Goal: Task Accomplishment & Management: Manage account settings

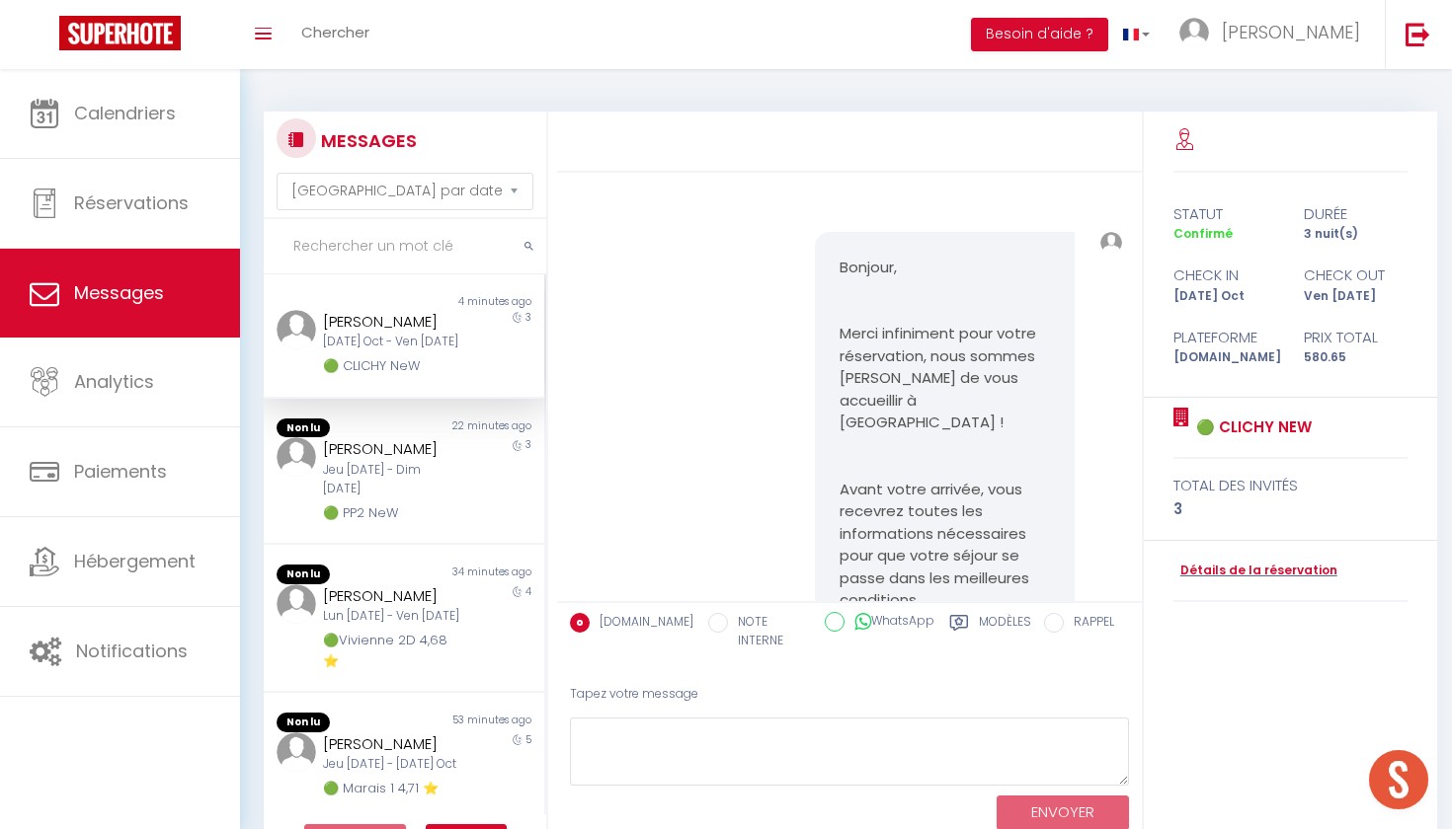
select select "message"
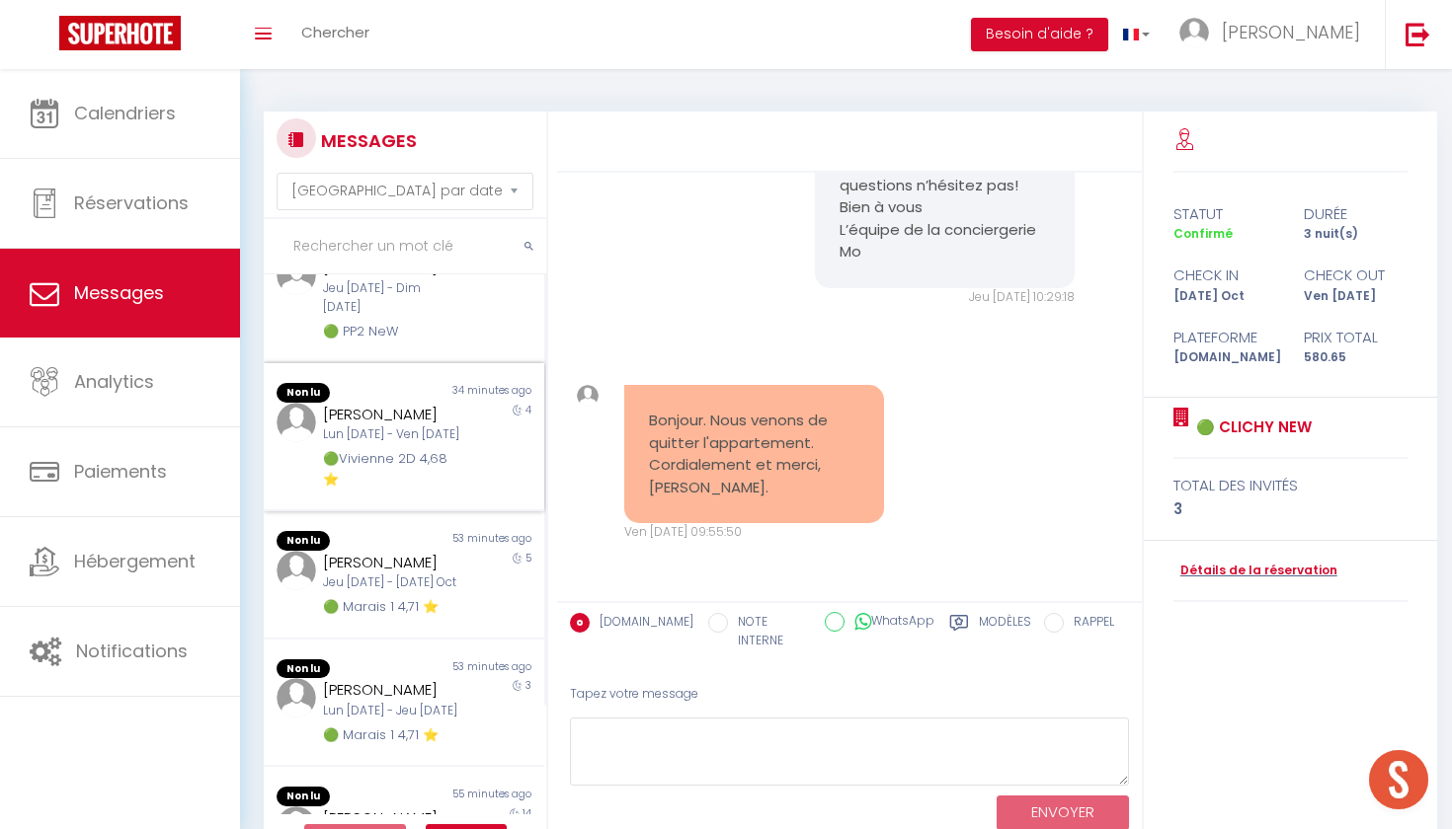
scroll to position [211, 0]
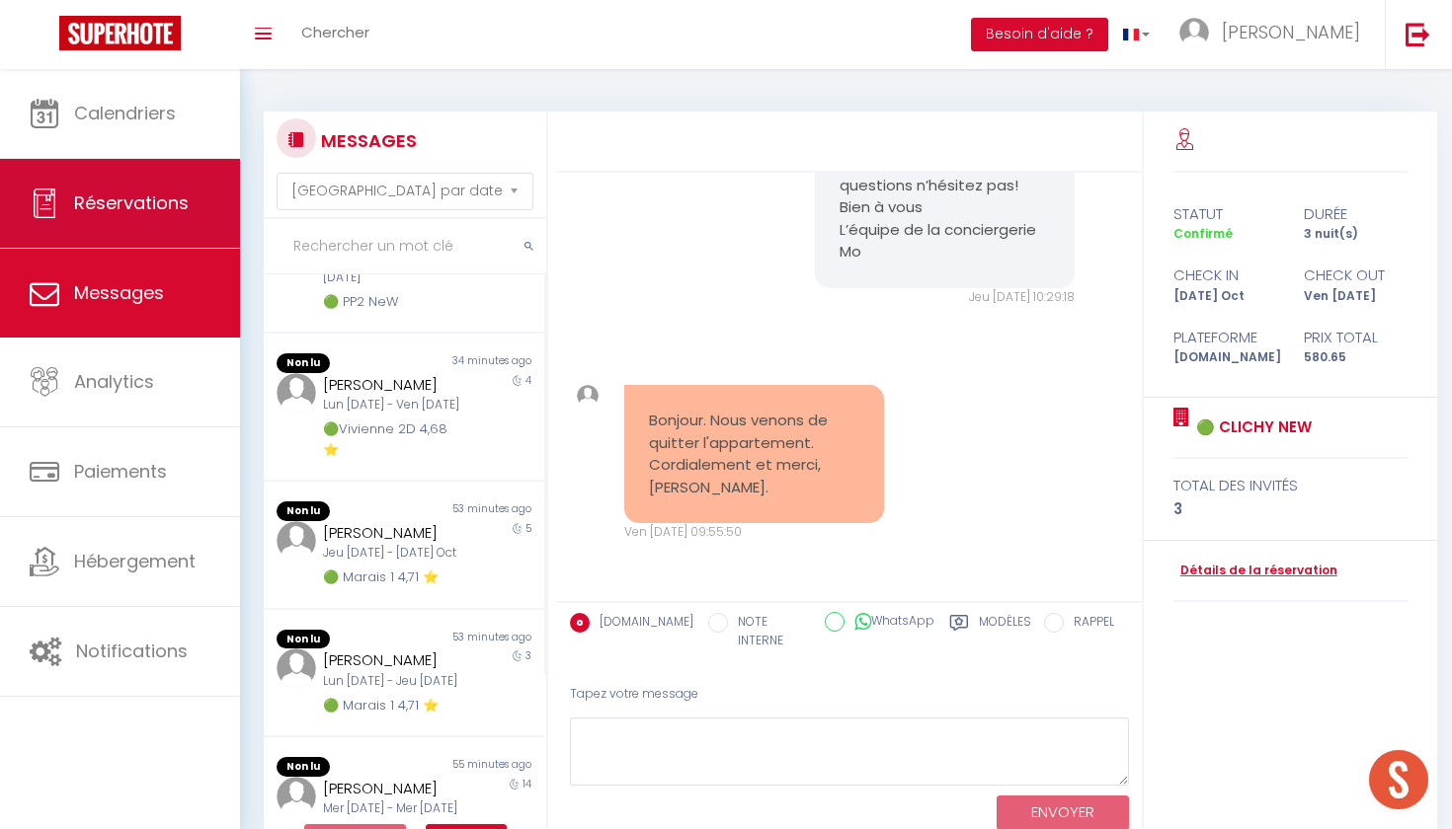
click at [196, 230] on link "Réservations" at bounding box center [120, 203] width 240 height 89
select select "not_cancelled"
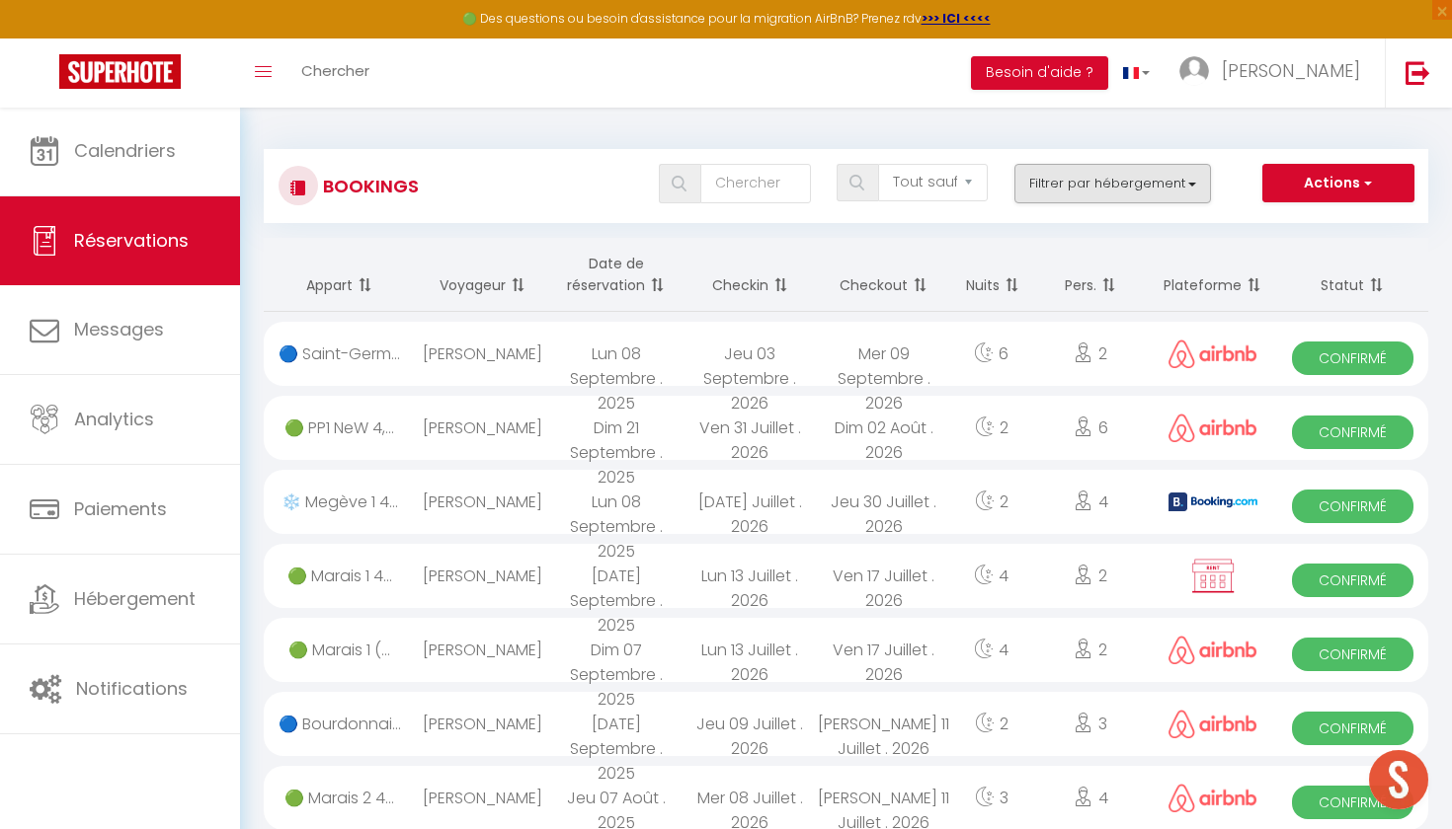
click at [1093, 186] on button "Filtrer par hébergement" at bounding box center [1112, 183] width 197 height 39
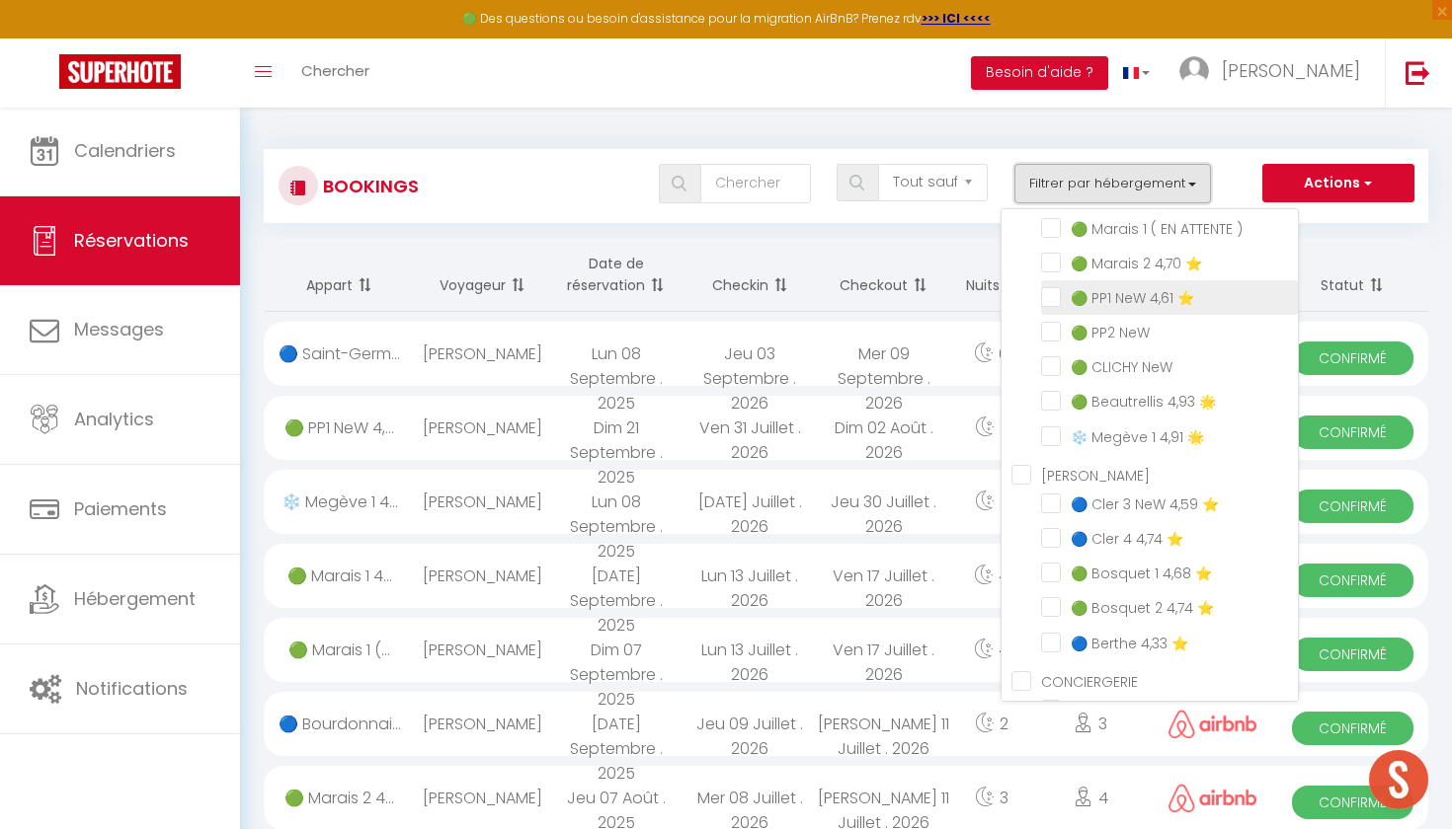
scroll to position [107, 0]
click at [1051, 437] on input "❄️ Megève 1 4,91 🌟" at bounding box center [1169, 434] width 257 height 20
checkbox input "true"
checkbox input "false"
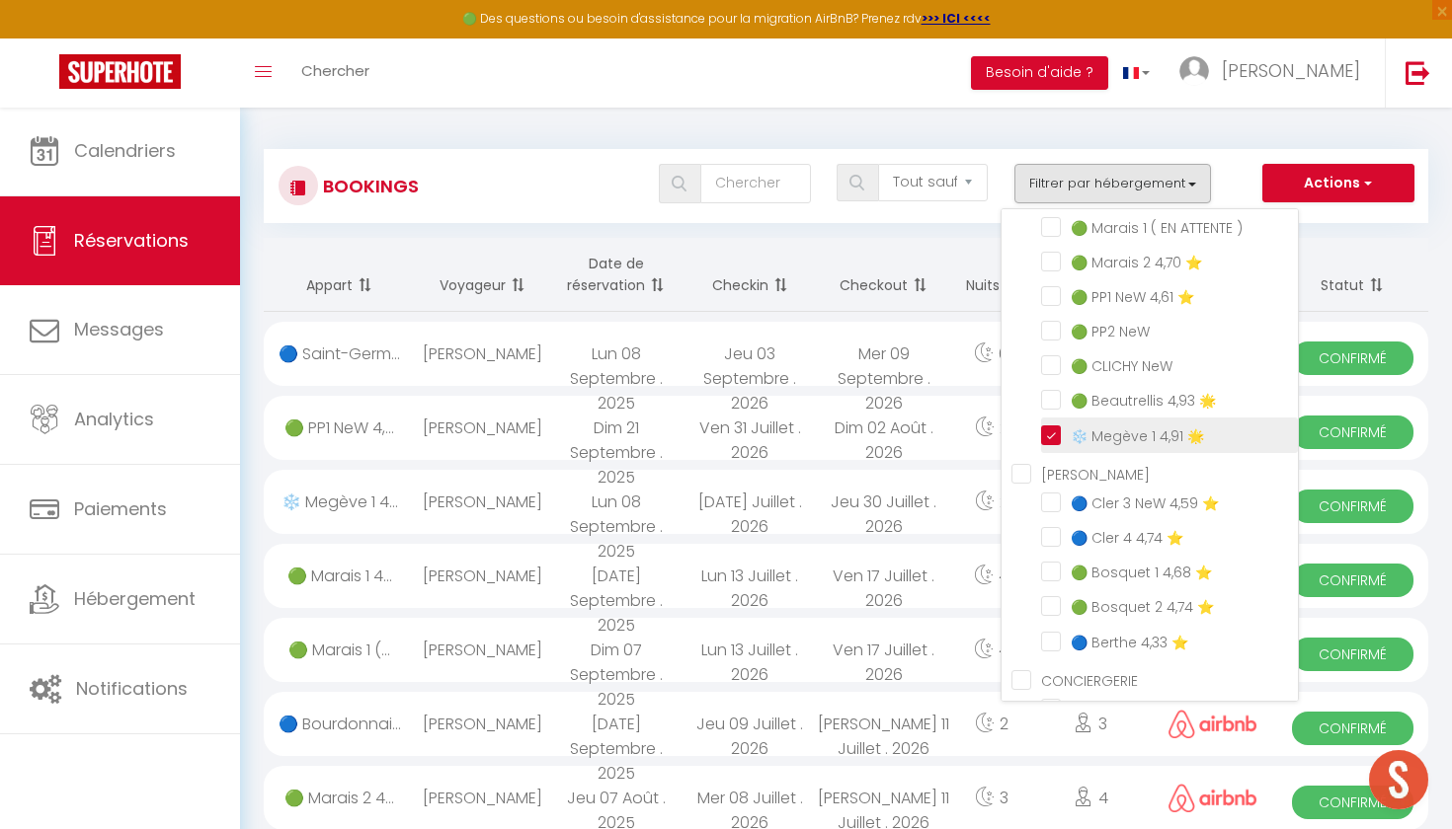
checkbox input "false"
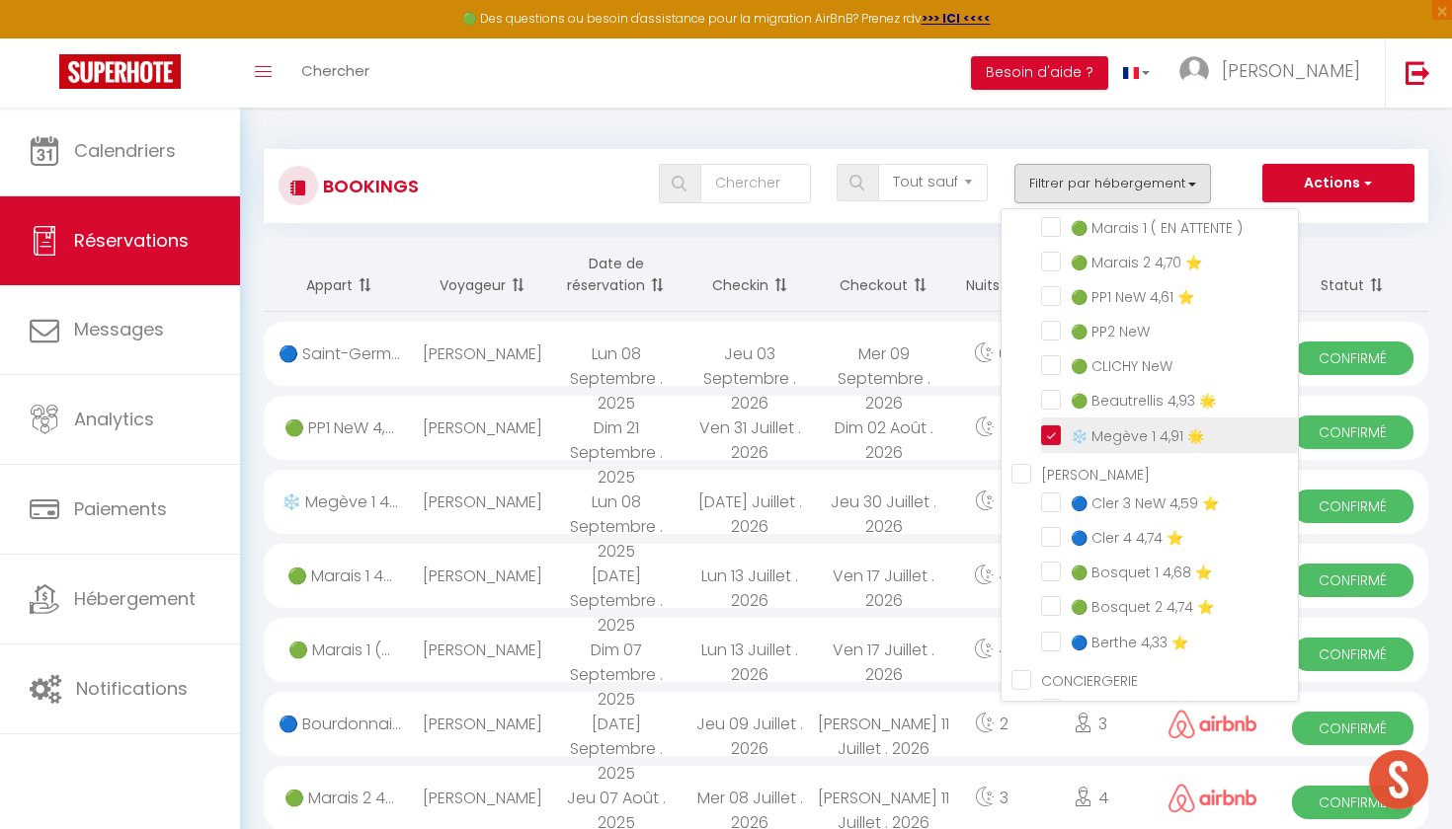
checkbox input "false"
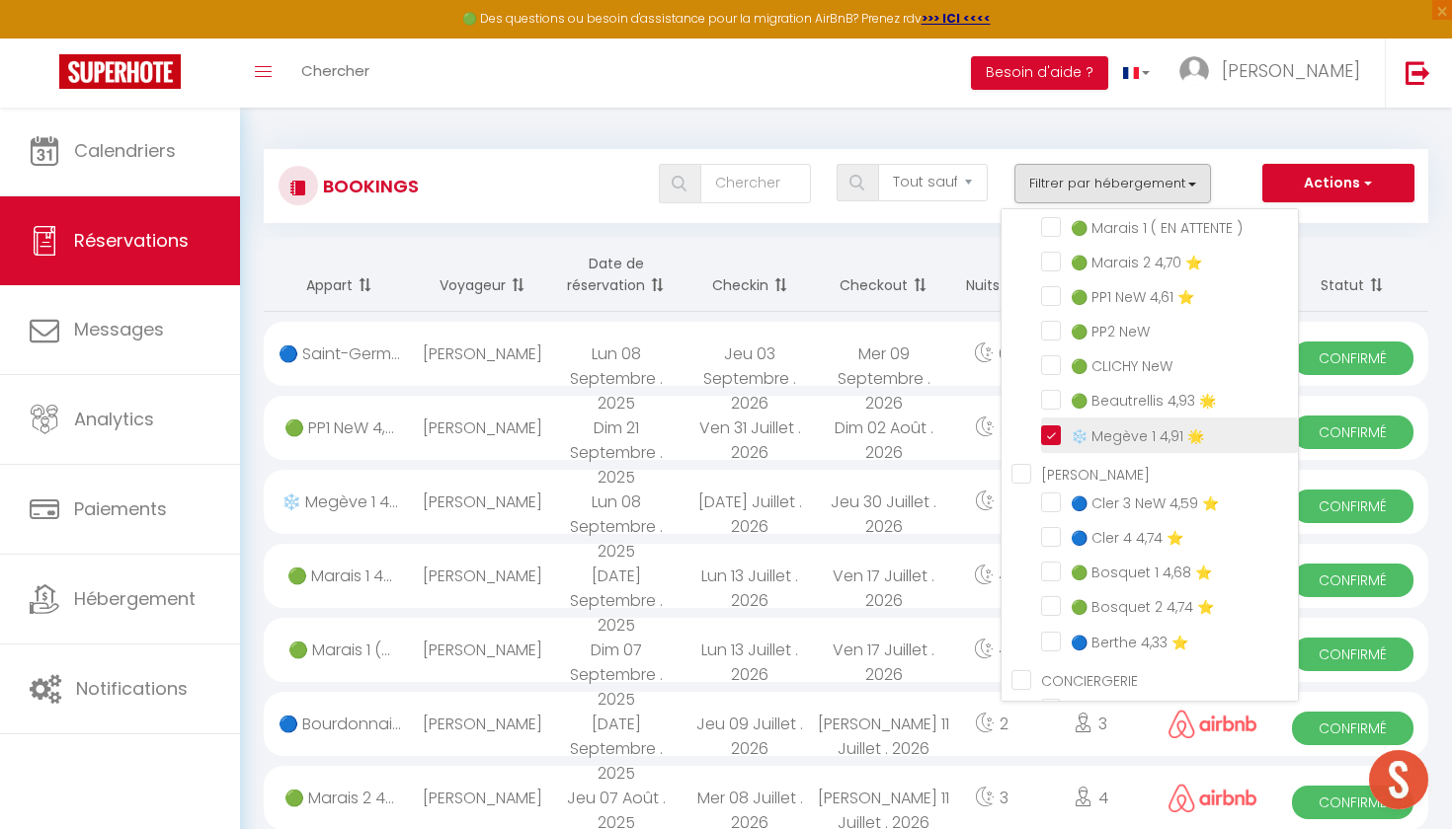
checkbox input "false"
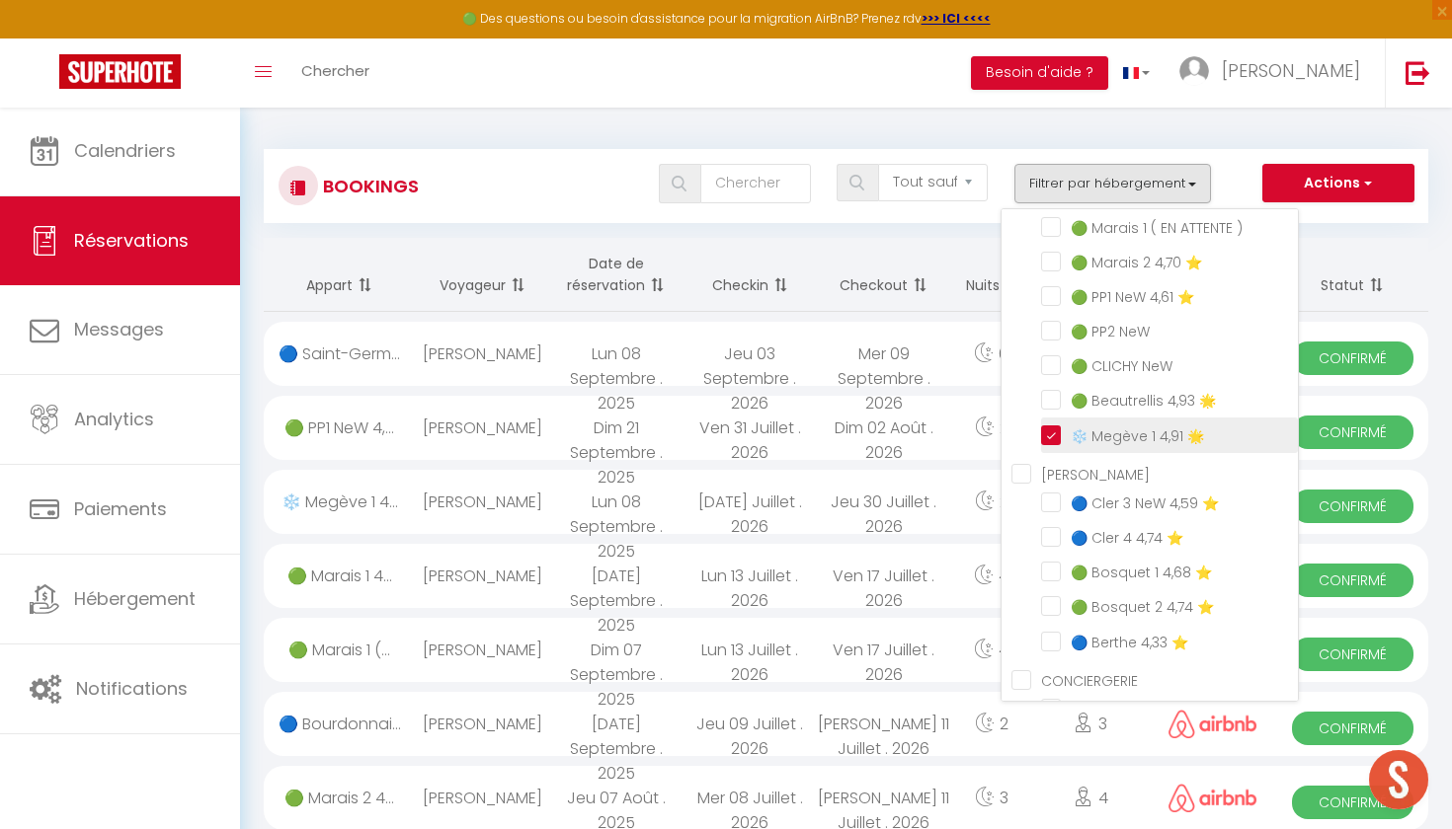
checkbox input "false"
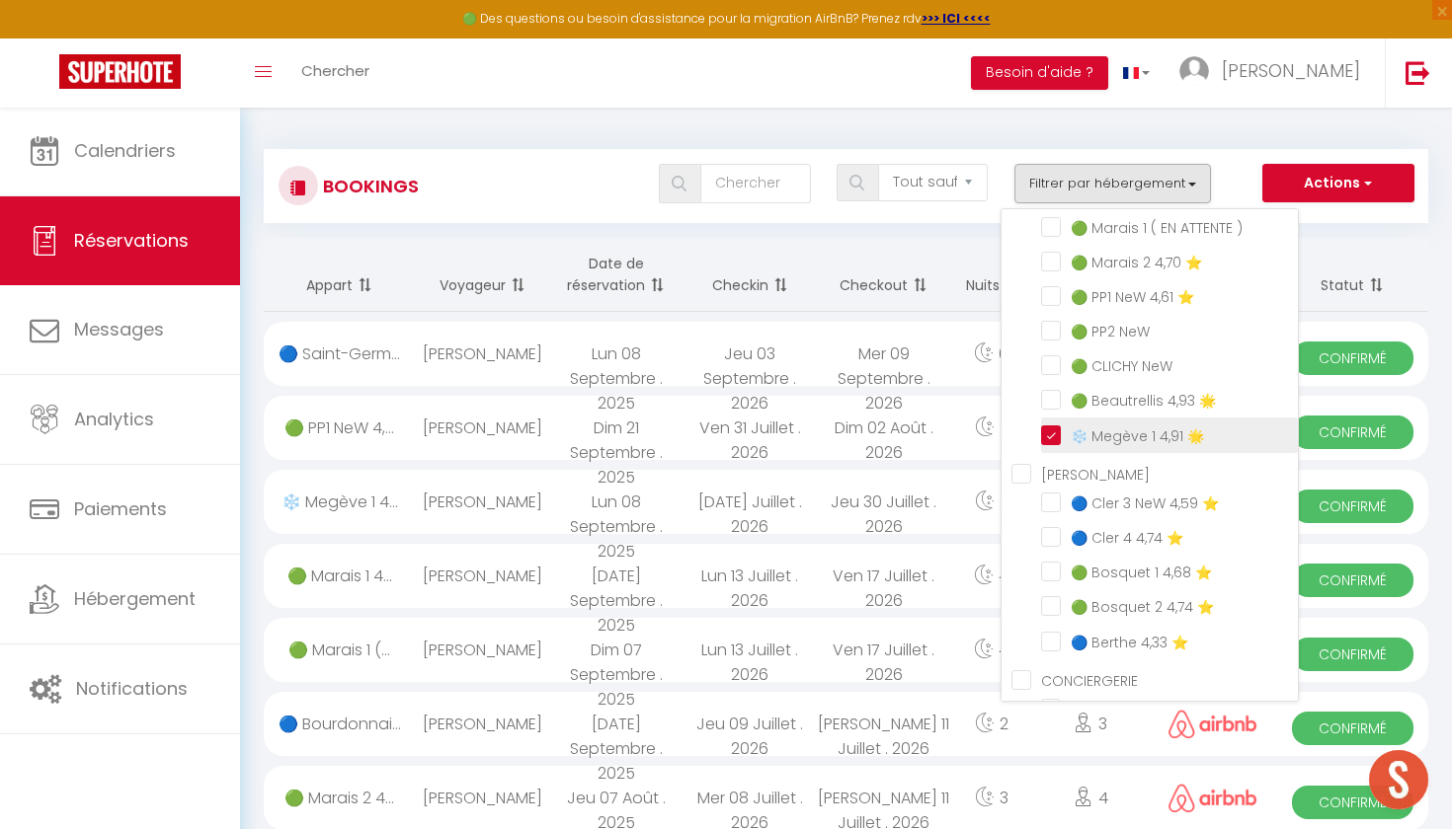
checkbox input "false"
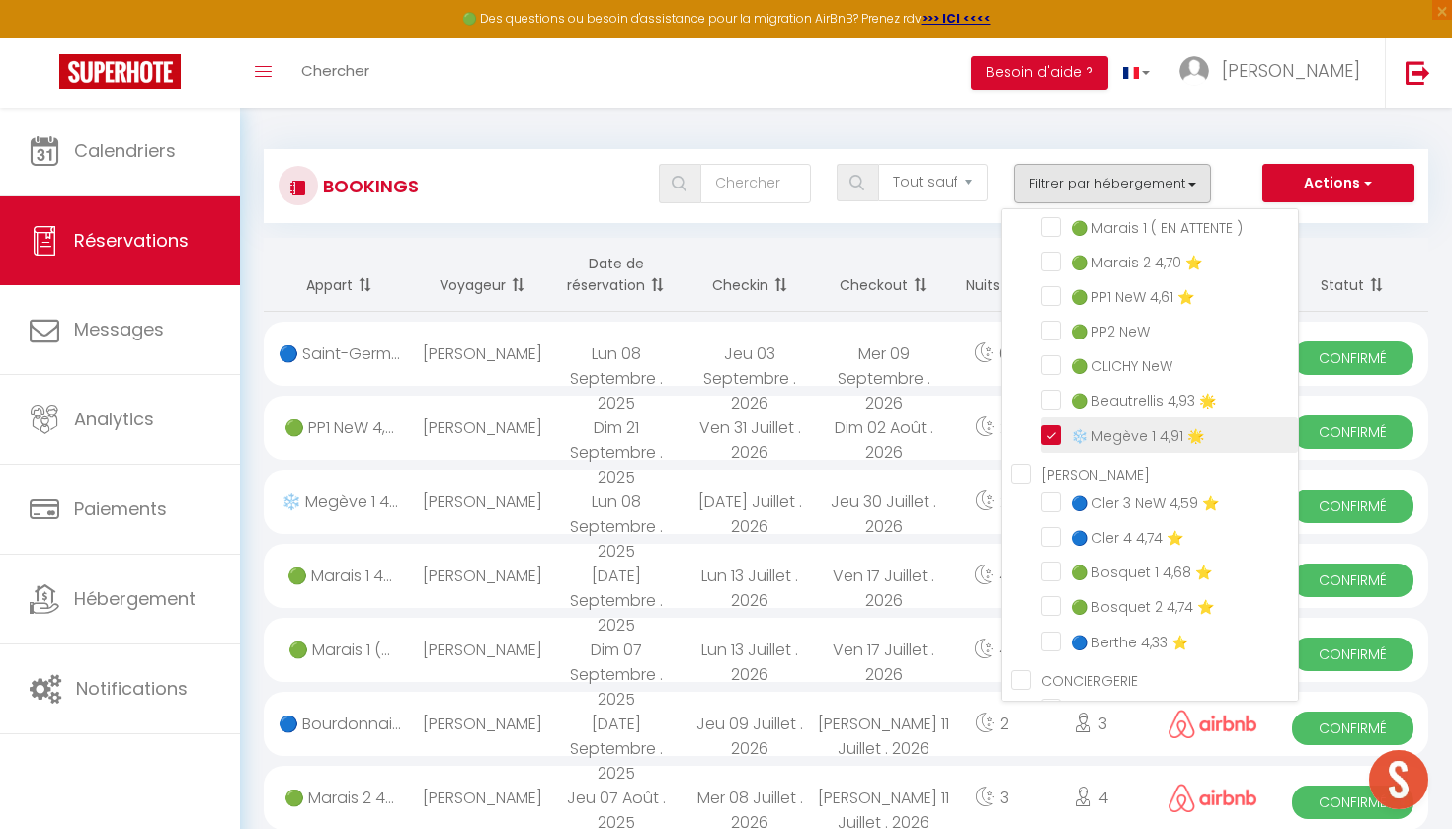
checkbox input "false"
checkbox input "true"
checkbox input "false"
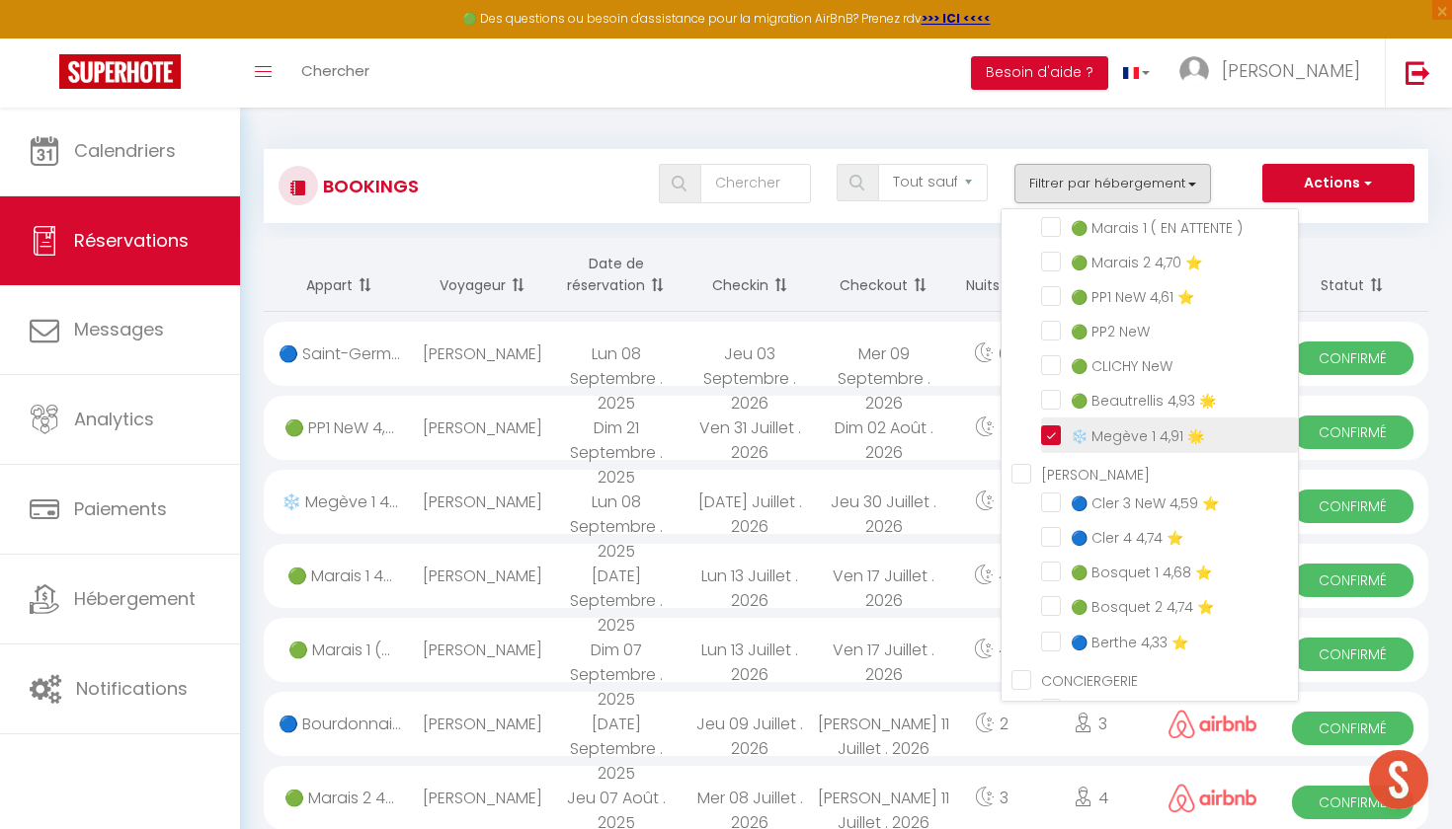
checkbox input "false"
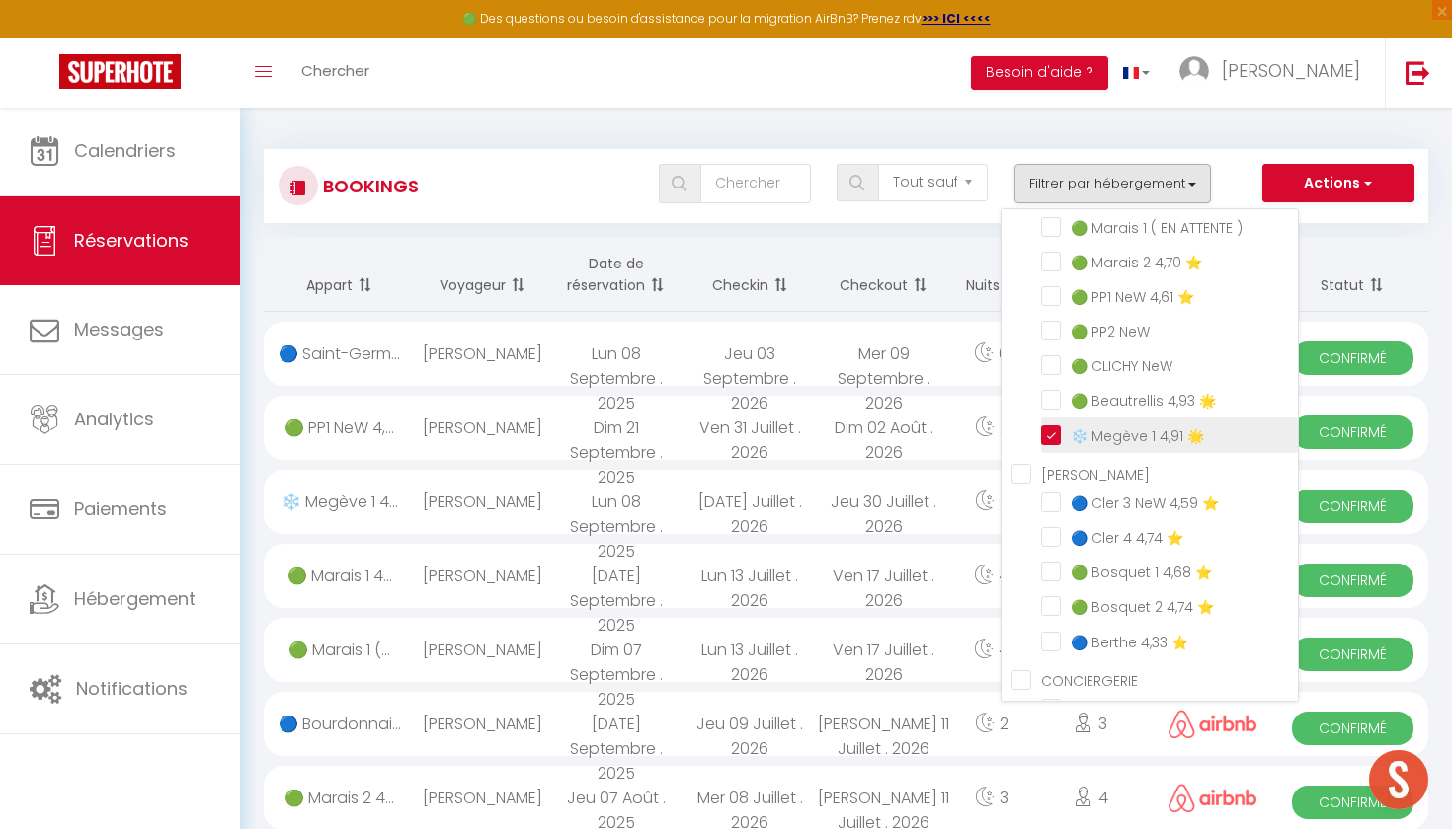
checkbox input "false"
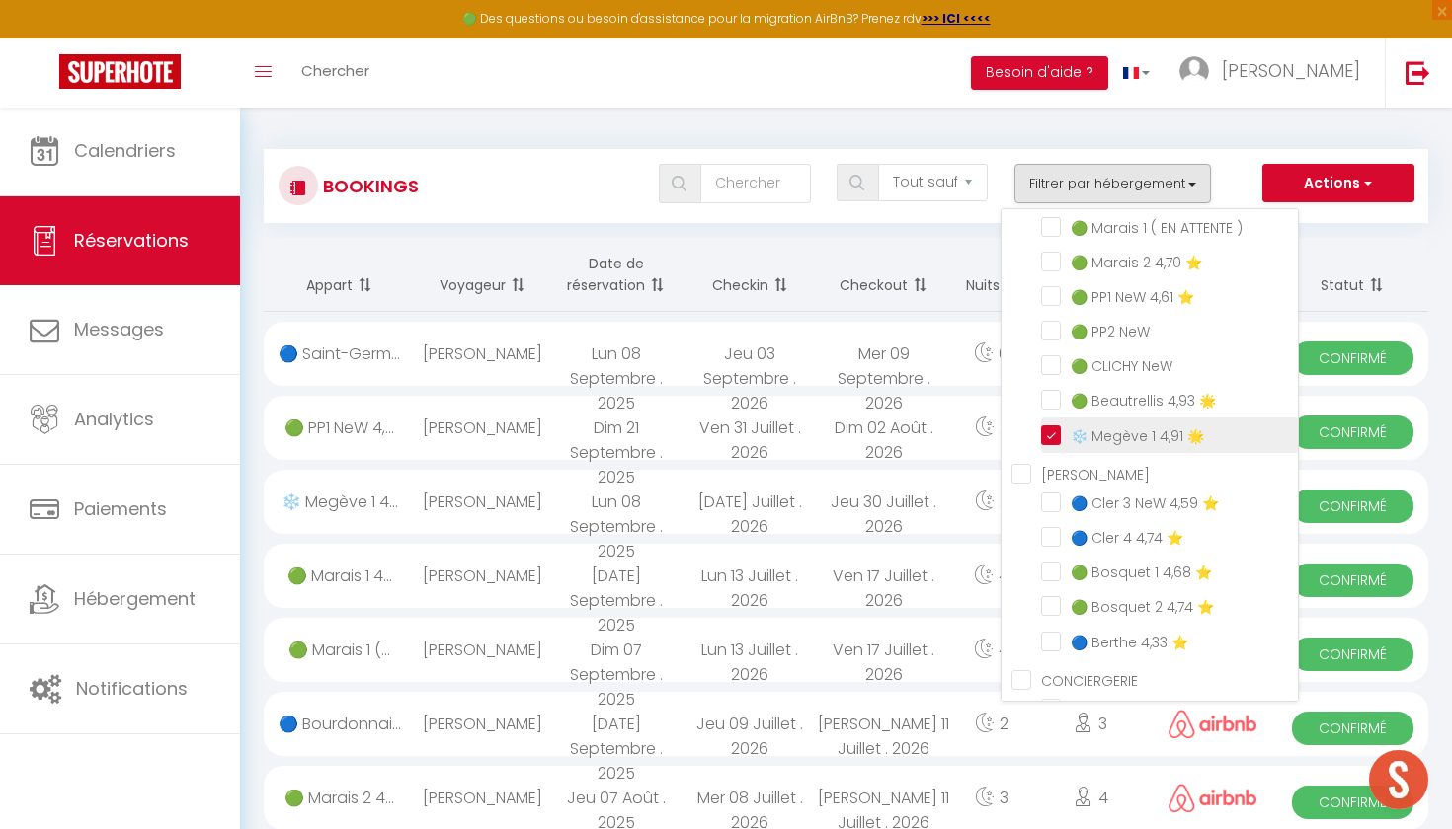
checkbox input "false"
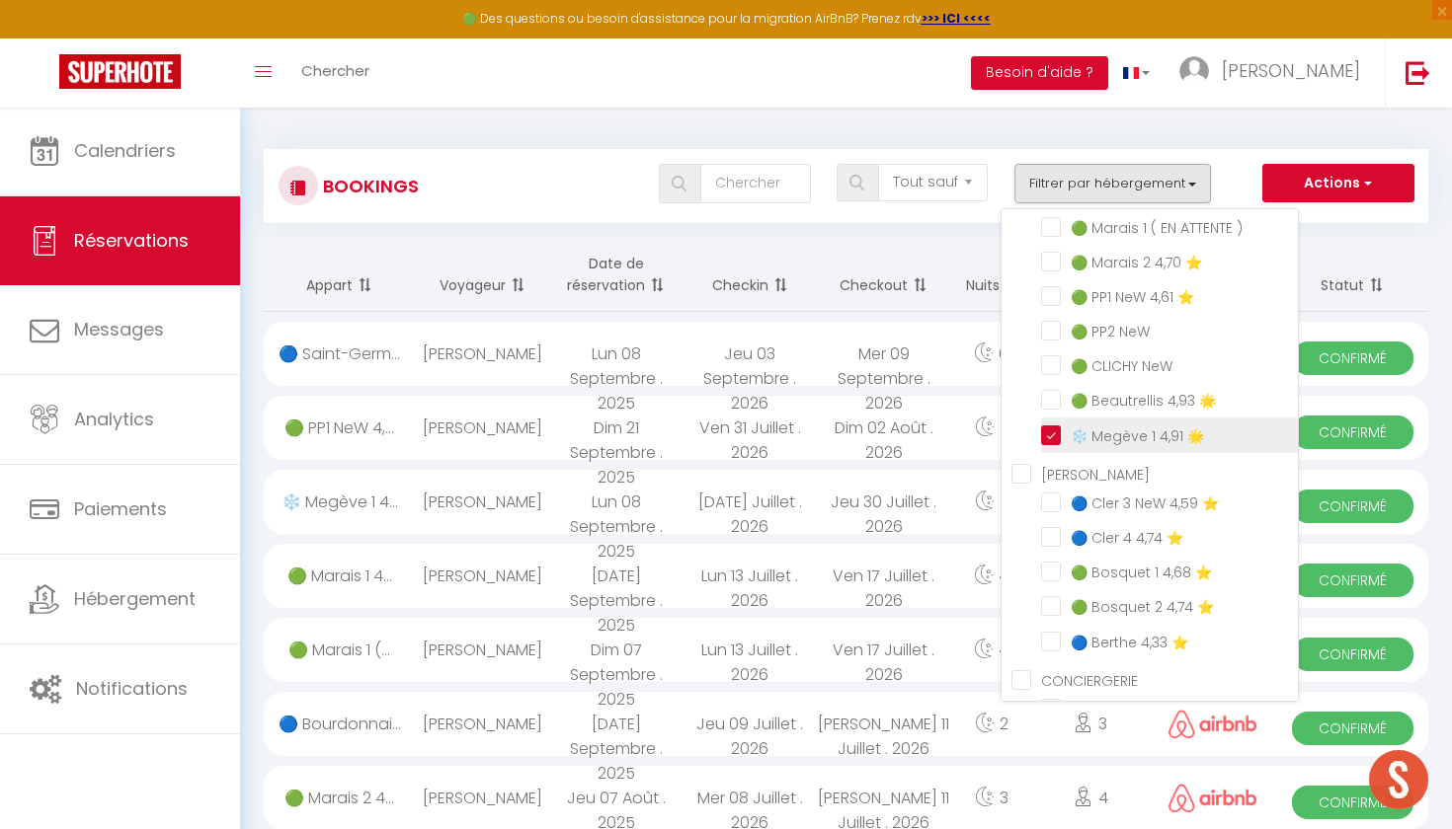
checkbox input "false"
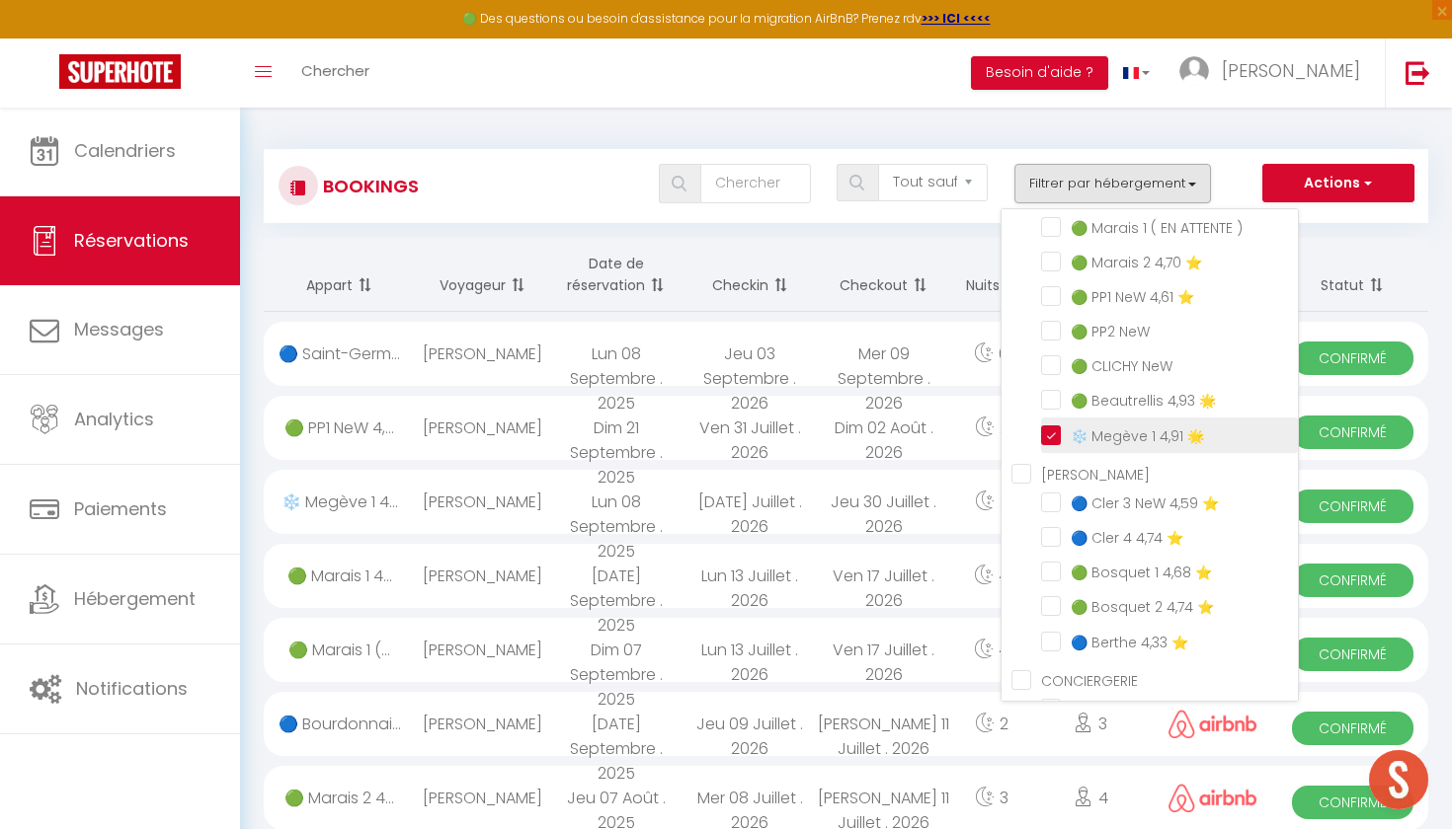
checkbox input "false"
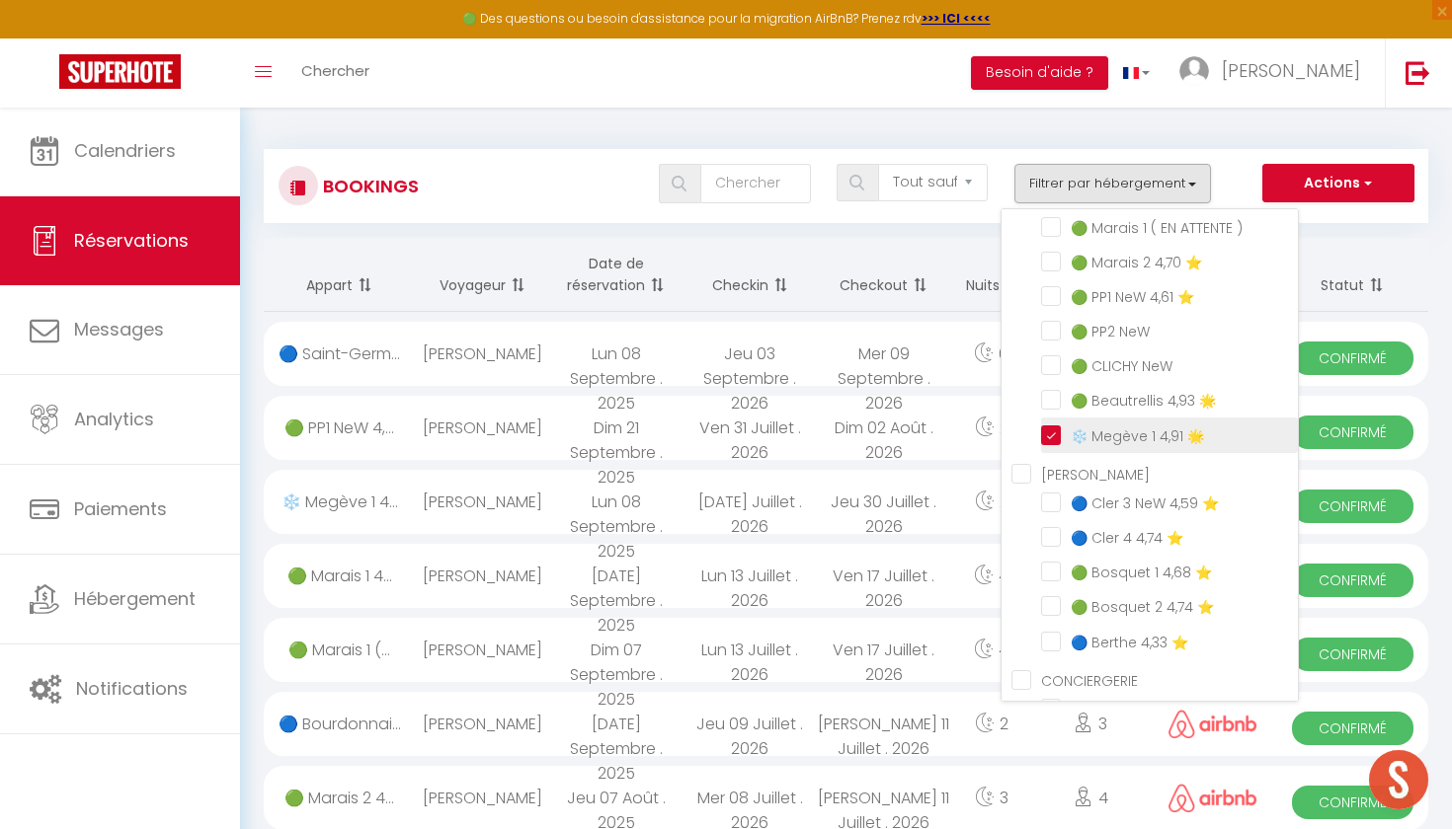
checkbox input "false"
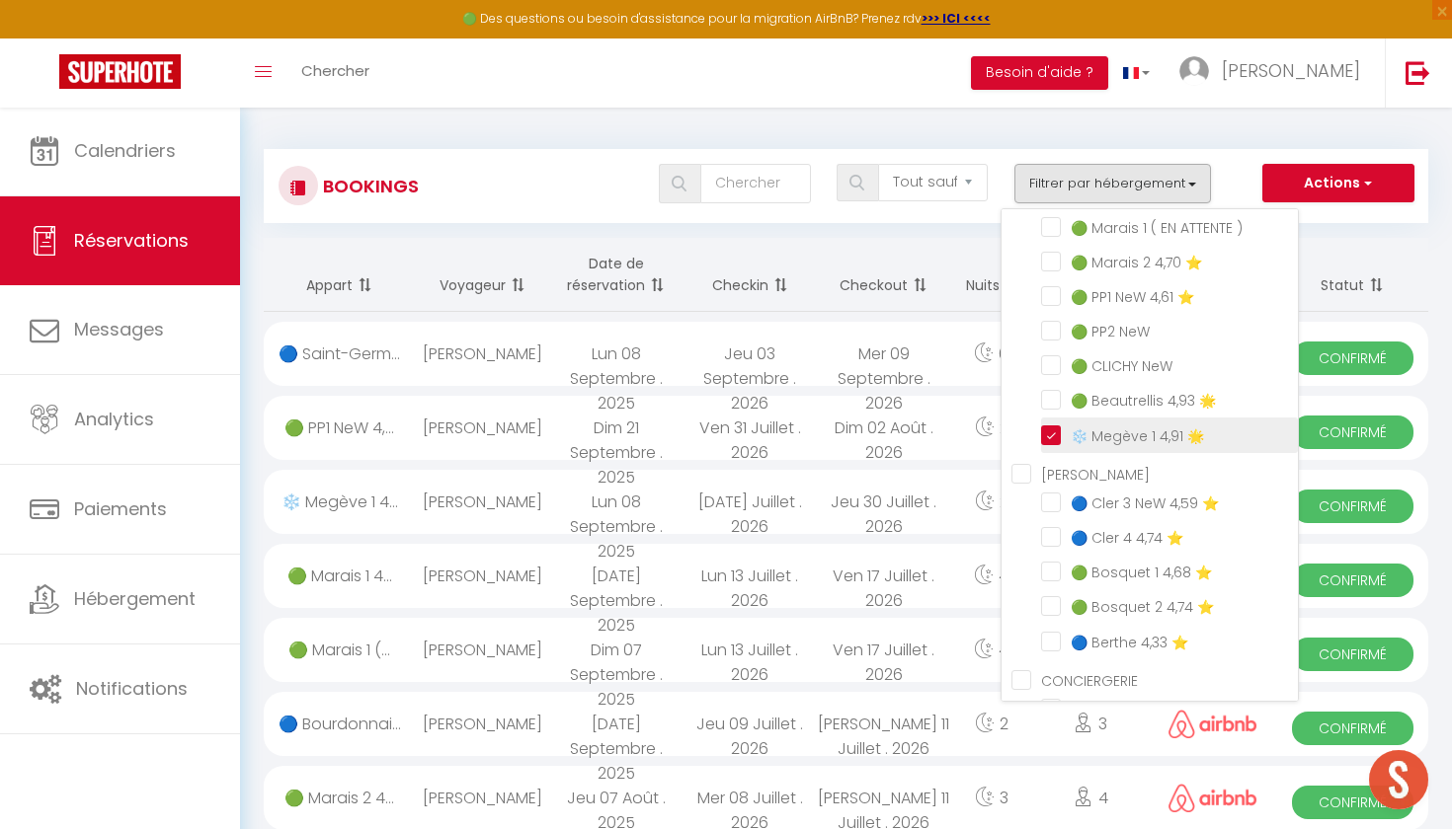
checkbox input "false"
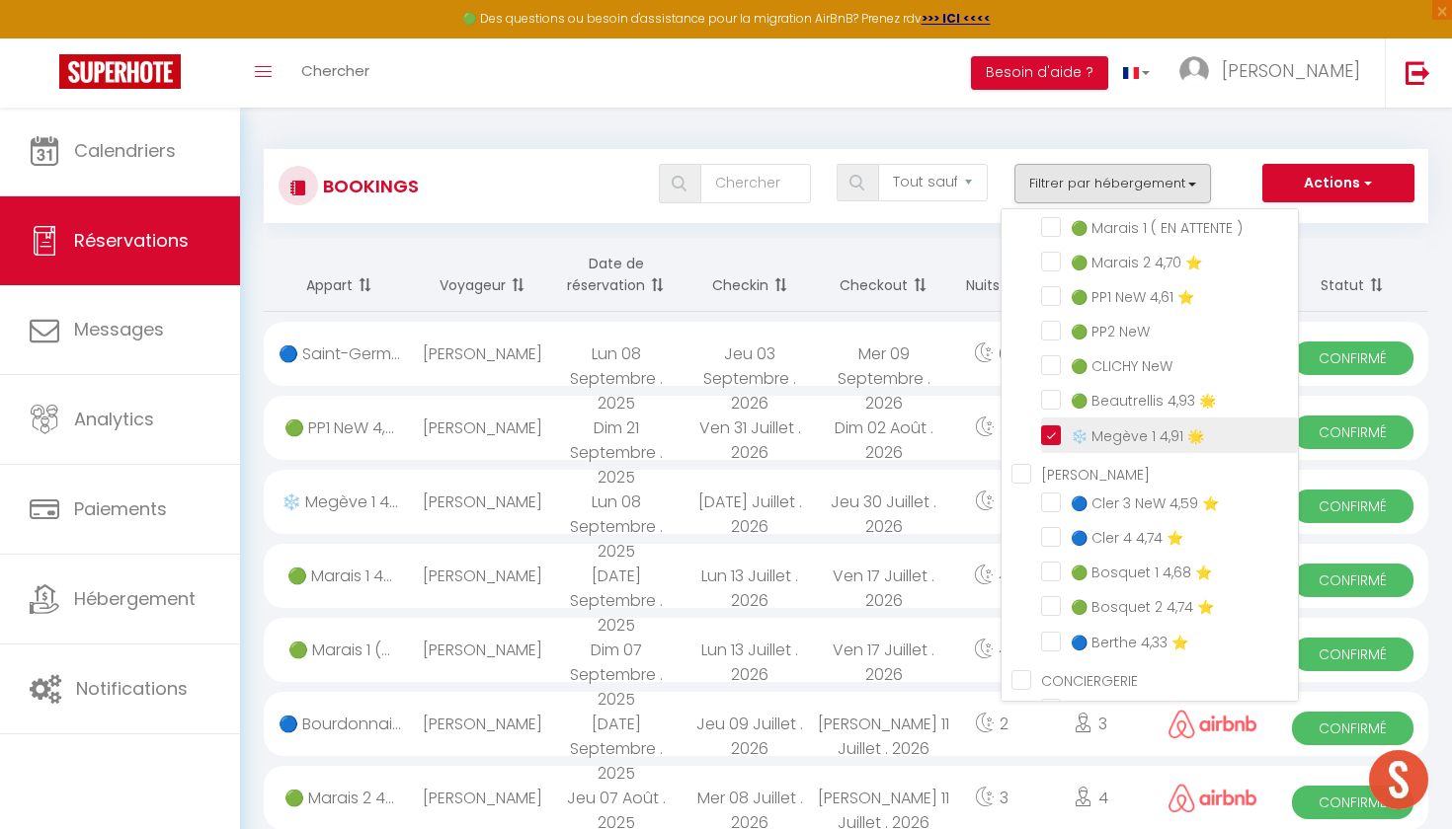
checkbox input "false"
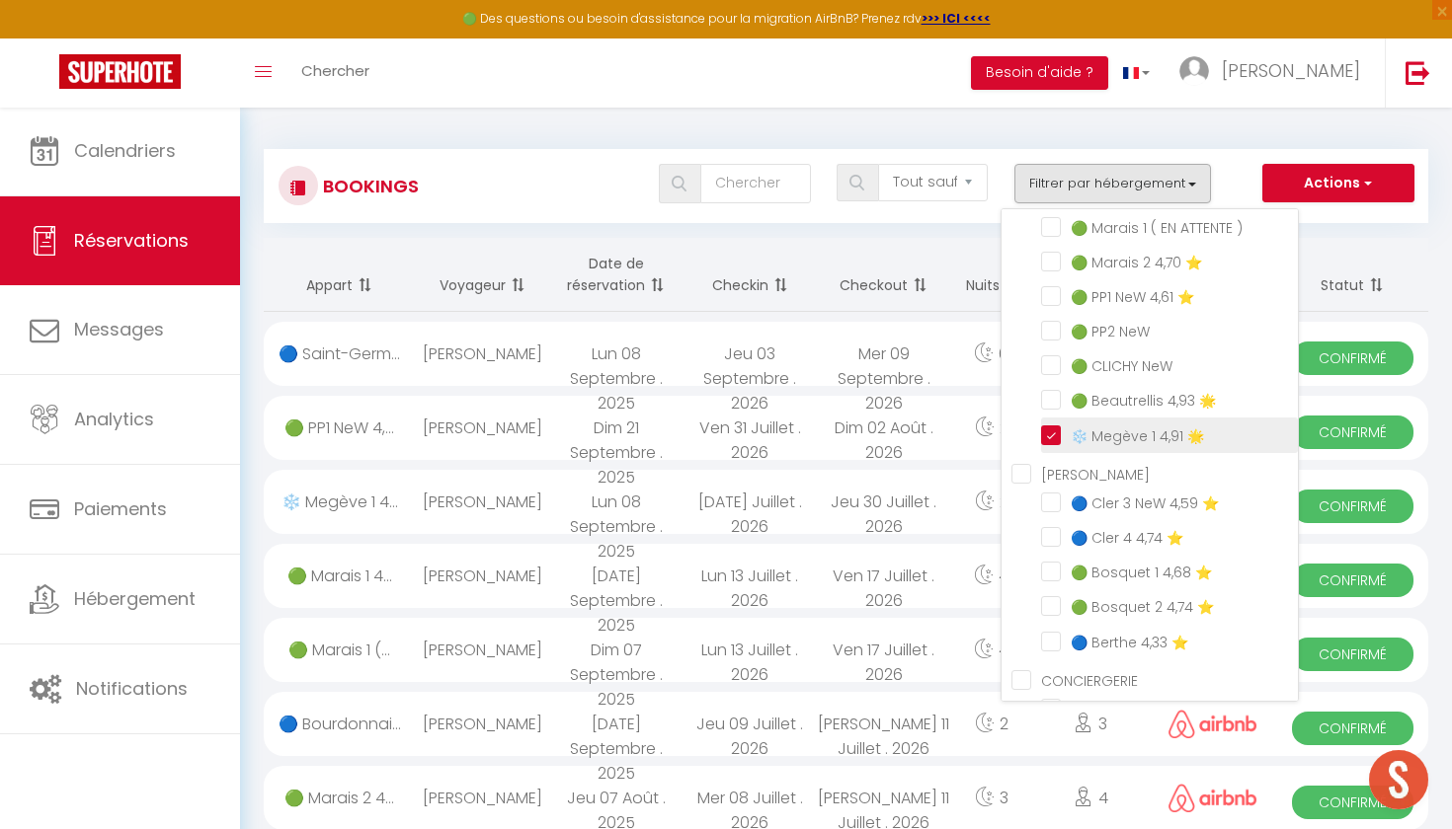
checkbox input "false"
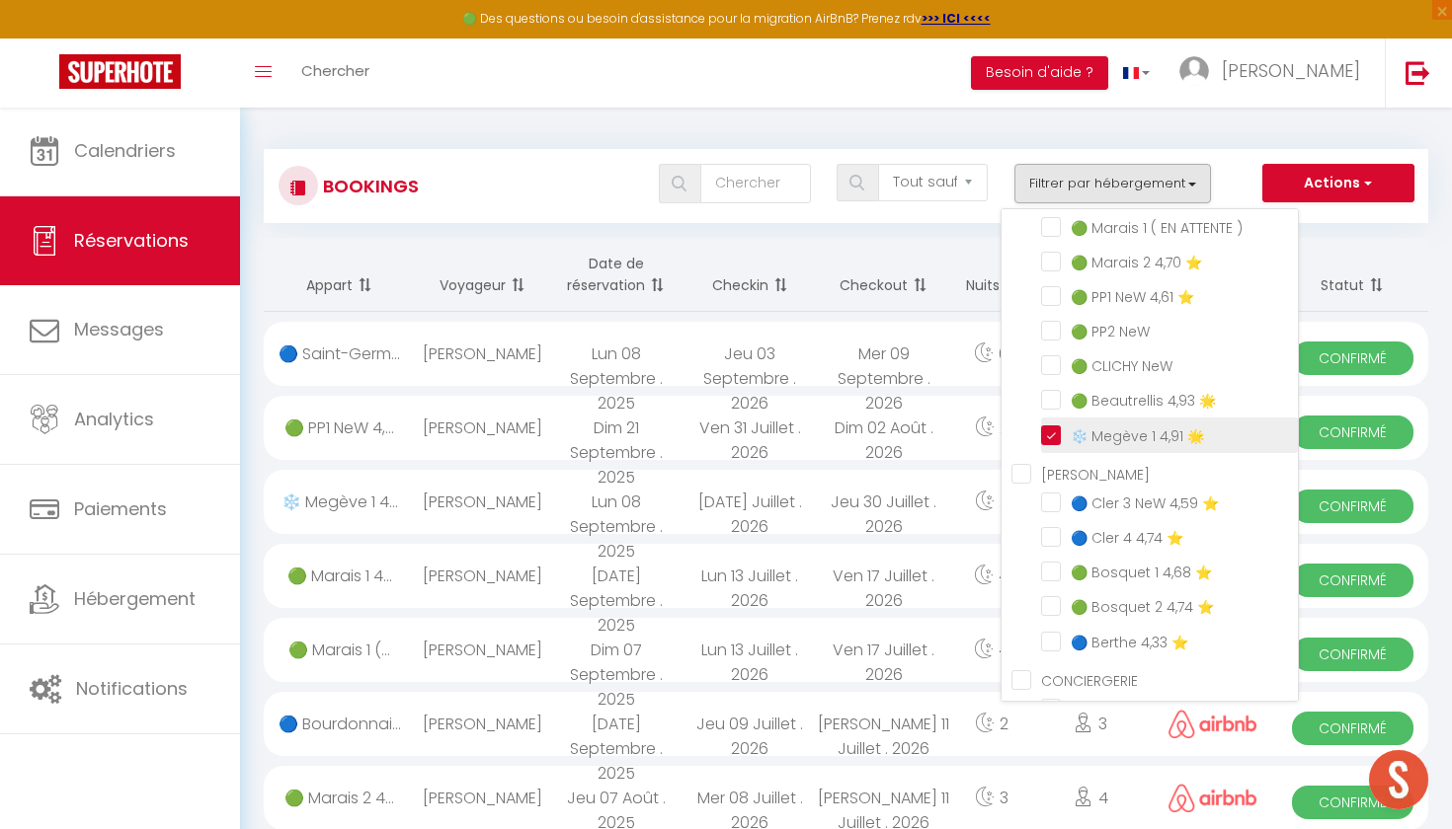
checkbox input "false"
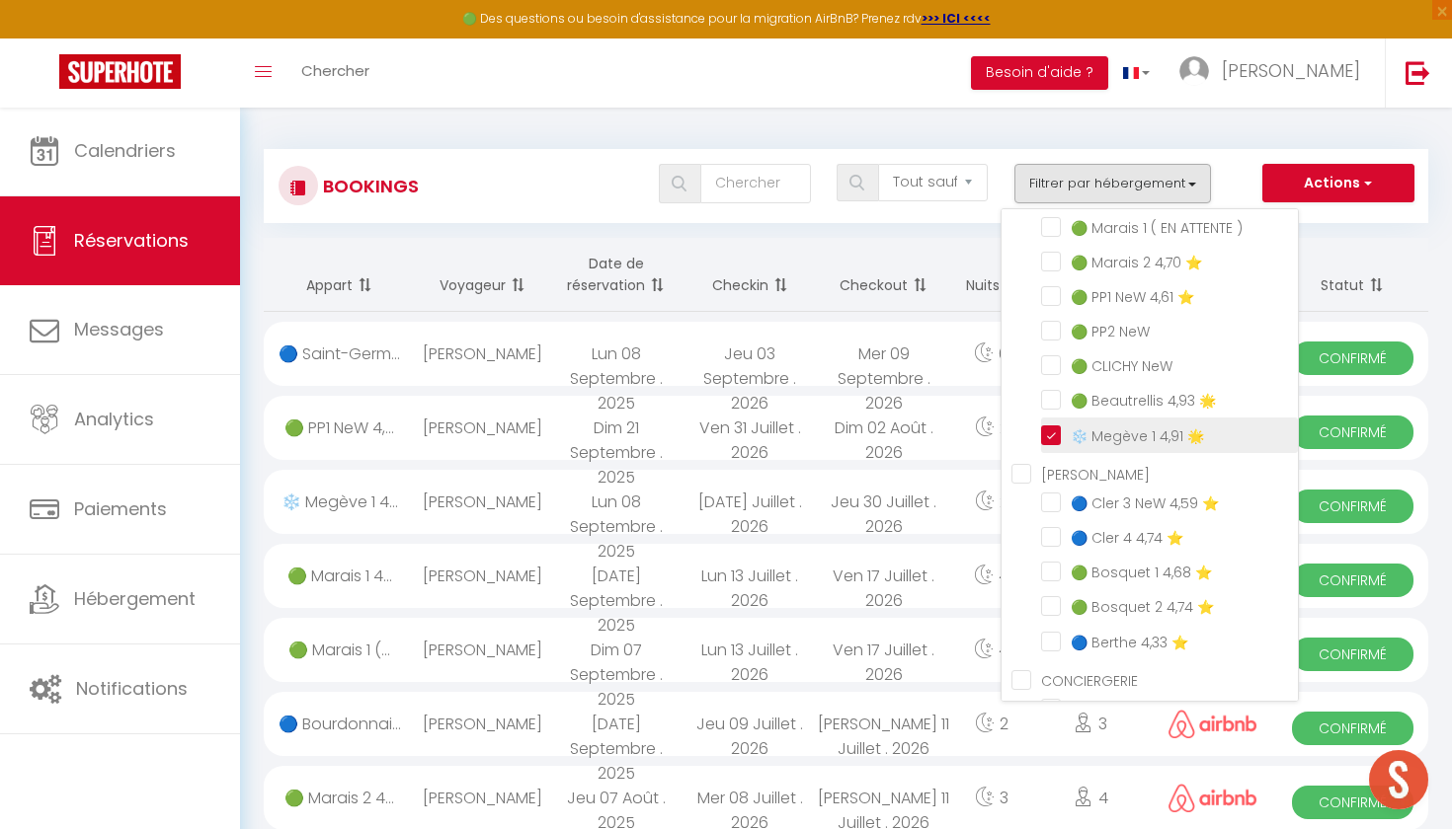
checkbox input "false"
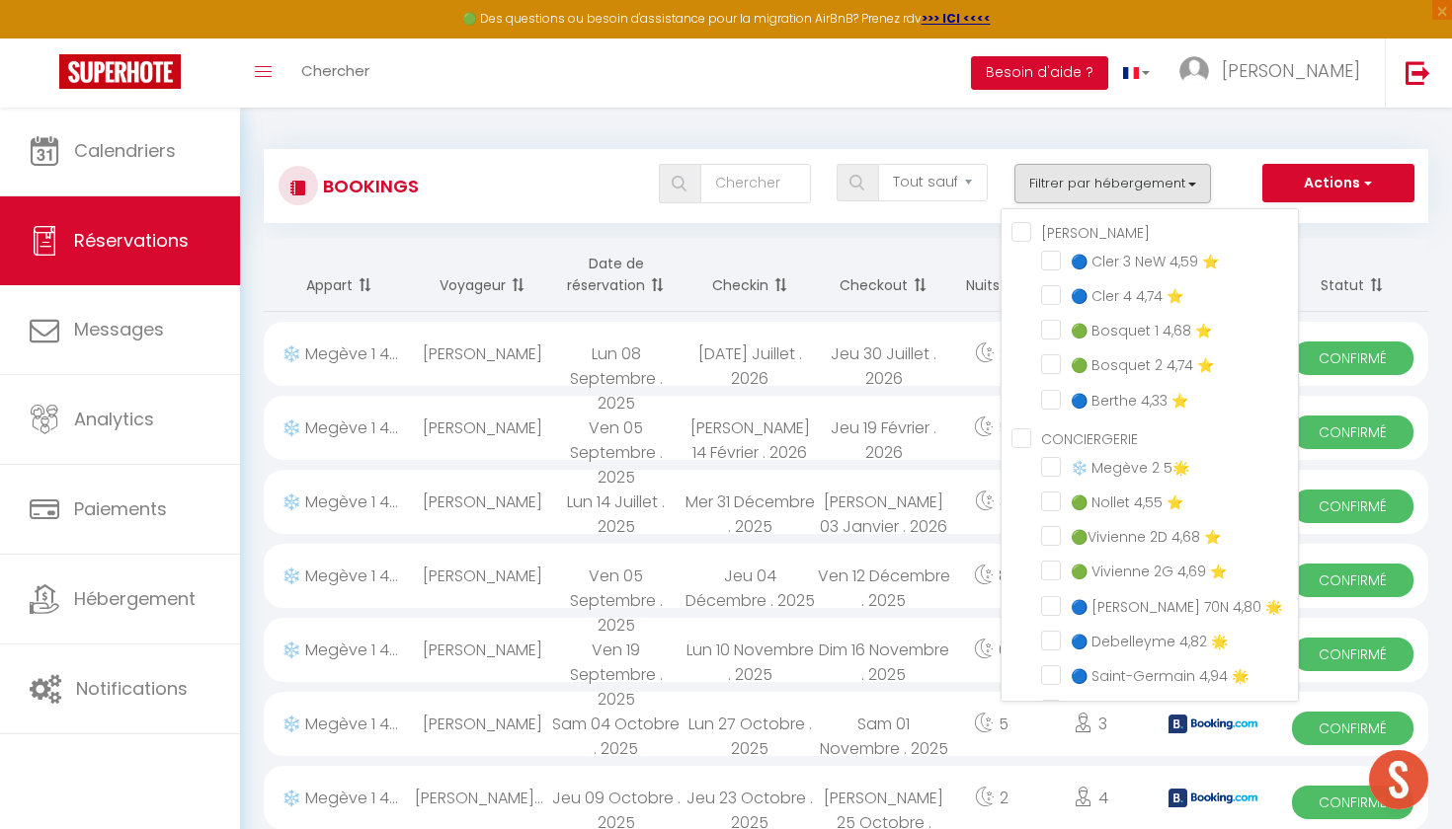
scroll to position [479, 0]
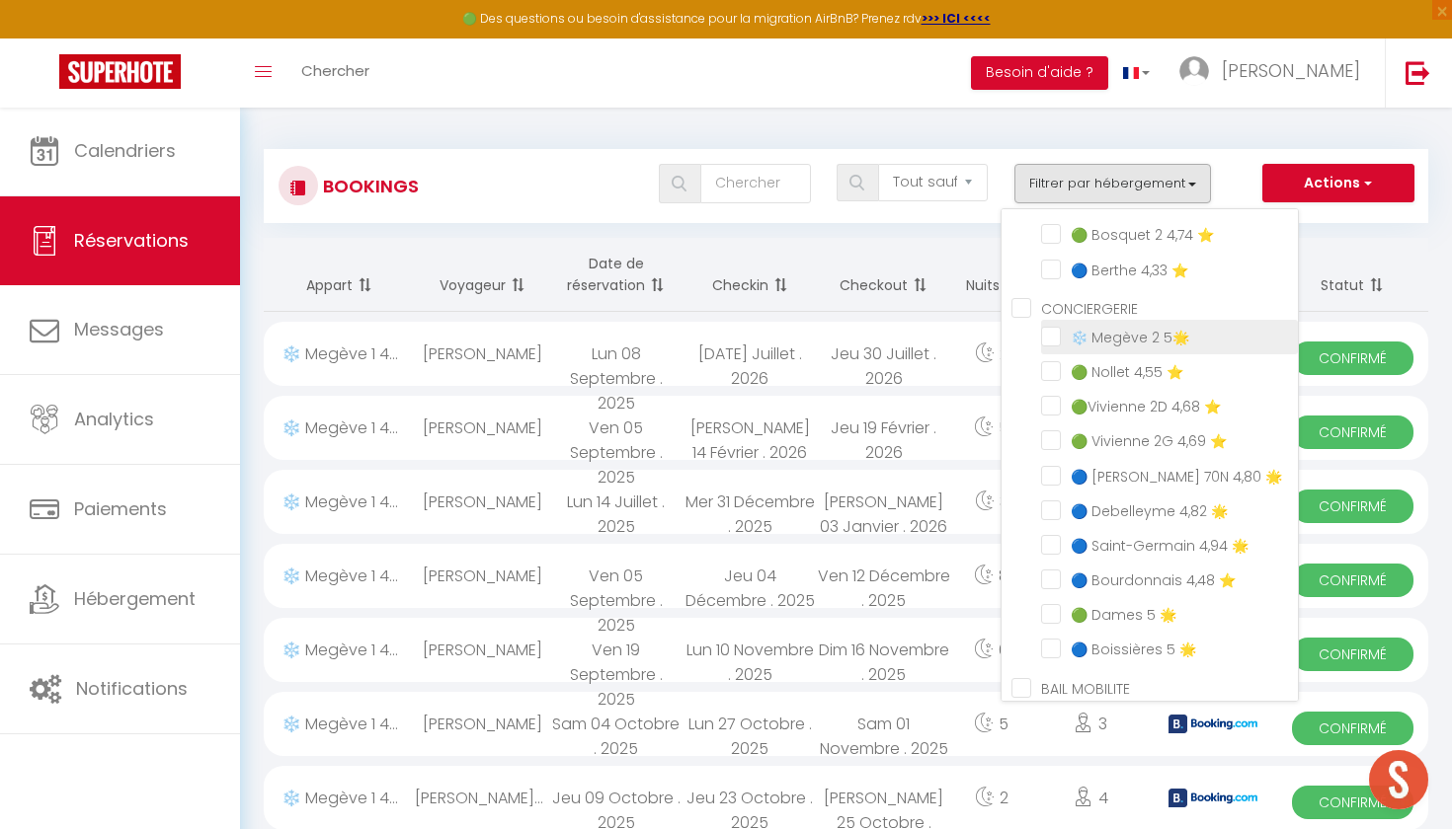
click at [1052, 343] on input "❄️ Megève 2 5🌟" at bounding box center [1169, 336] width 257 height 20
checkbox input "true"
checkbox input "false"
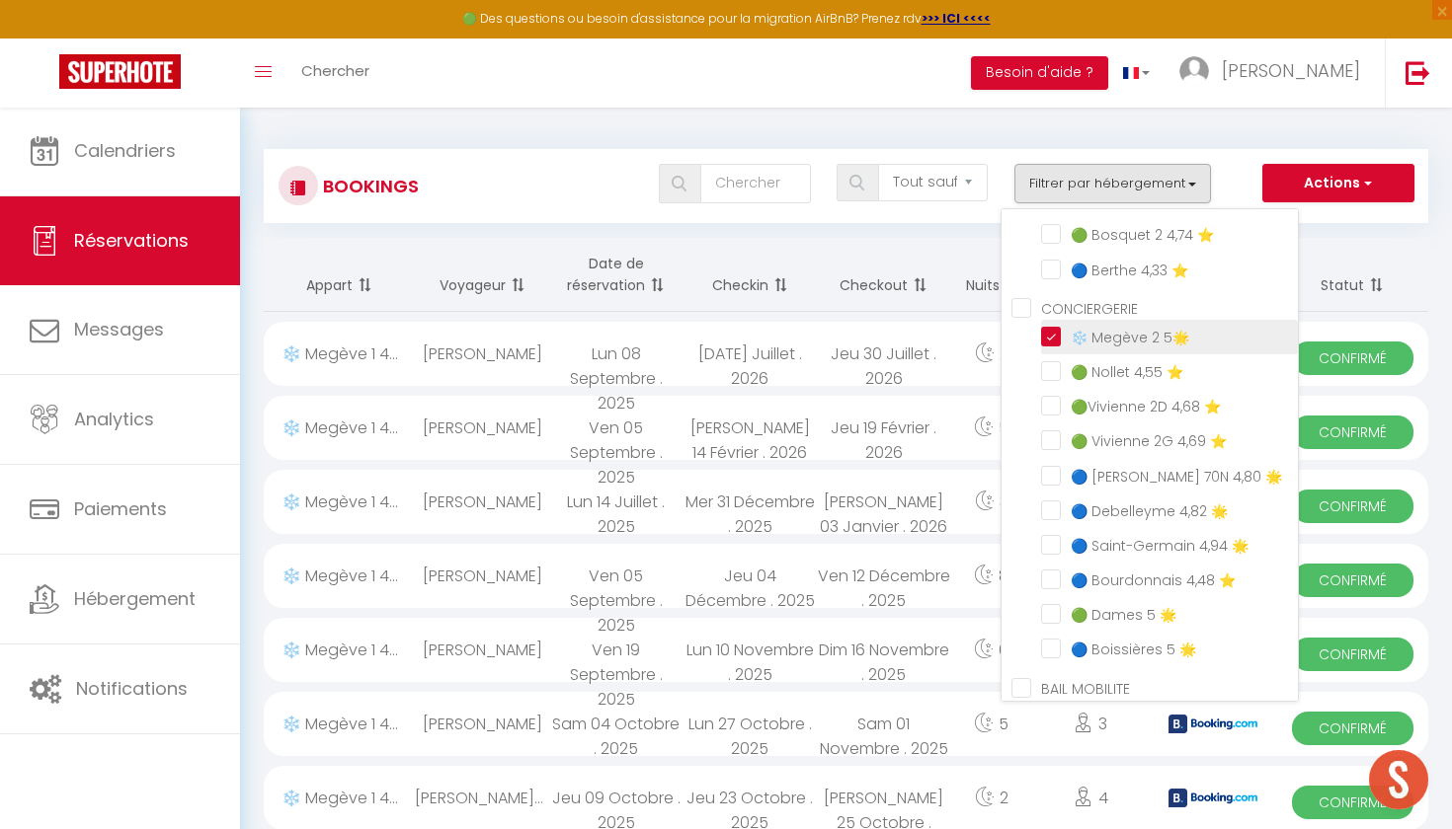
checkbox input "false"
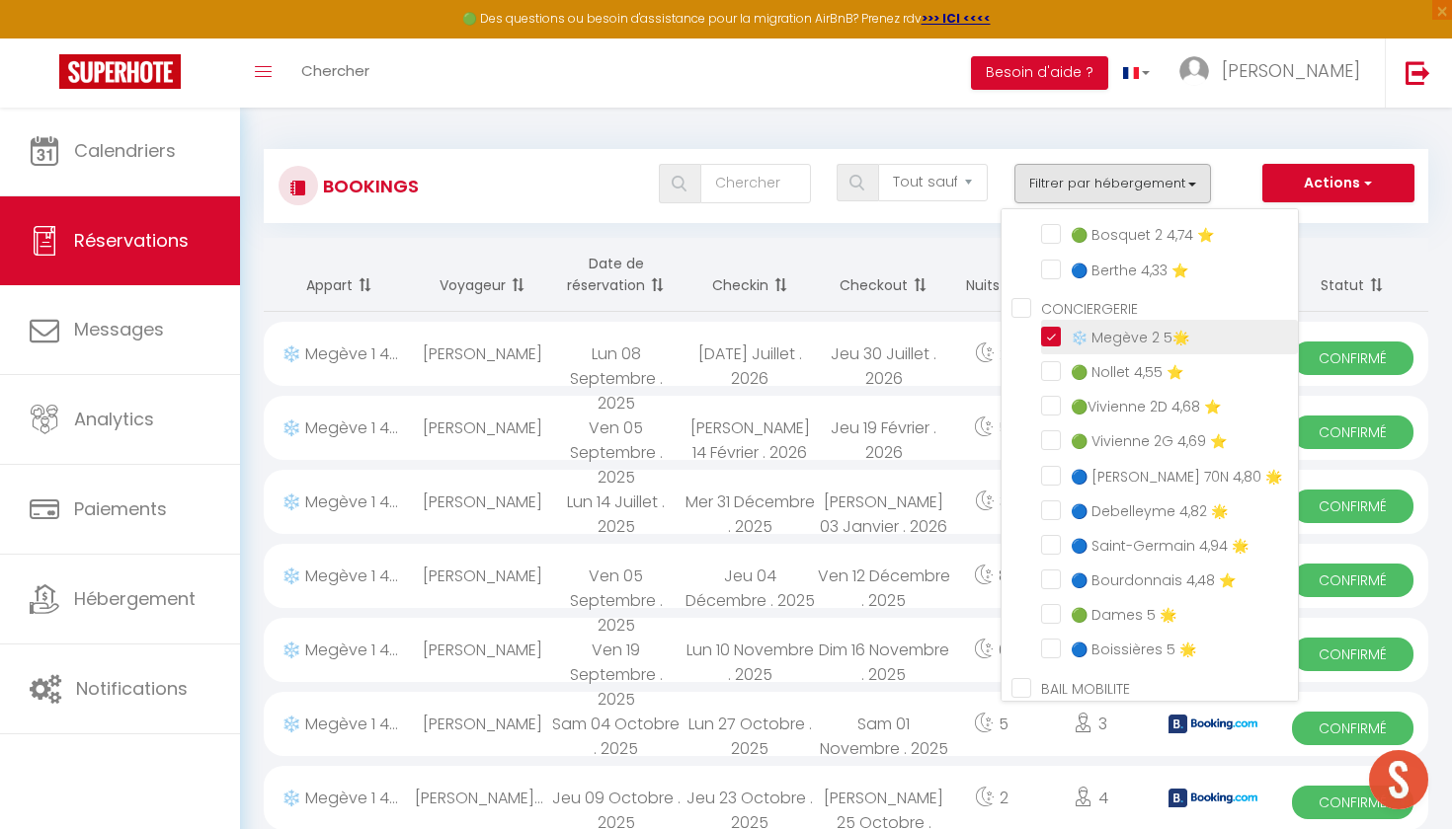
checkbox input "false"
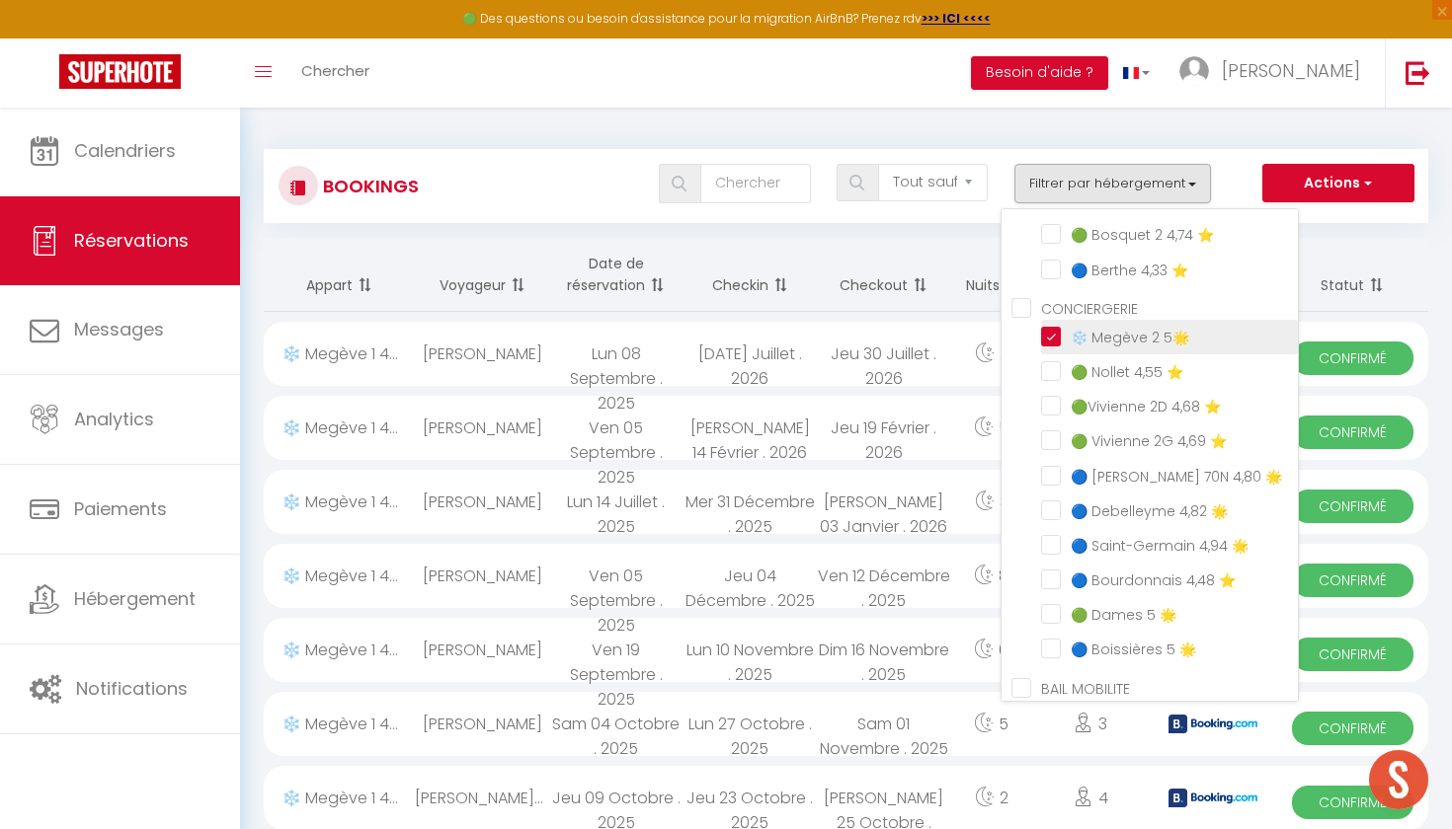
checkbox input "false"
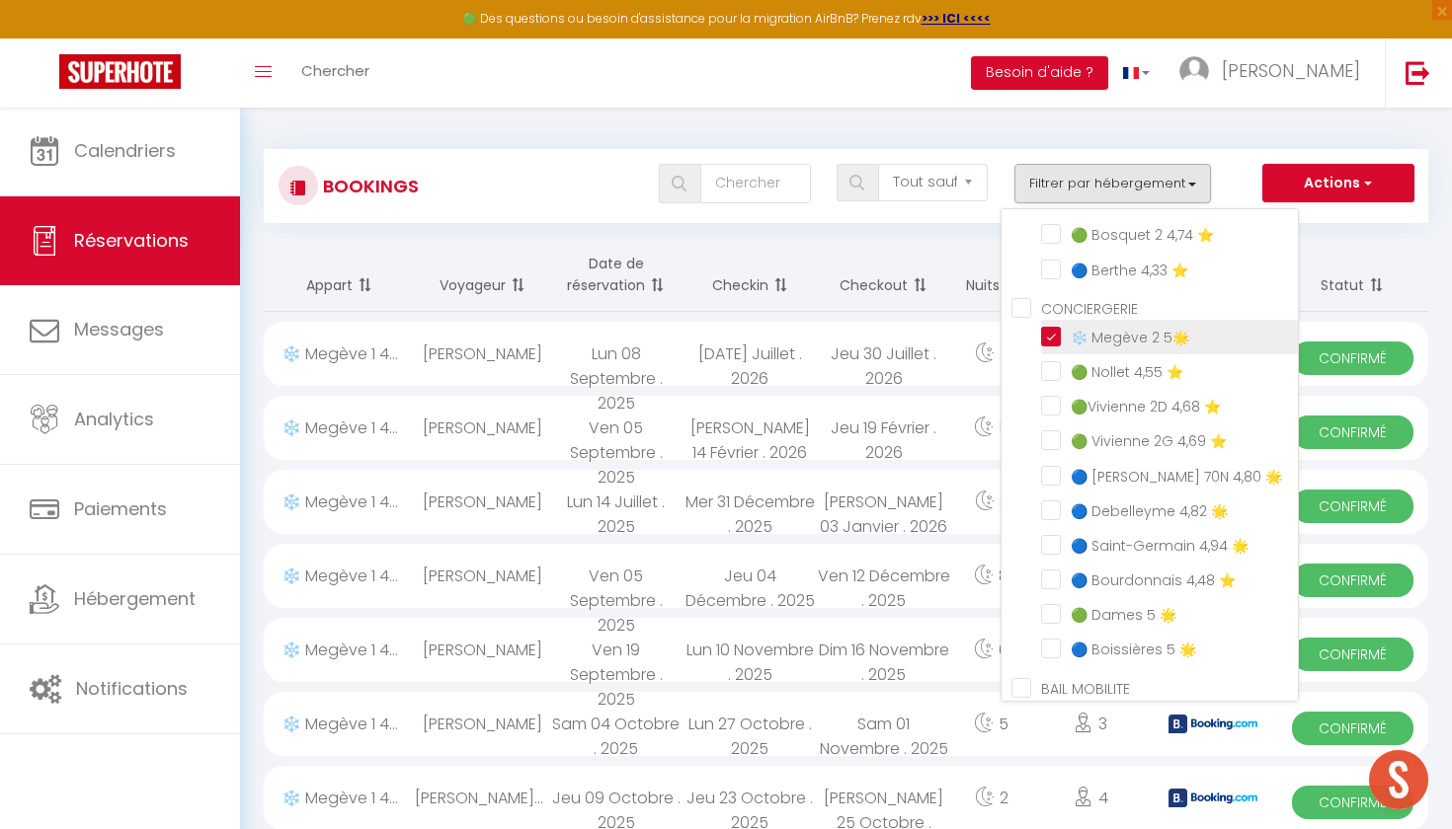
checkbox input "false"
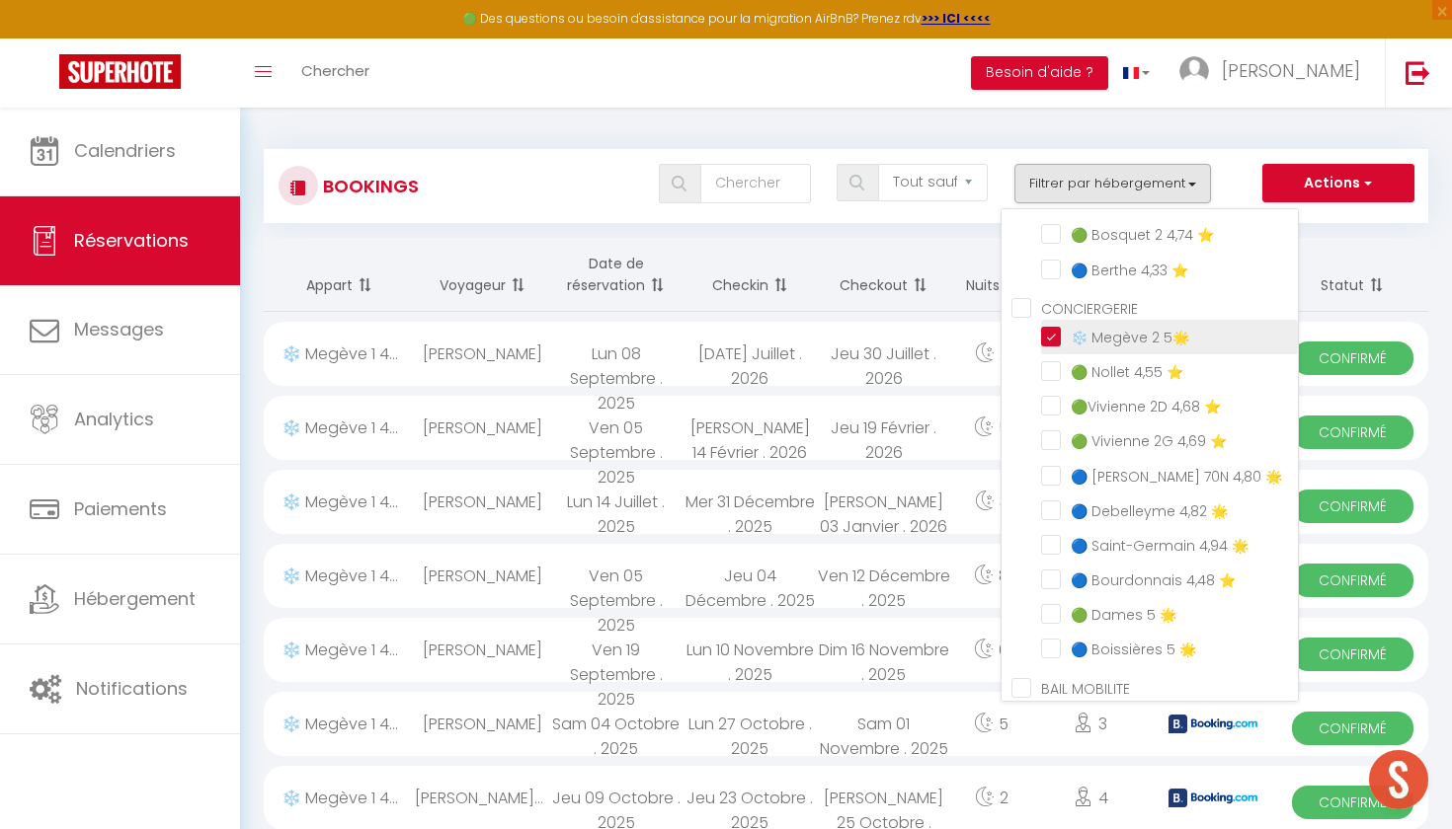
checkbox input "false"
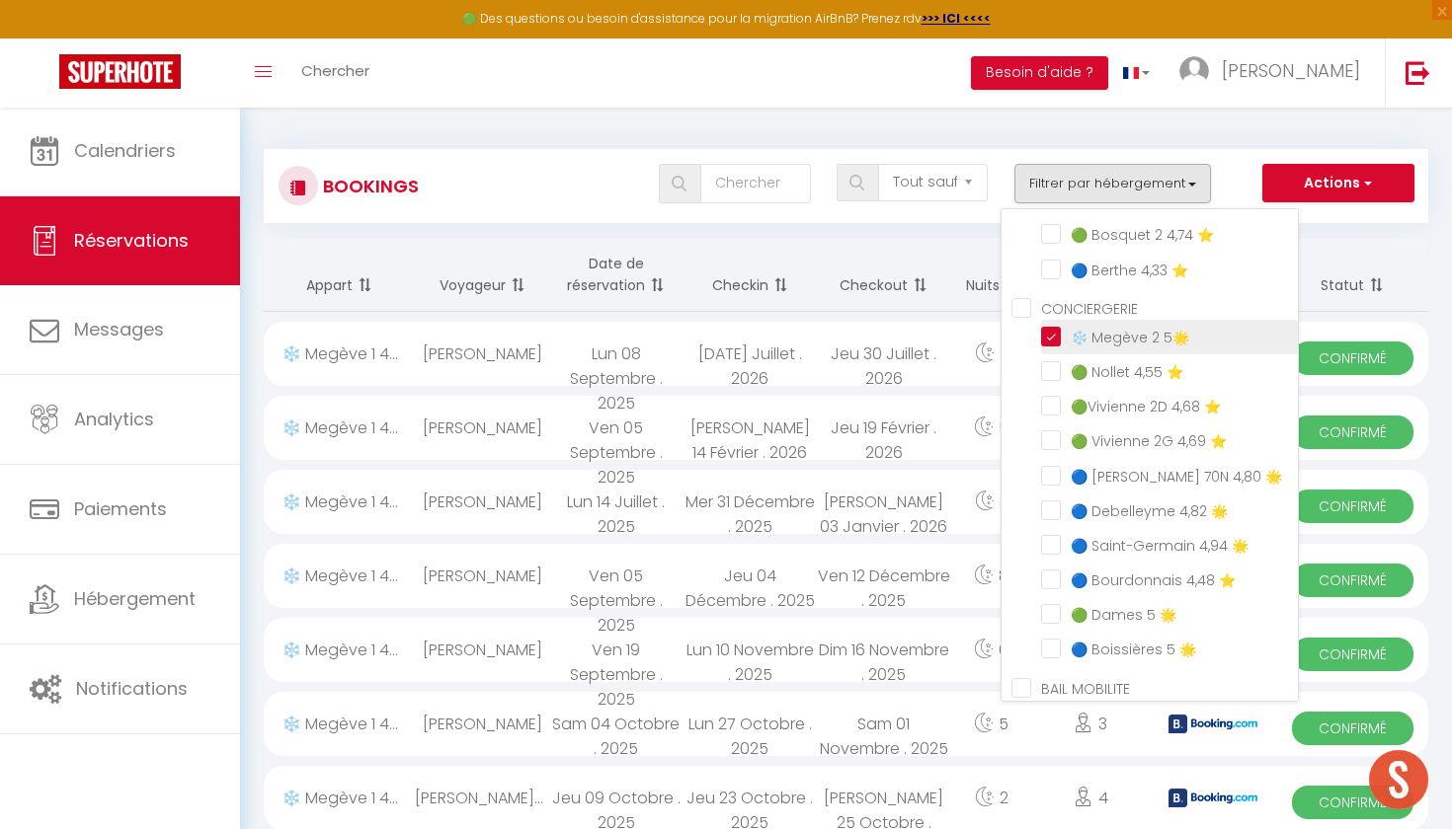
checkbox input "true"
checkbox input "false"
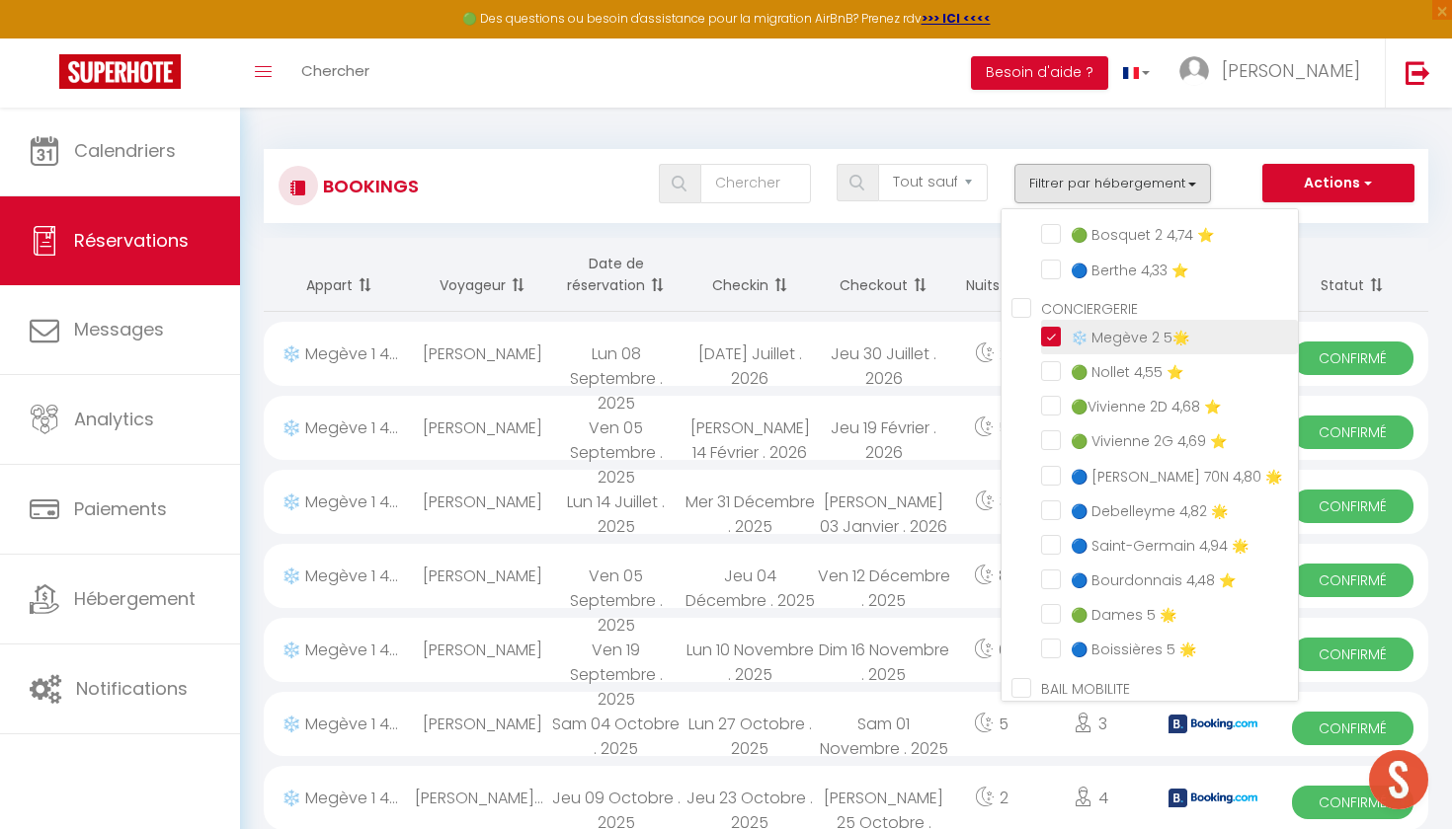
checkbox input "false"
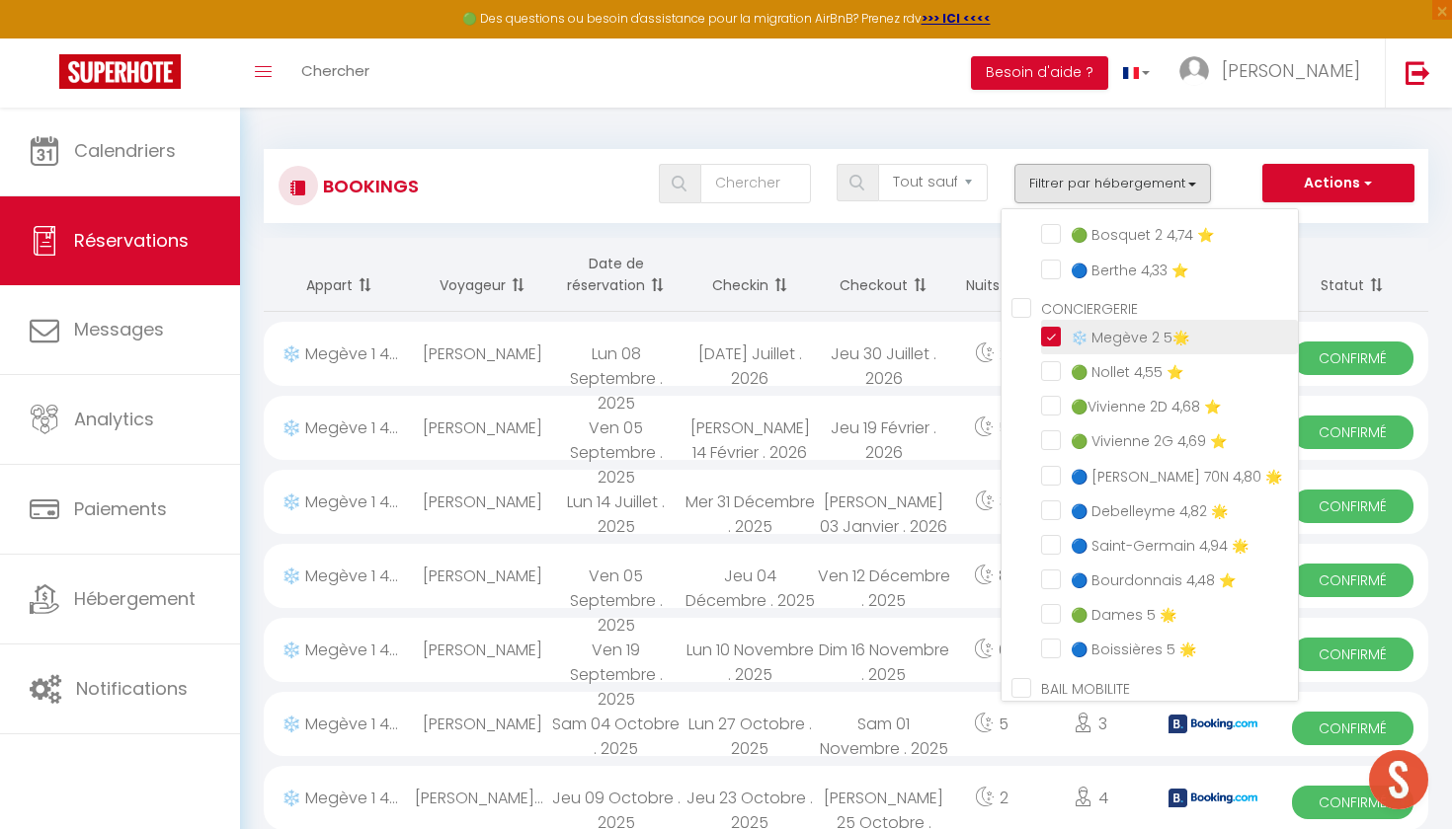
checkbox input "false"
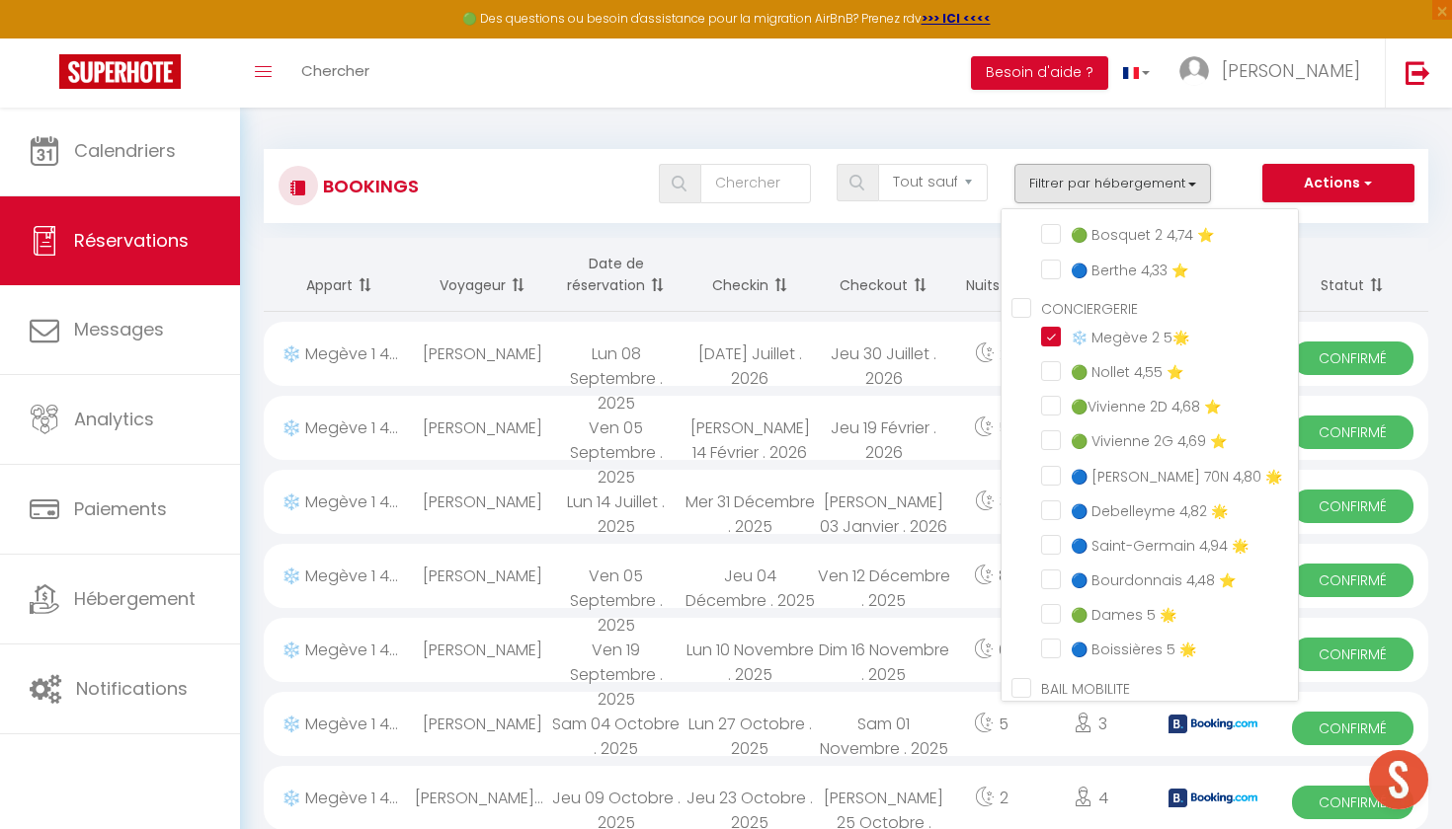
checkbox input "false"
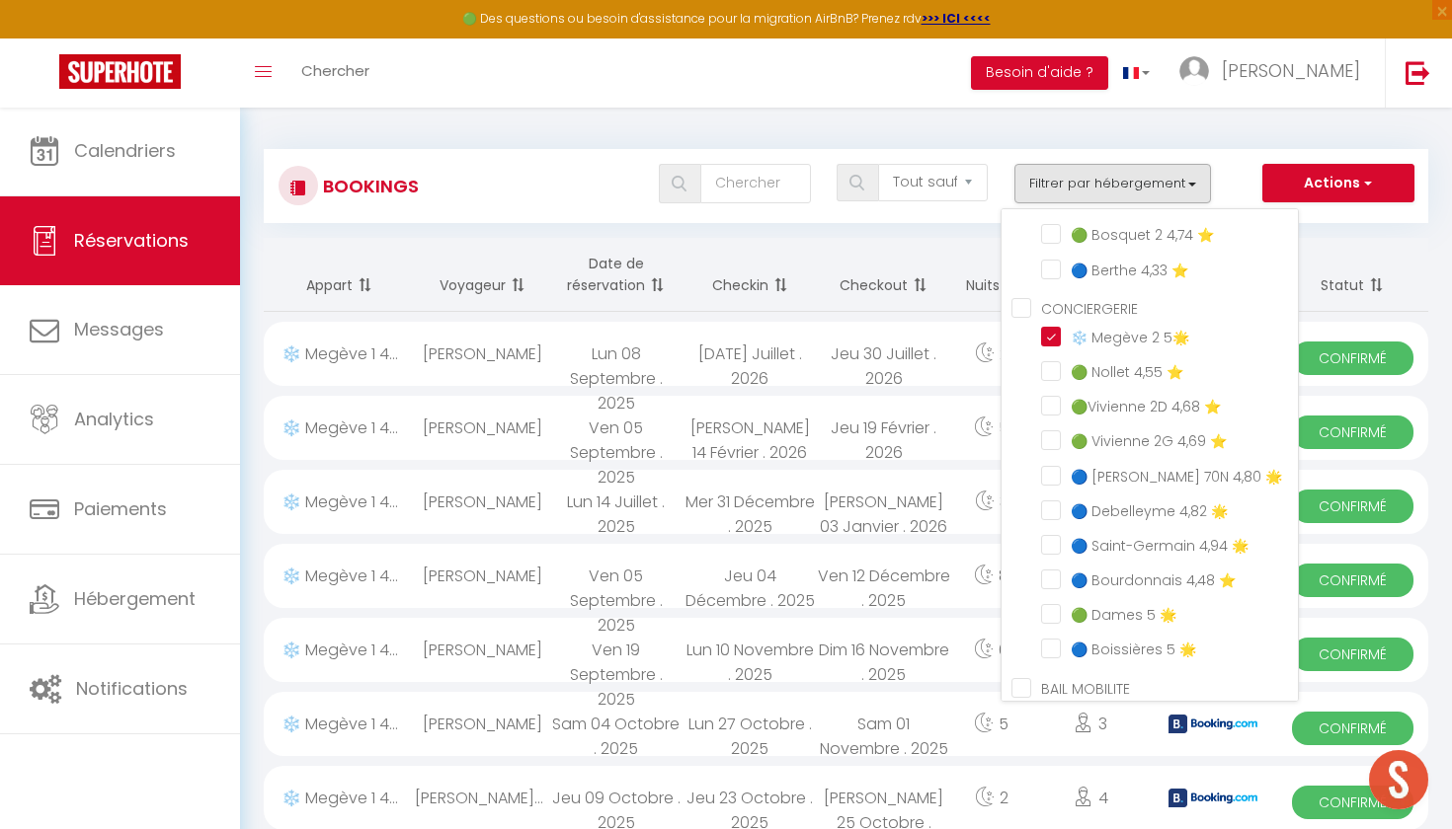
checkbox input "false"
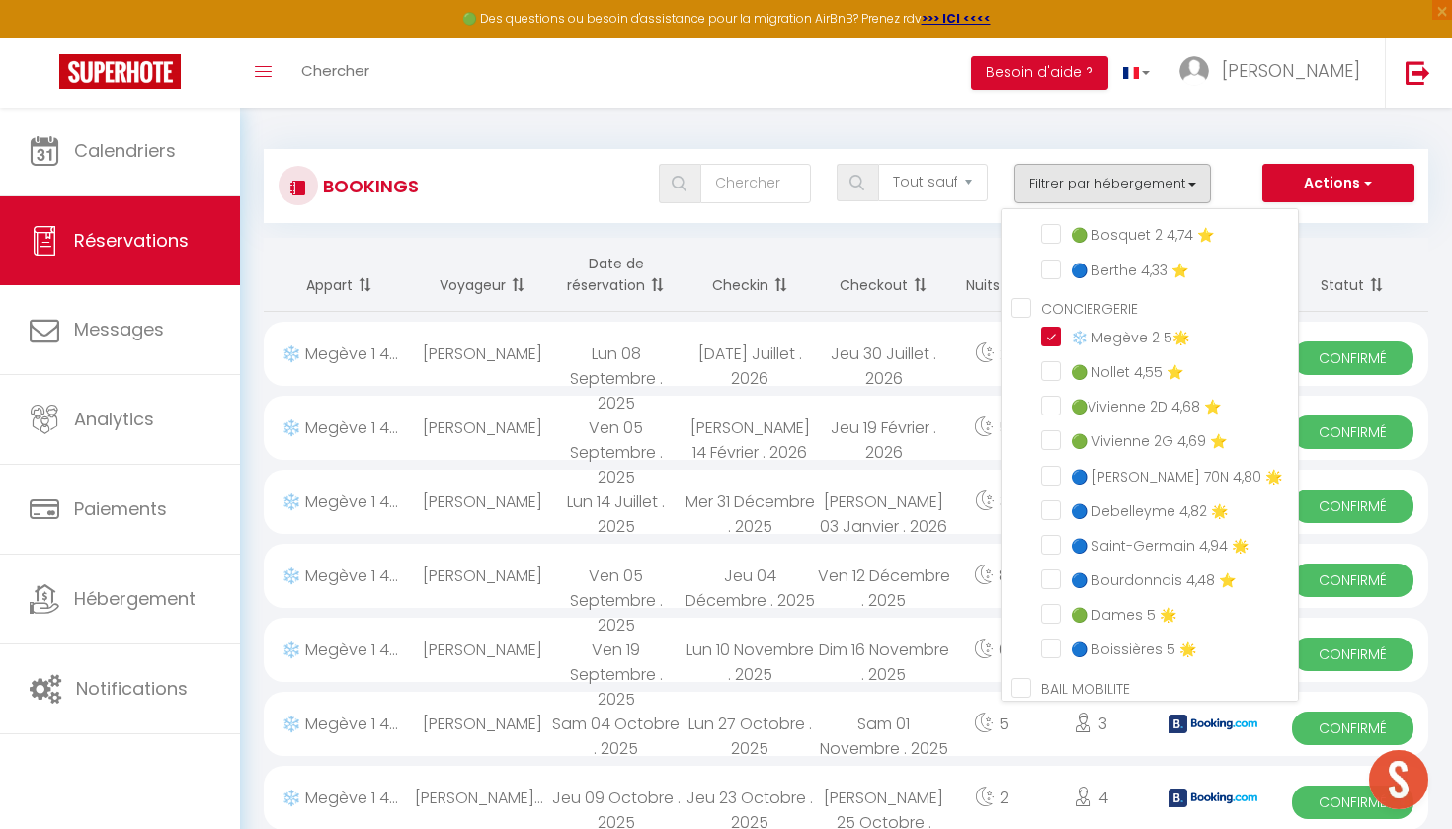
checkbox input "false"
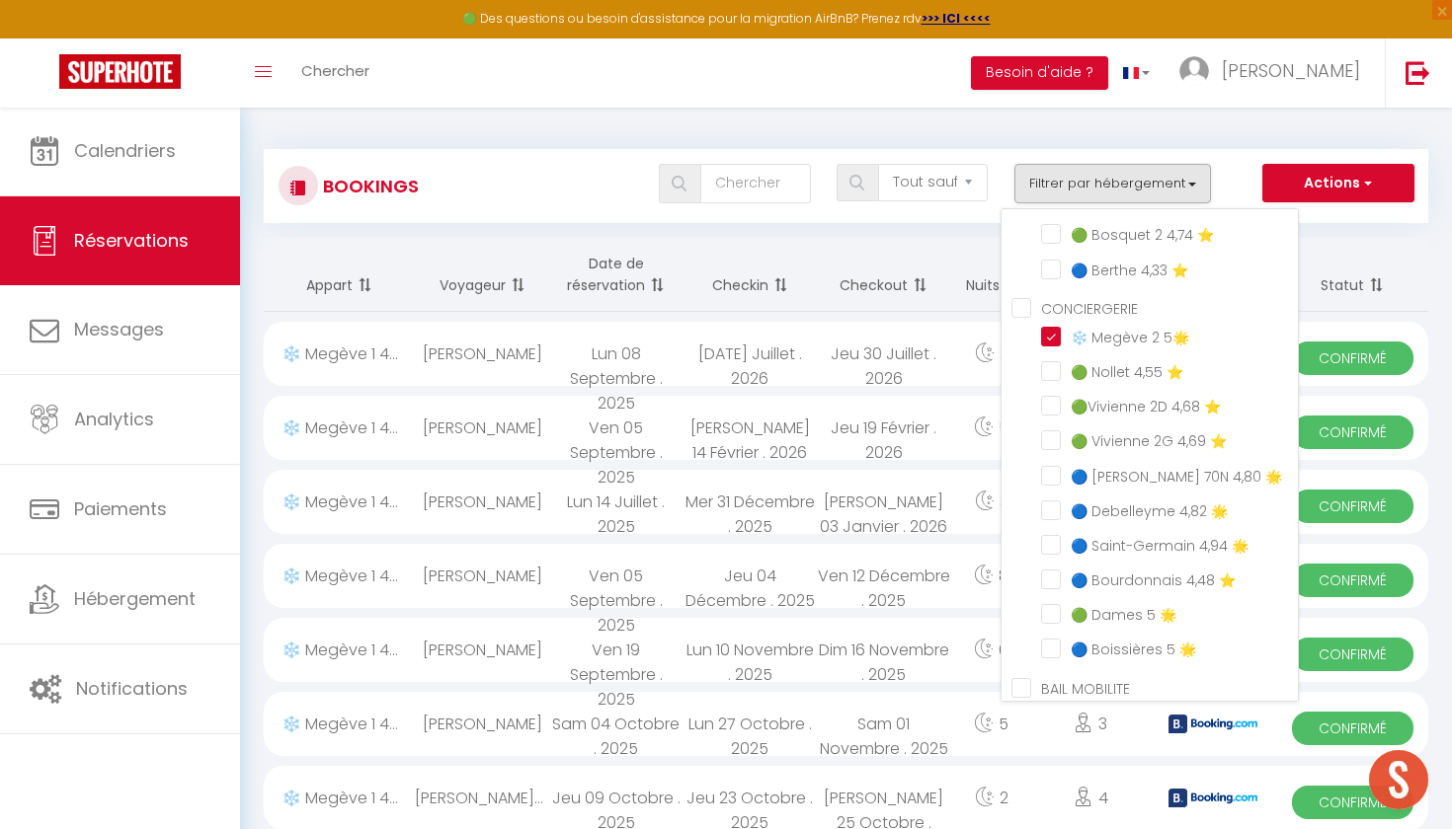
checkbox input "false"
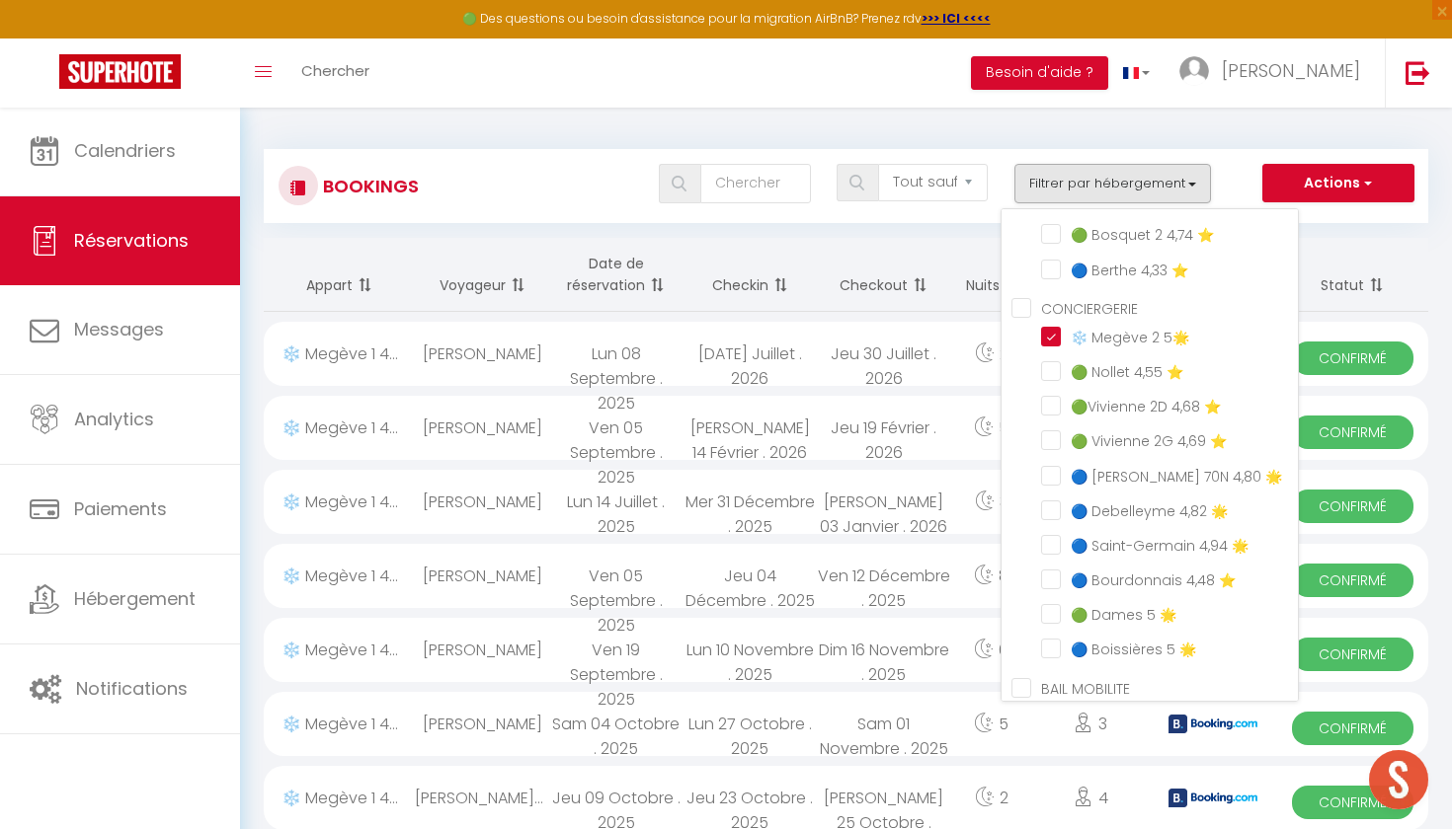
checkbox input "false"
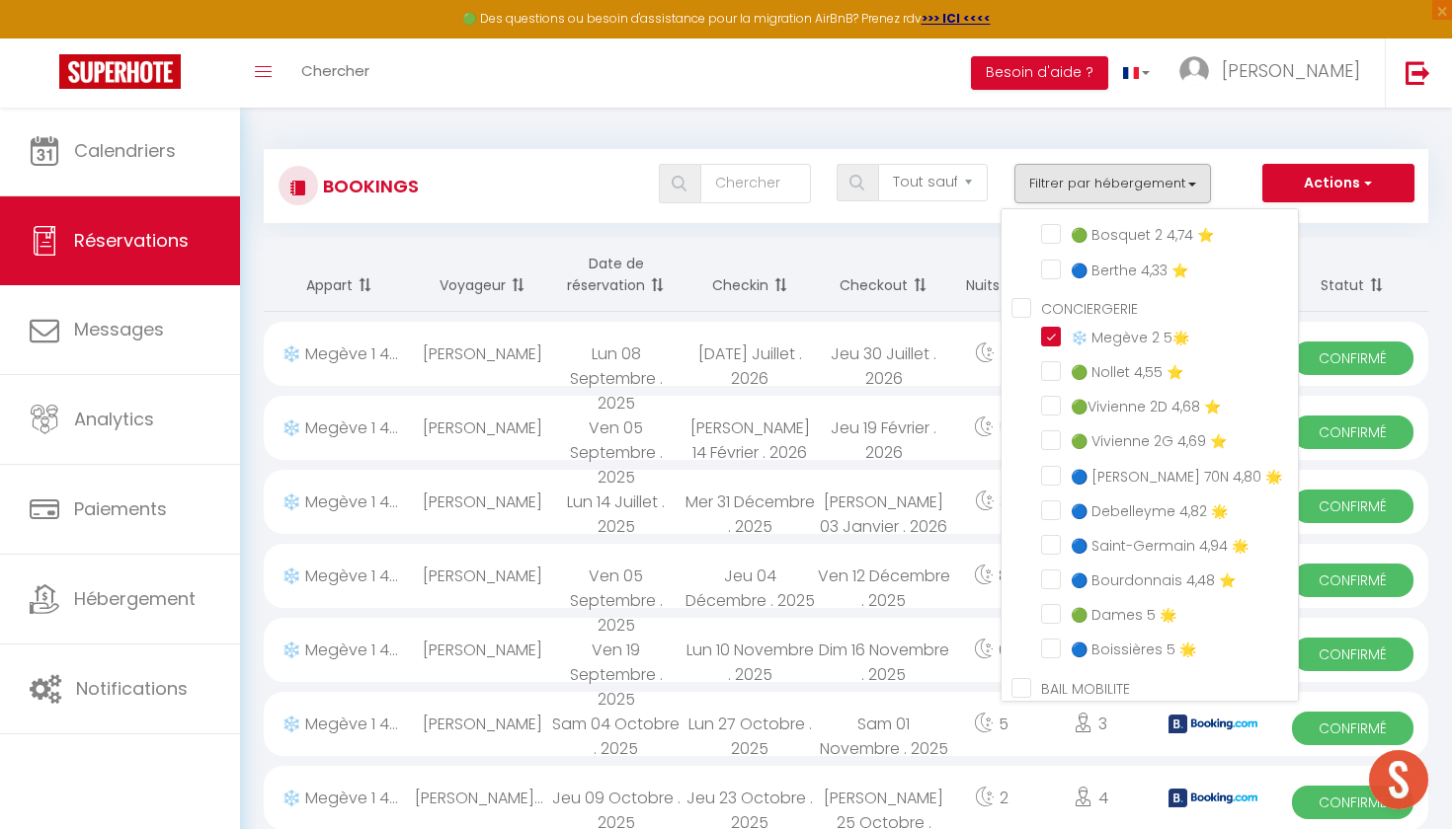
checkbox input "false"
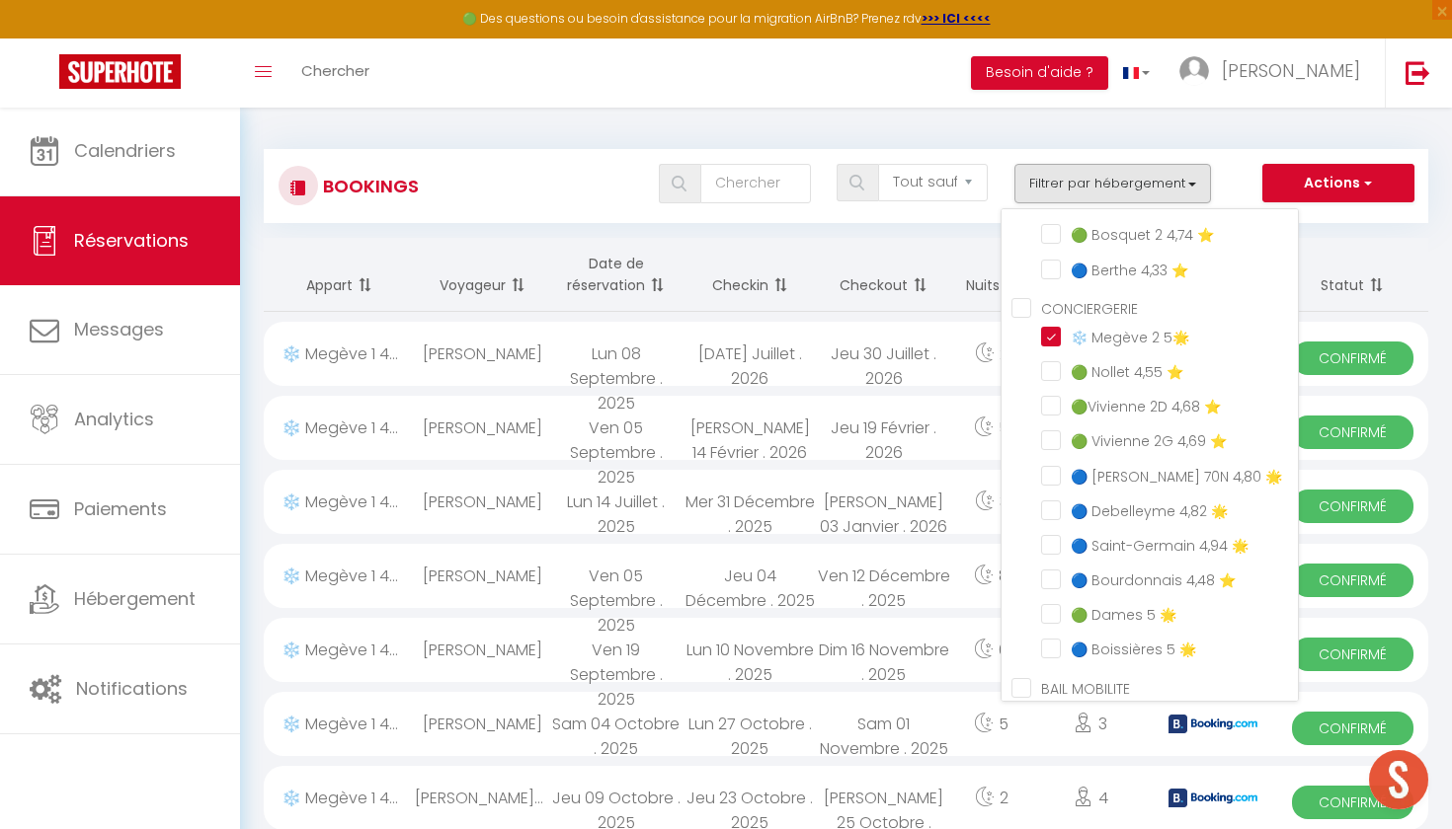
checkbox input "false"
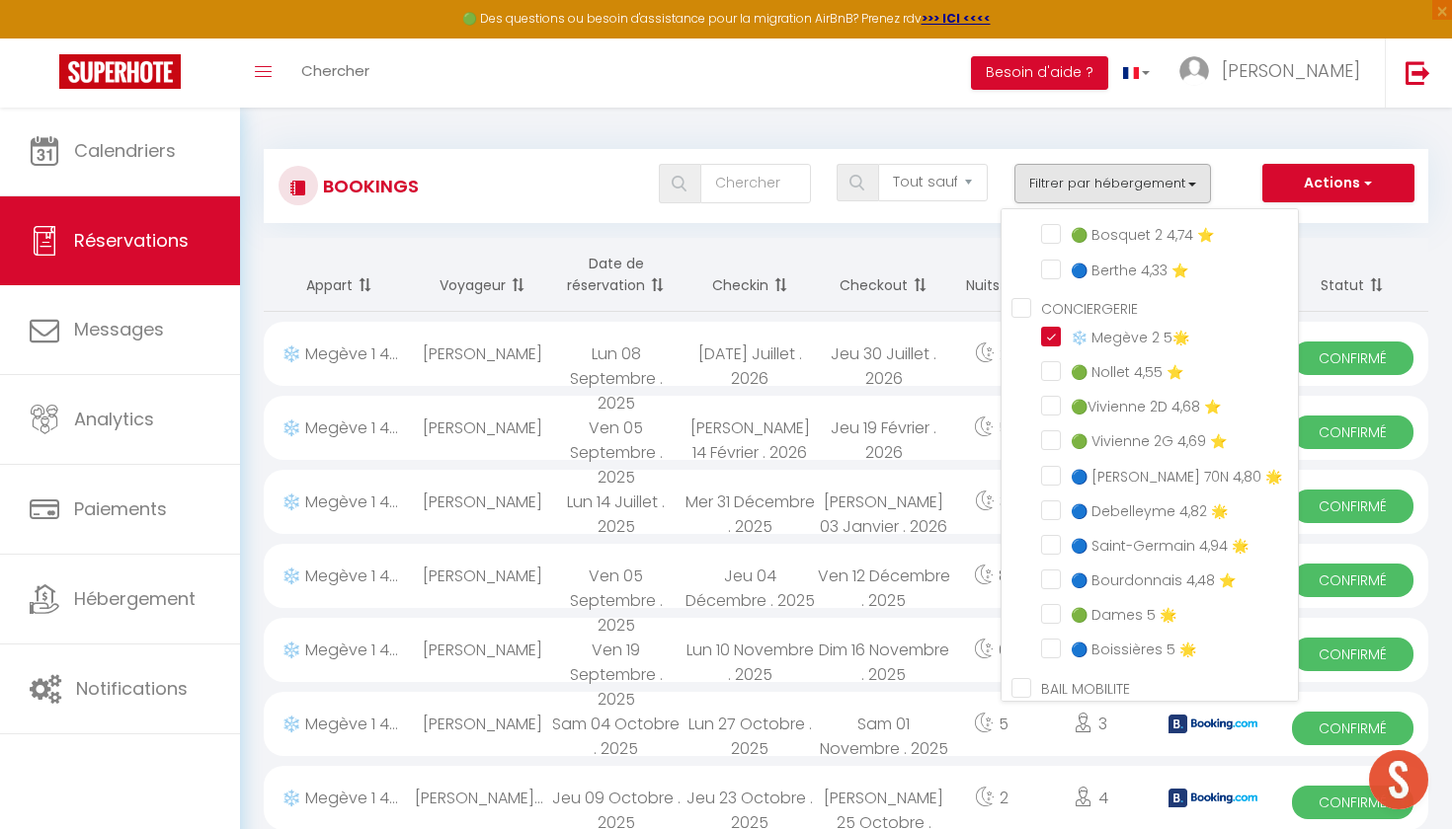
checkbox input "false"
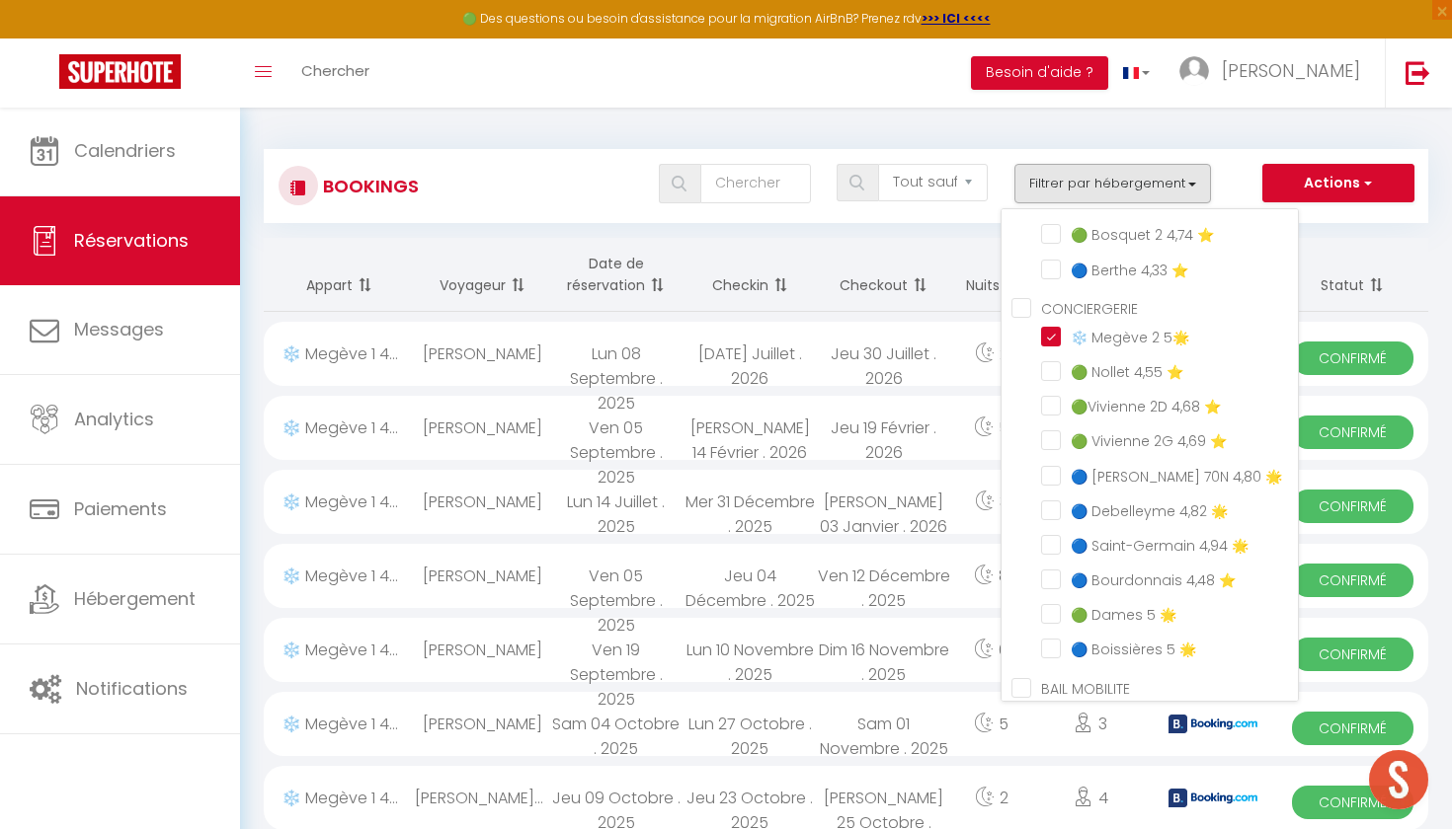
checkbox input "false"
click at [1104, 196] on button "Filtrer par hébergement" at bounding box center [1112, 183] width 197 height 39
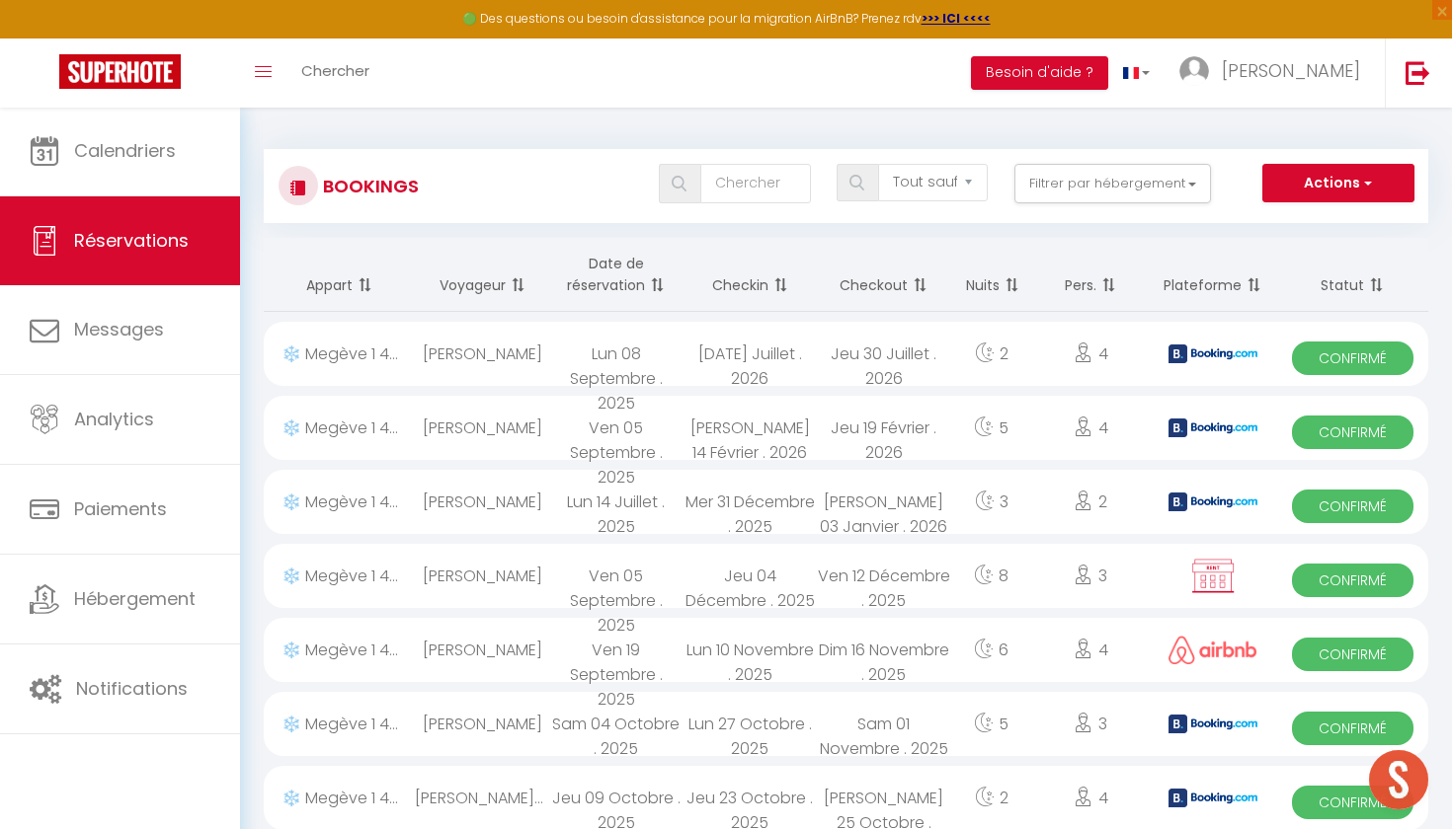
click at [1327, 201] on div "Actions Nouvelle Réservation Exporter les réservations Importer les réservations" at bounding box center [1338, 183] width 178 height 39
click at [1327, 180] on button "Actions" at bounding box center [1338, 183] width 152 height 39
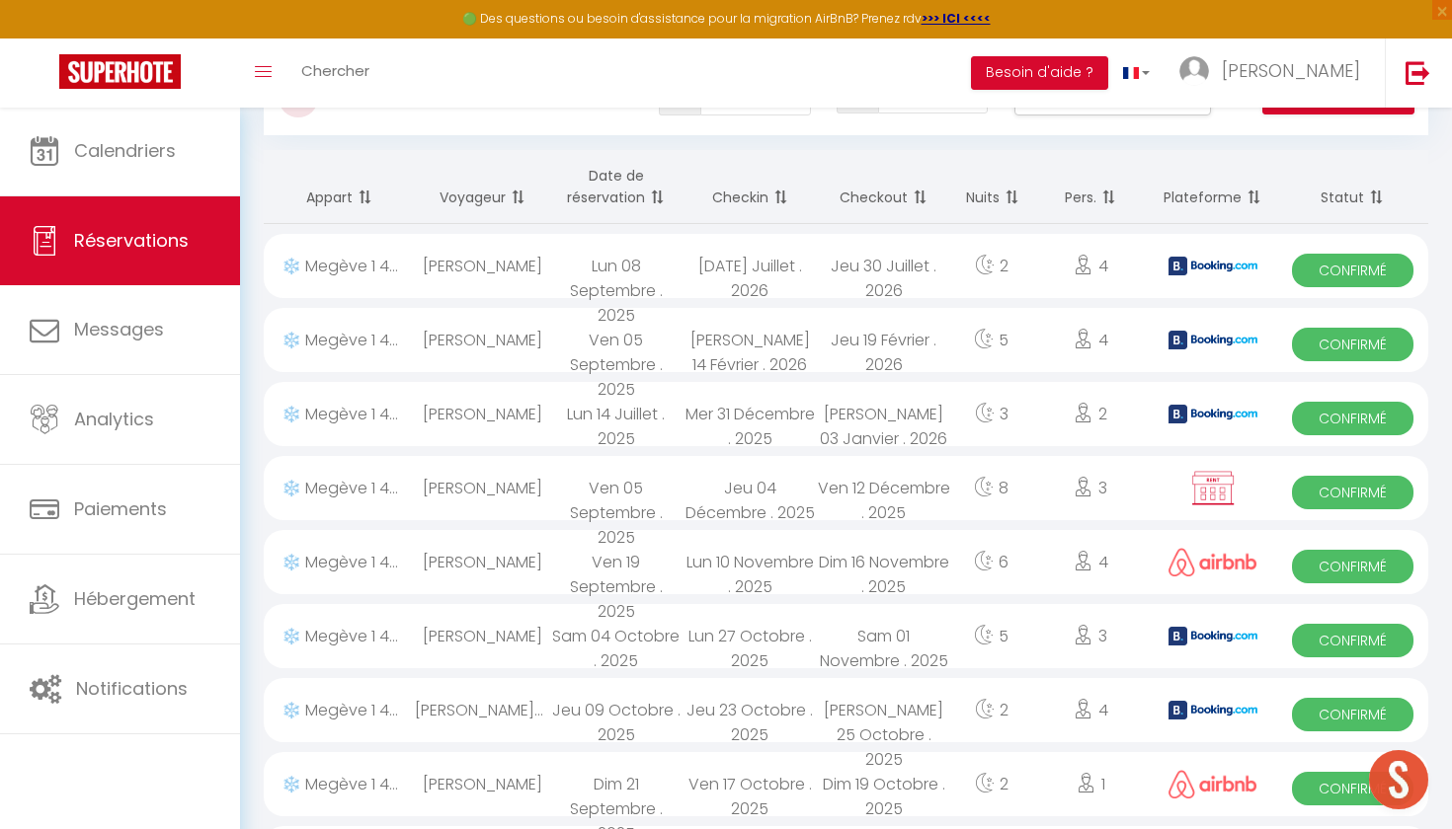
scroll to position [89, 0]
click at [1360, 200] on th "Statut" at bounding box center [1352, 186] width 151 height 74
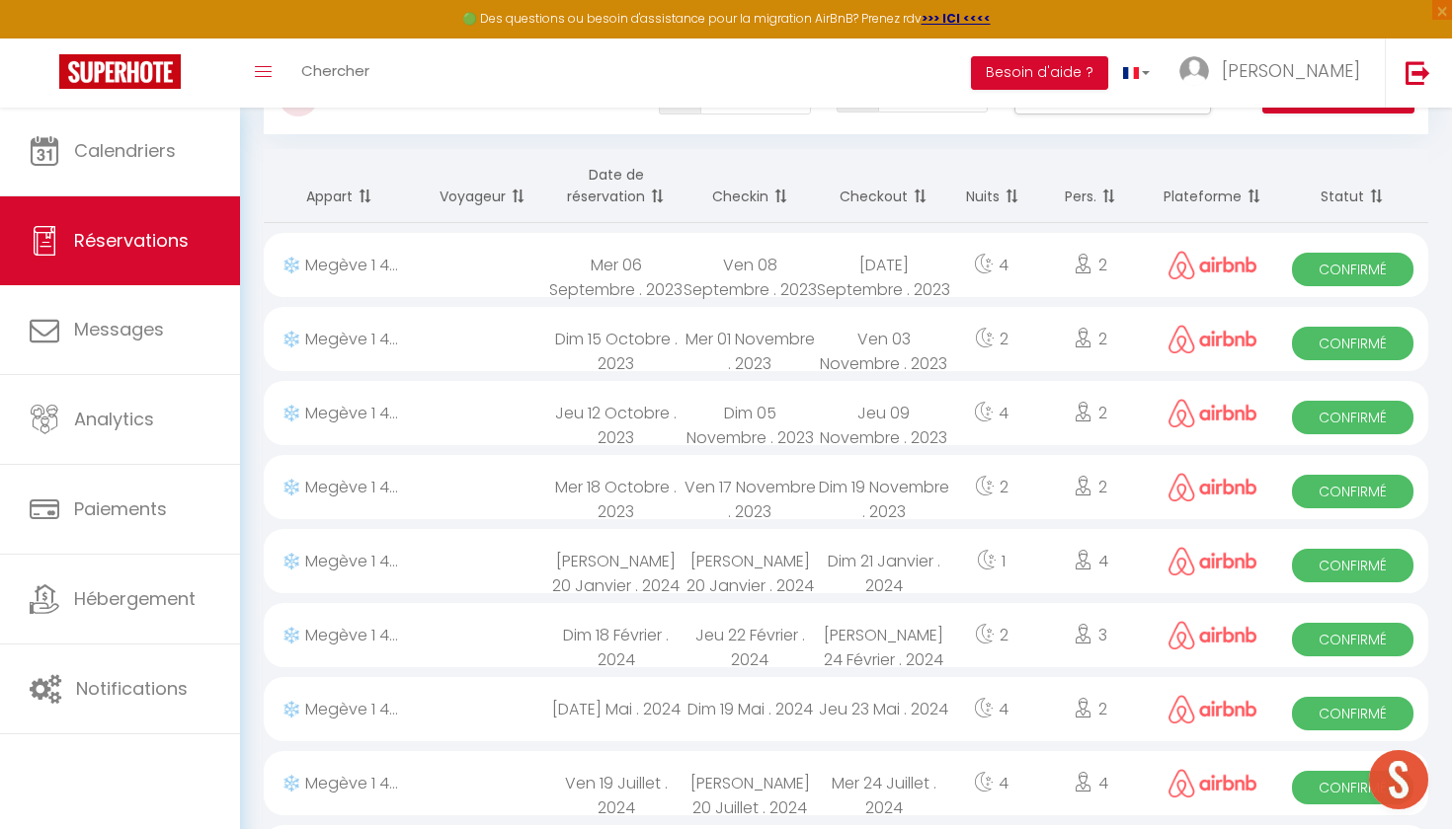
click at [1356, 200] on th "Statut" at bounding box center [1352, 186] width 151 height 74
click at [1220, 215] on th "Plateforme" at bounding box center [1212, 186] width 128 height 74
click at [1207, 197] on th "Plateforme" at bounding box center [1212, 186] width 128 height 74
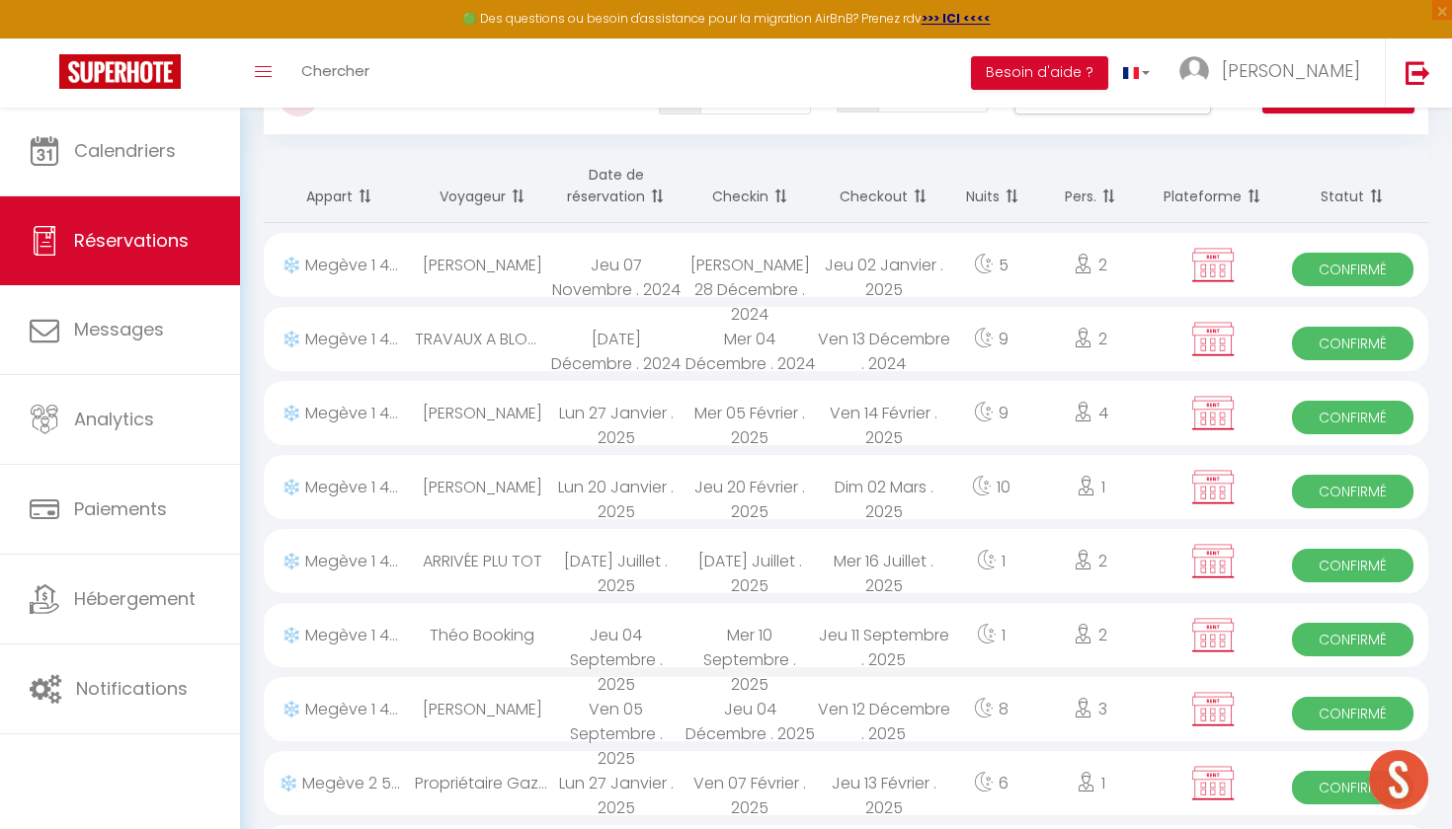
click at [1207, 197] on th "Plateforme" at bounding box center [1212, 186] width 128 height 74
click at [1207, 198] on th "Plateforme" at bounding box center [1212, 186] width 128 height 74
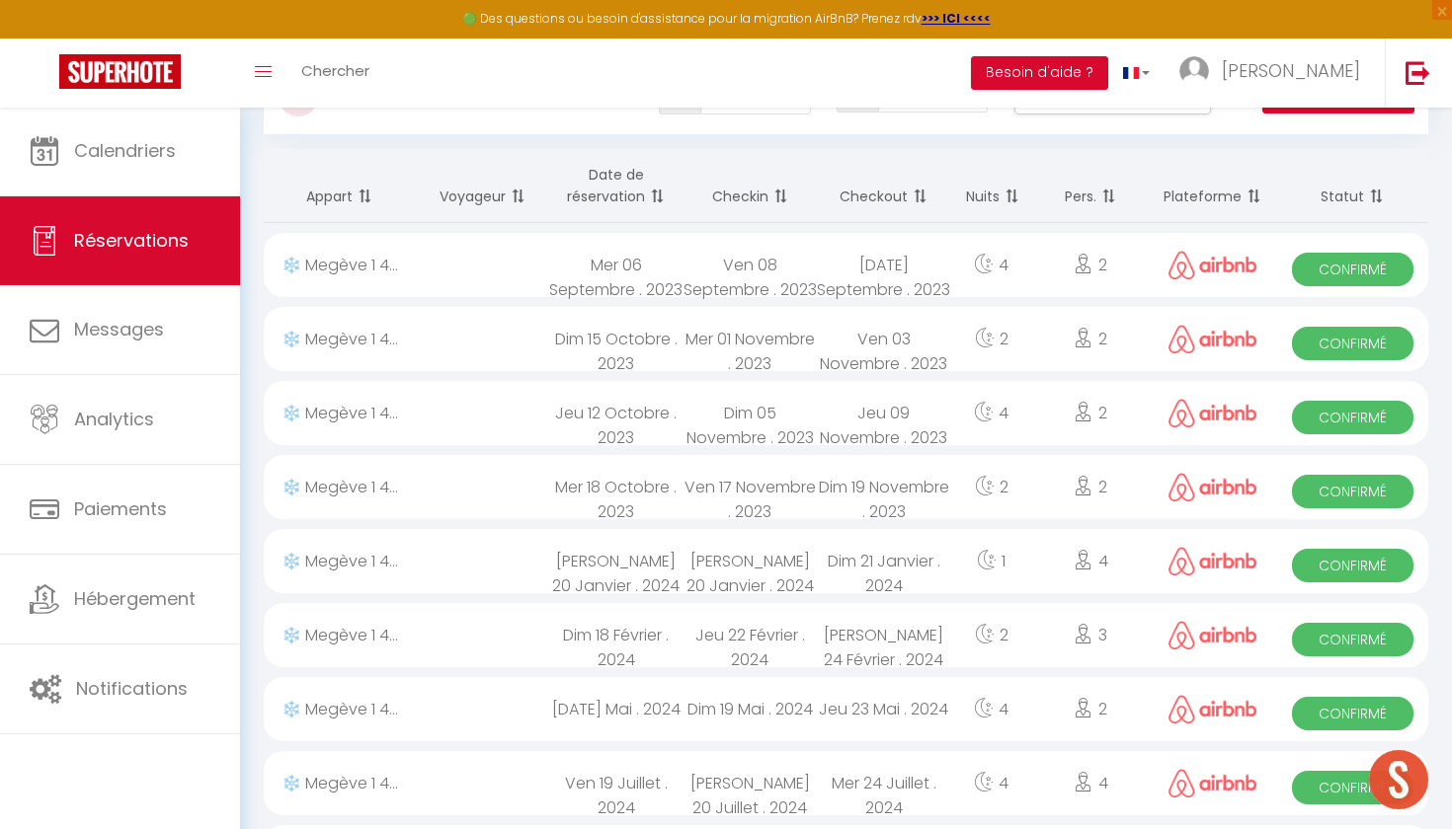
click at [749, 187] on th "Checkin" at bounding box center [749, 186] width 134 height 74
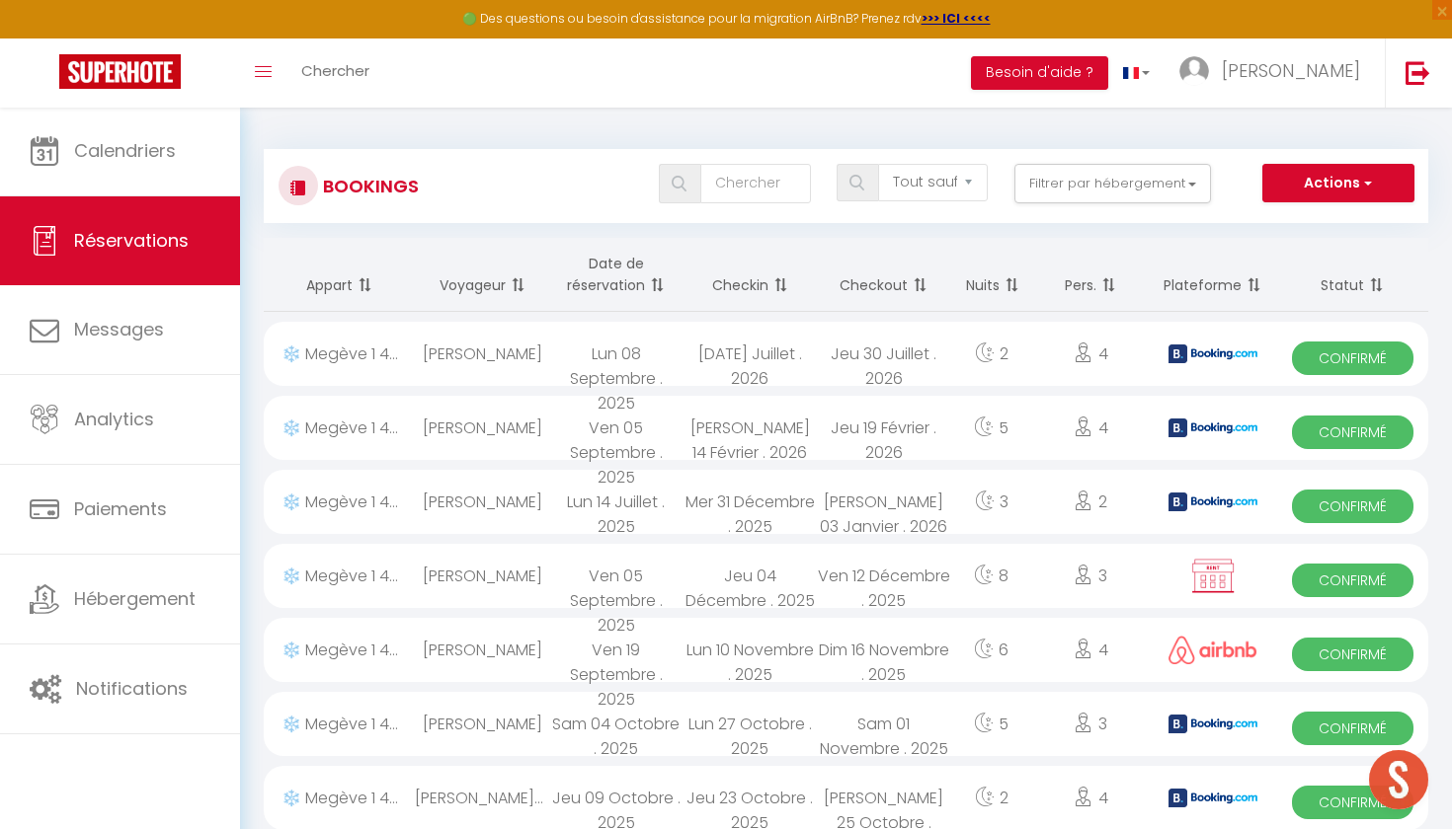
scroll to position [0, 0]
click at [1126, 184] on button "Filtrer par hébergement" at bounding box center [1112, 183] width 197 height 39
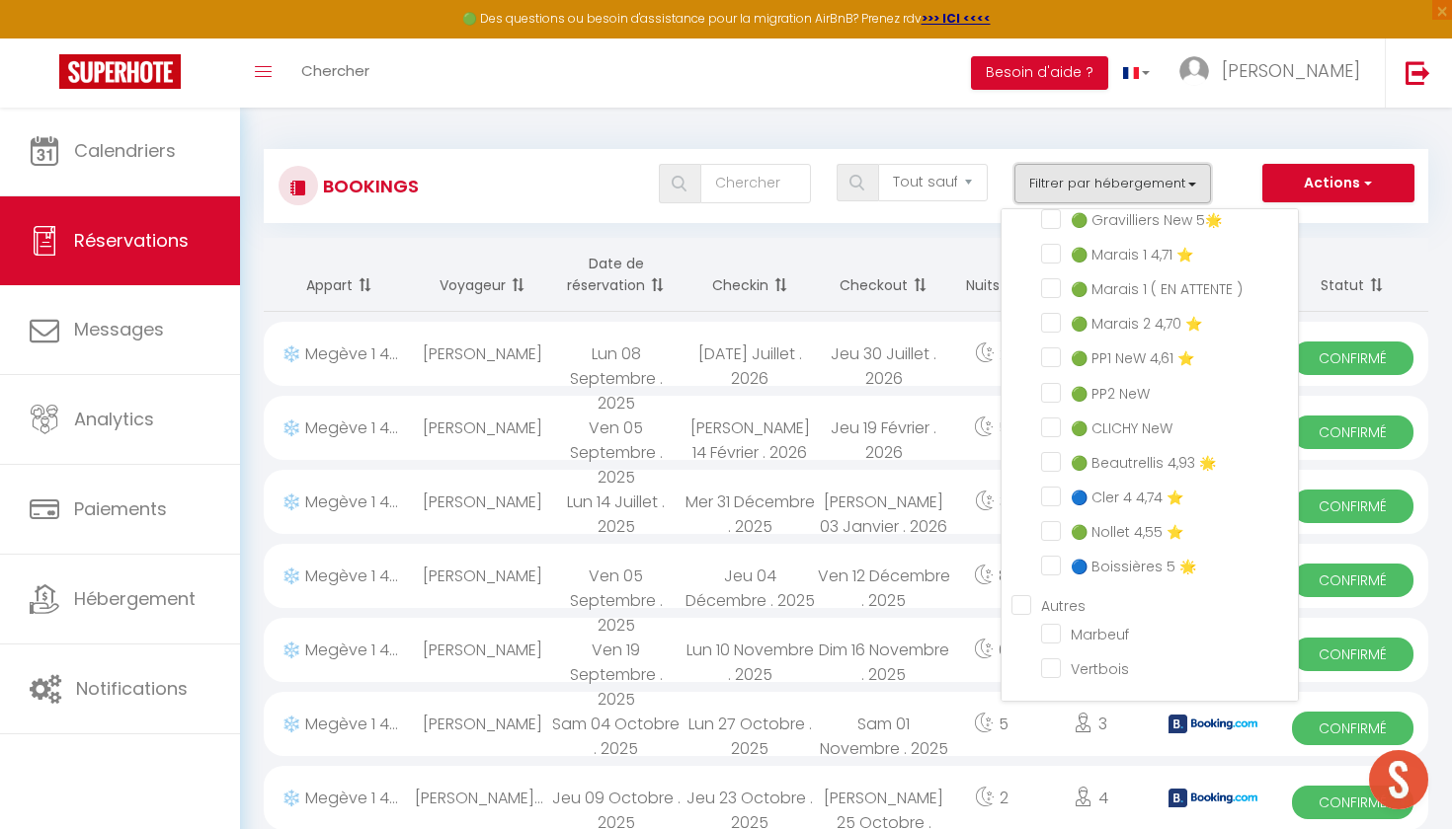
scroll to position [1353, 0]
click at [1122, 176] on button "Filtrer par hébergement" at bounding box center [1112, 183] width 197 height 39
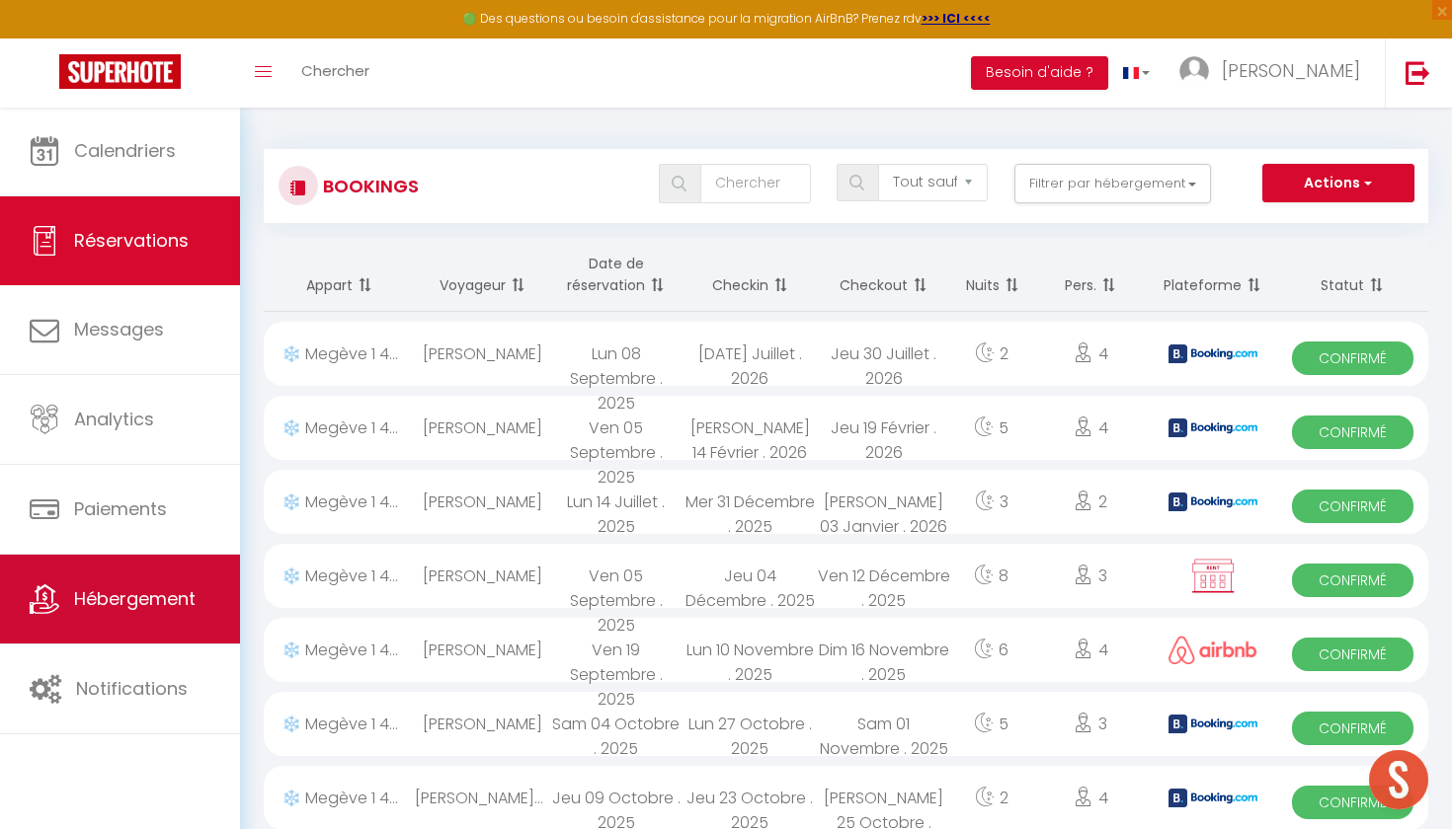
click at [143, 562] on link "Hébergement" at bounding box center [120, 599] width 240 height 89
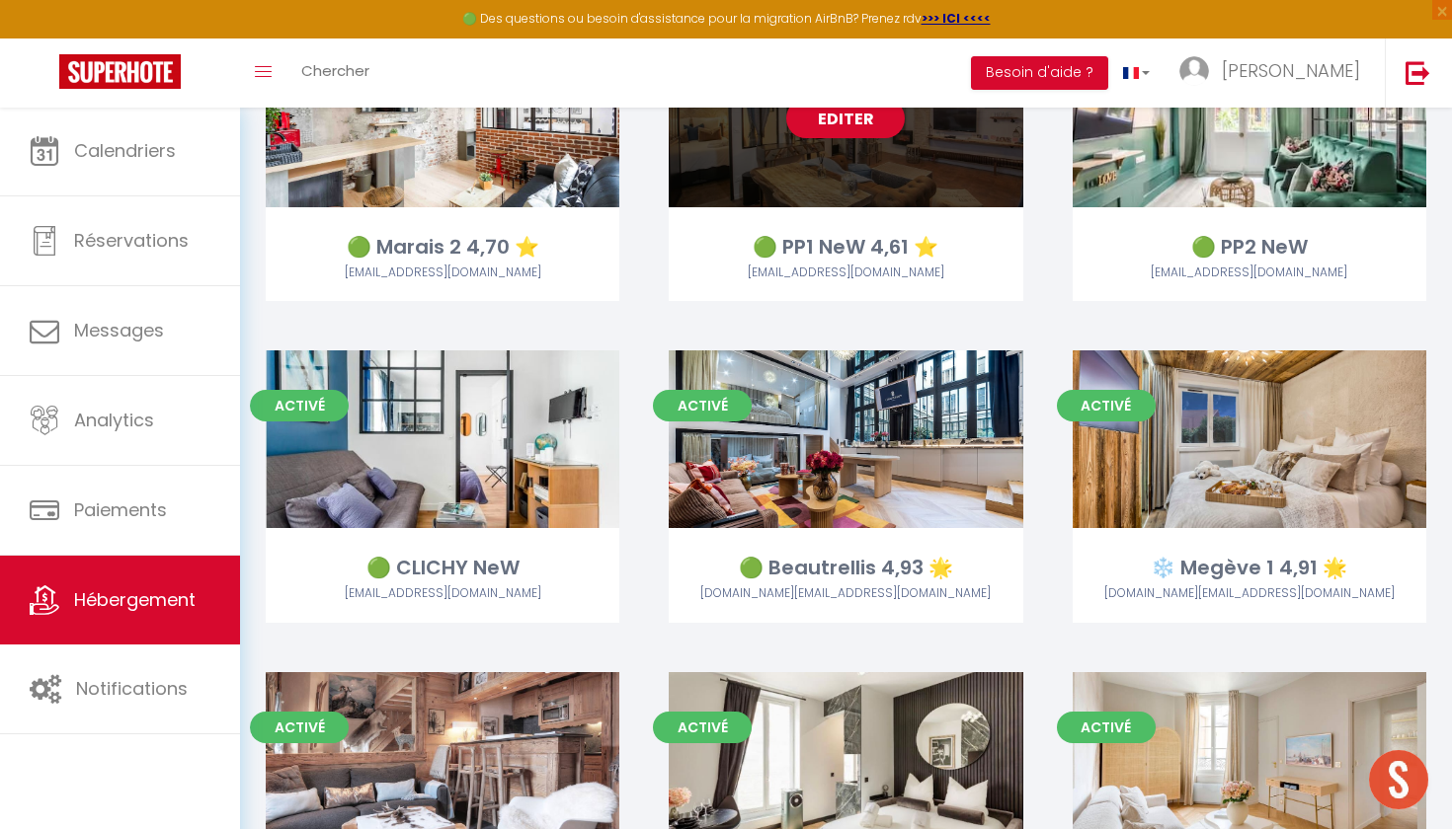
scroll to position [547, 0]
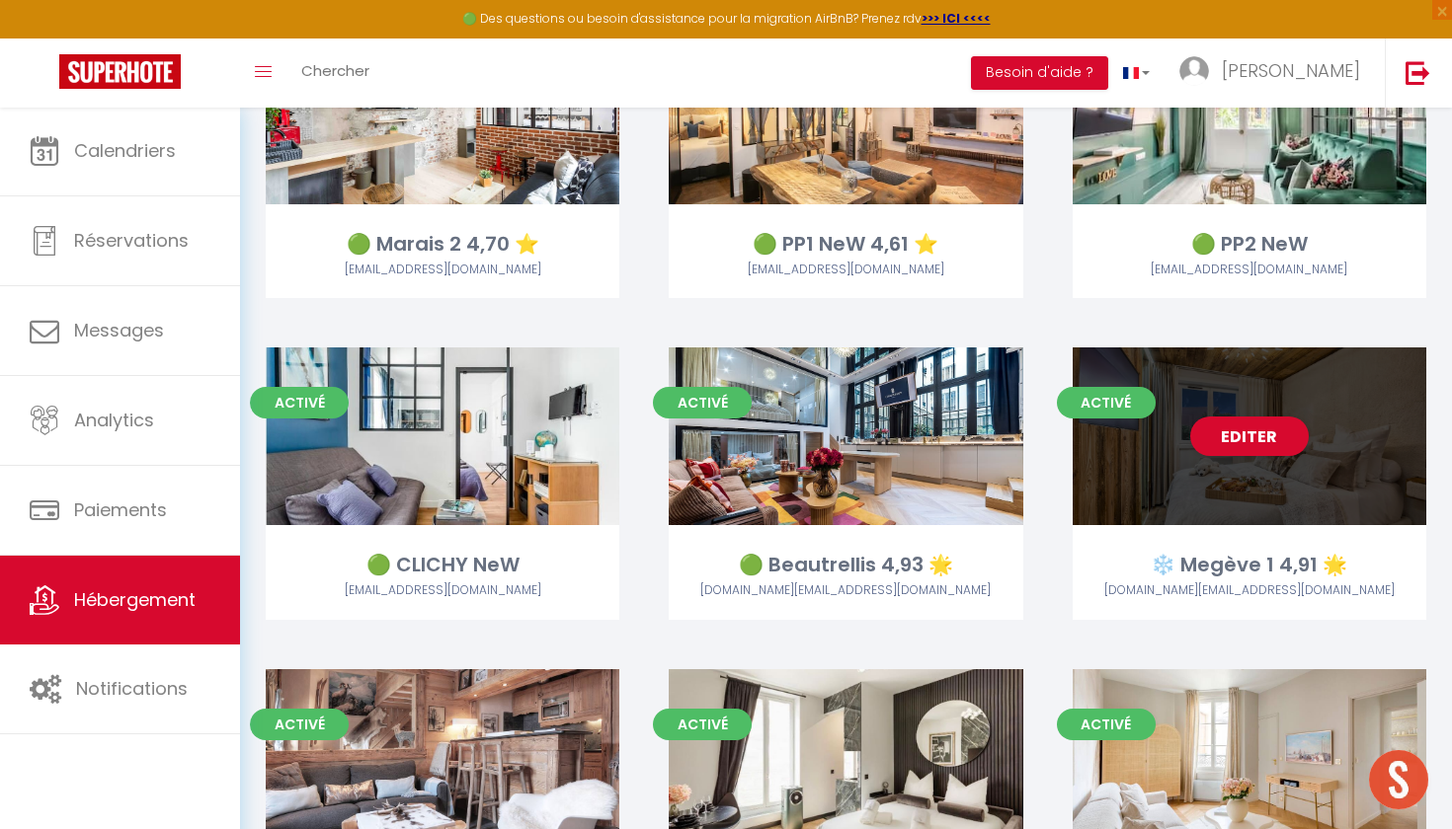
click at [1100, 562] on div "❄️ Megève 1 4,91 🌟" at bounding box center [1248, 565] width 353 height 31
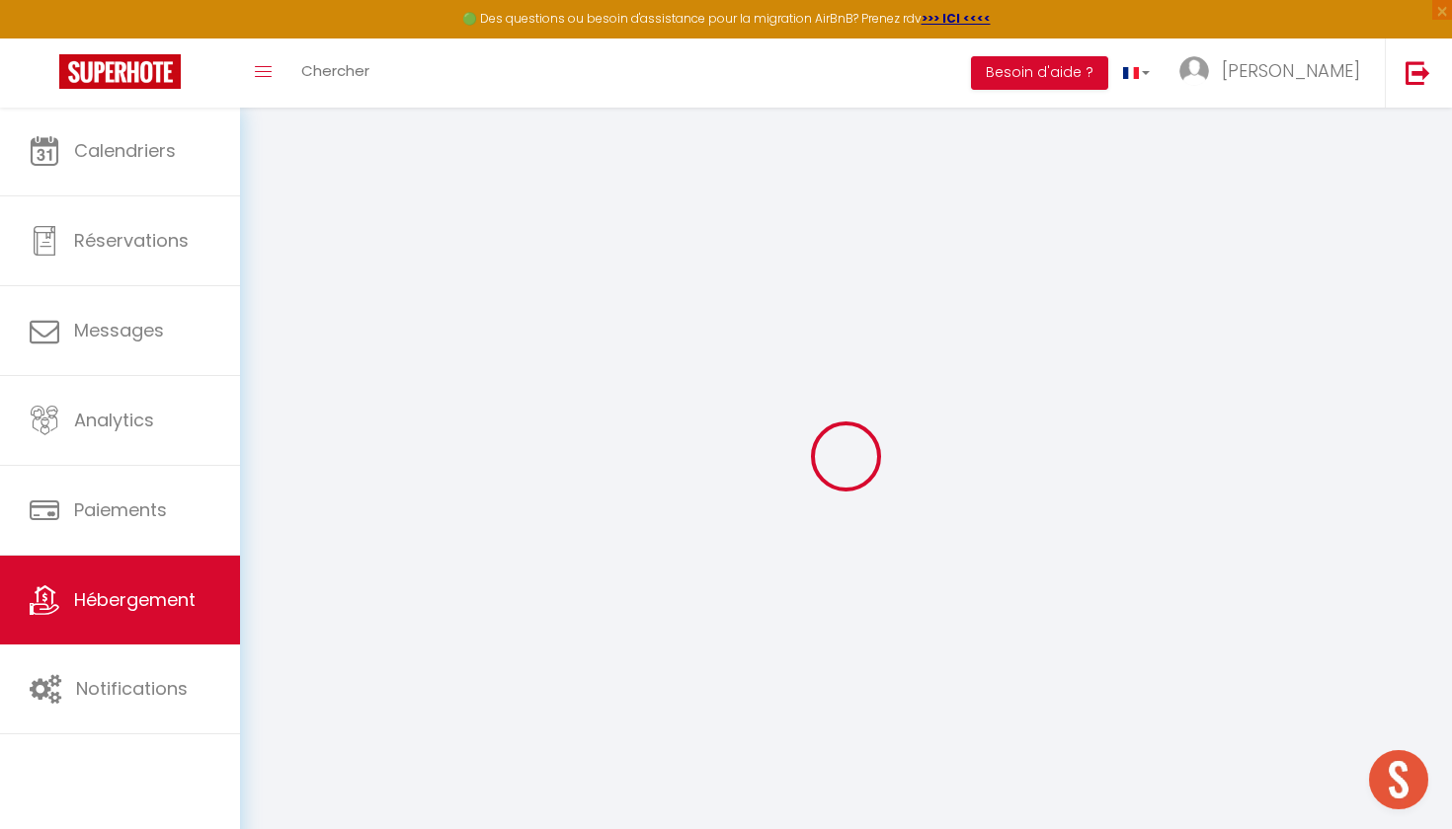
select select
checkbox input "true"
checkbox input "false"
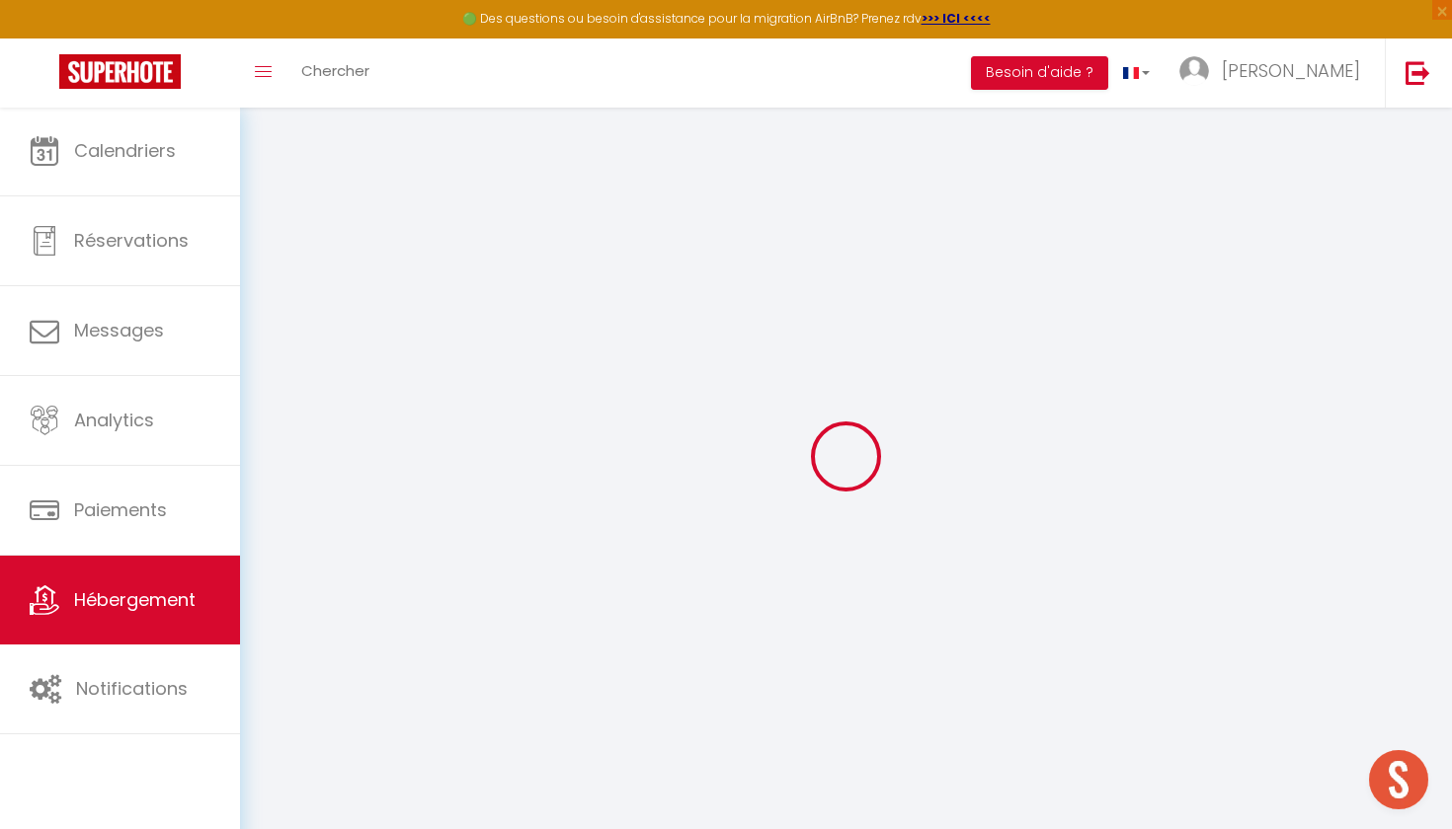
checkbox input "false"
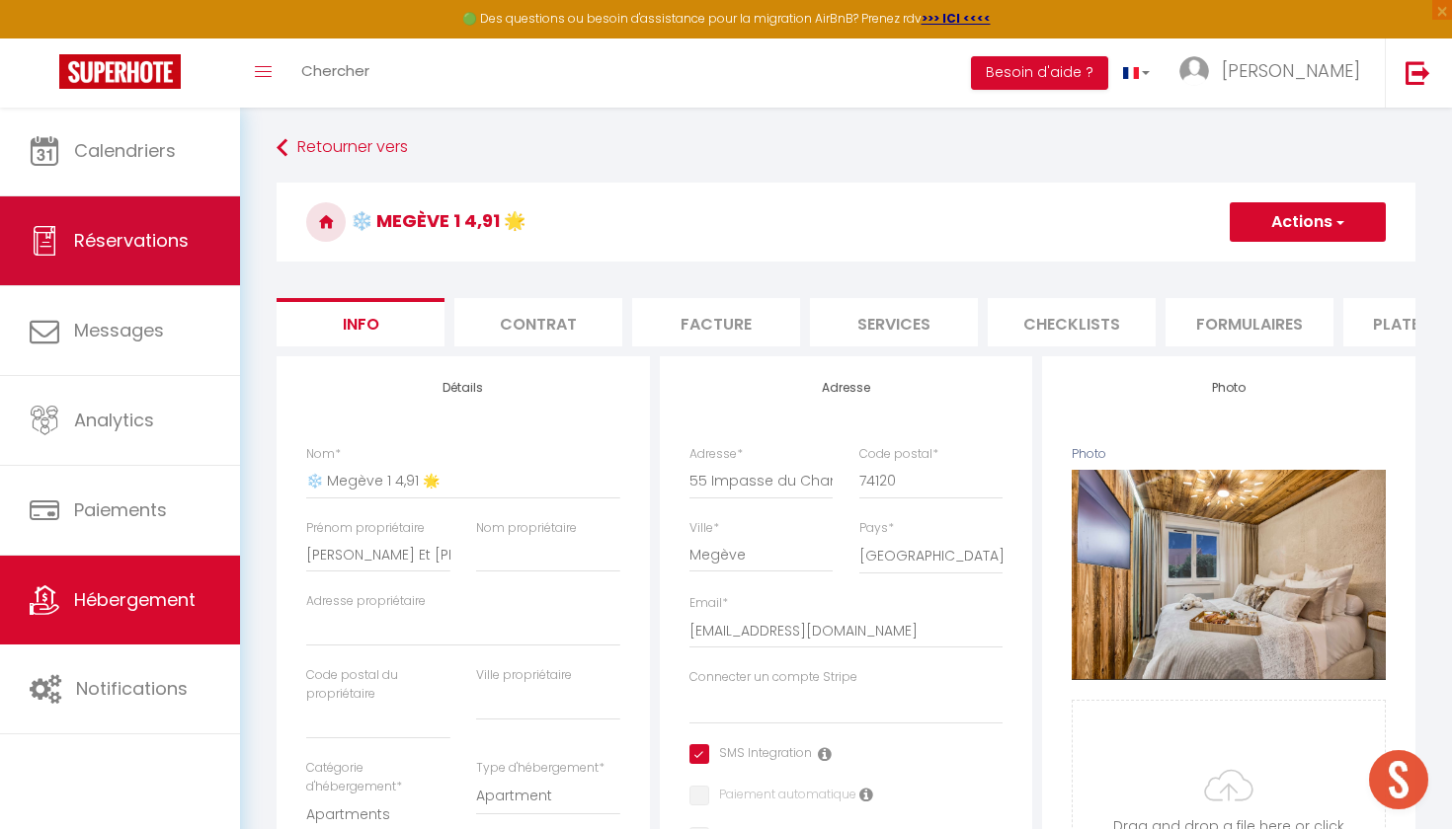
select select
checkbox input "true"
checkbox input "false"
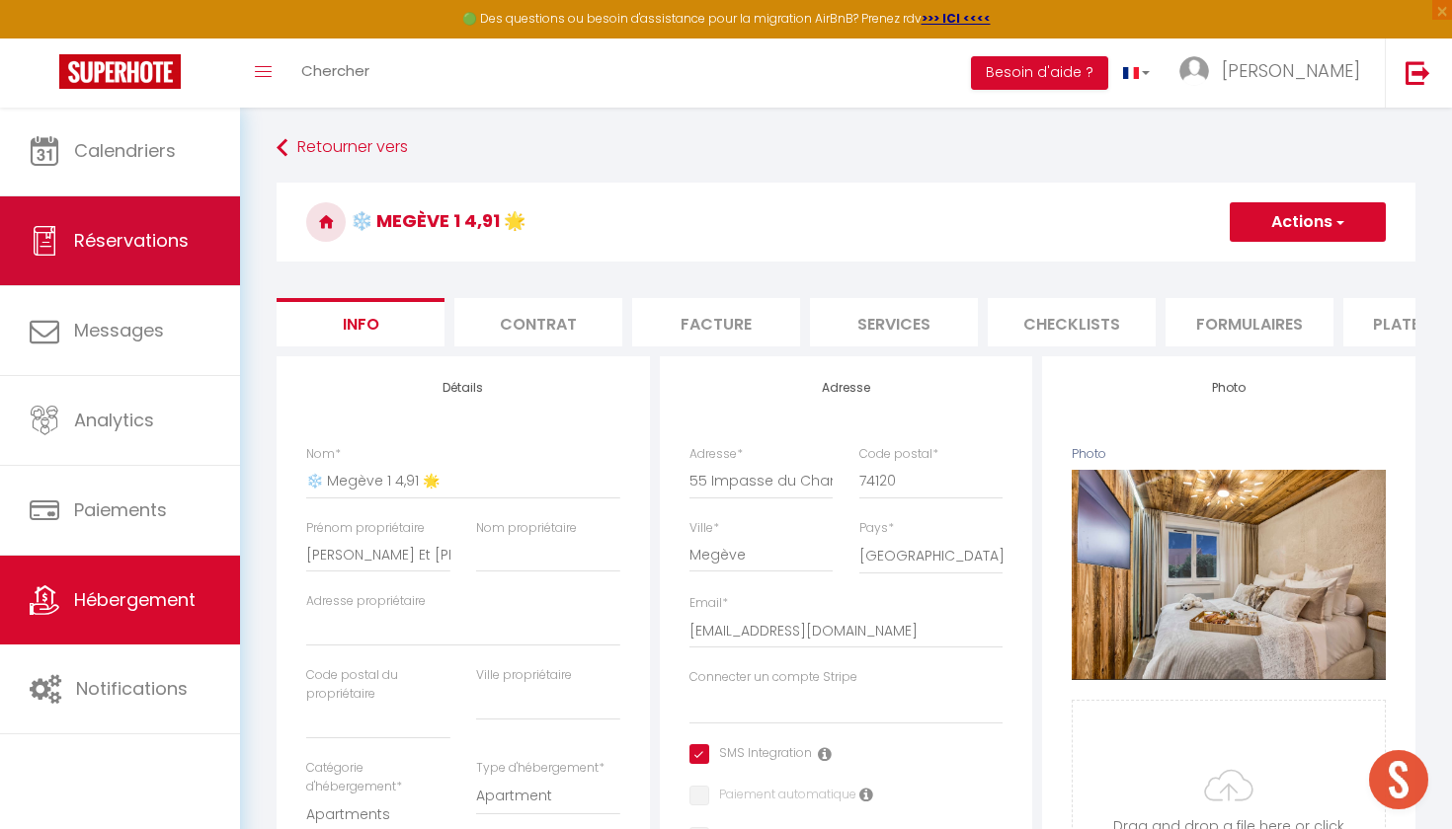
checkbox input "false"
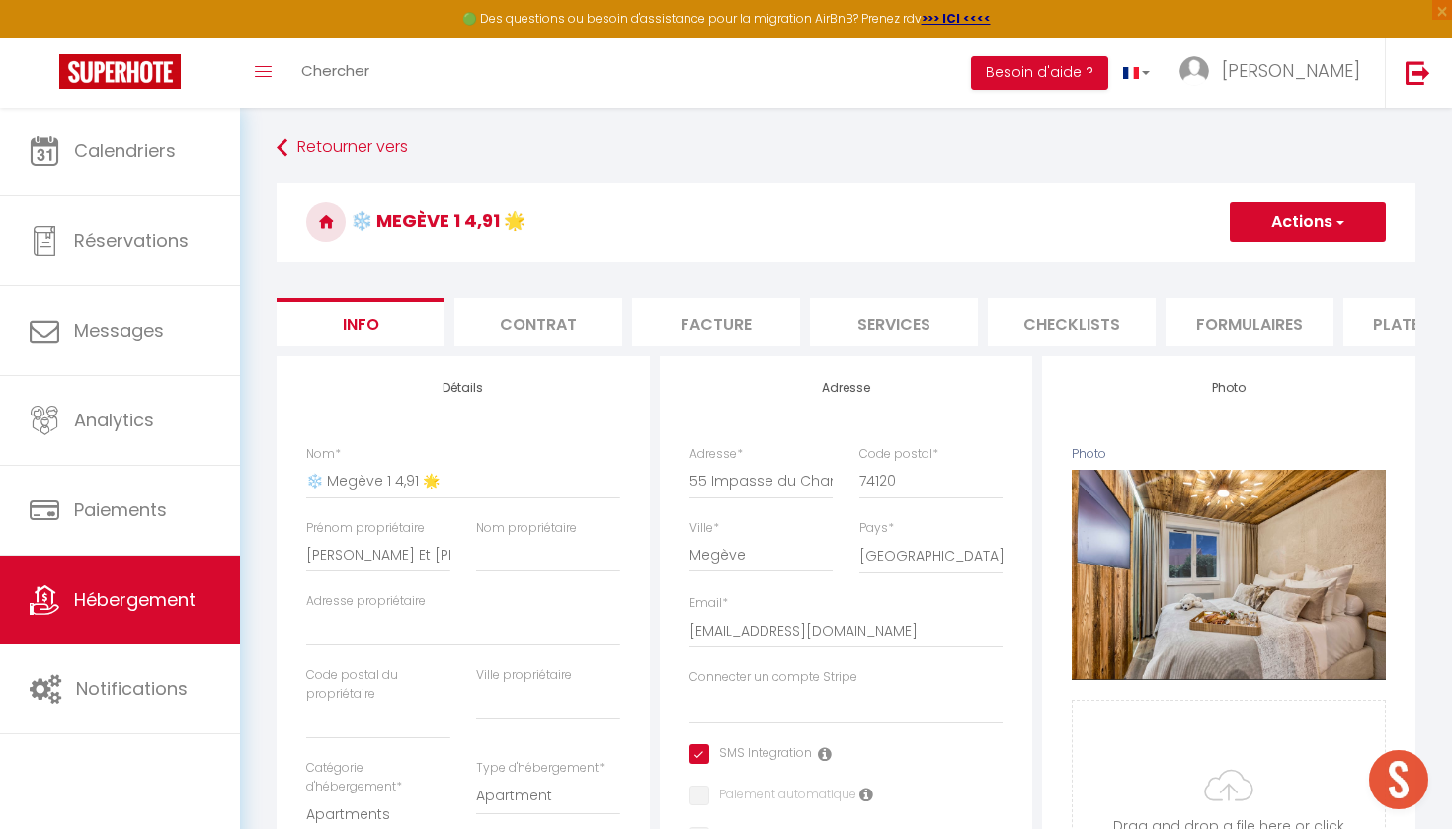
select select
checkbox input "true"
checkbox input "false"
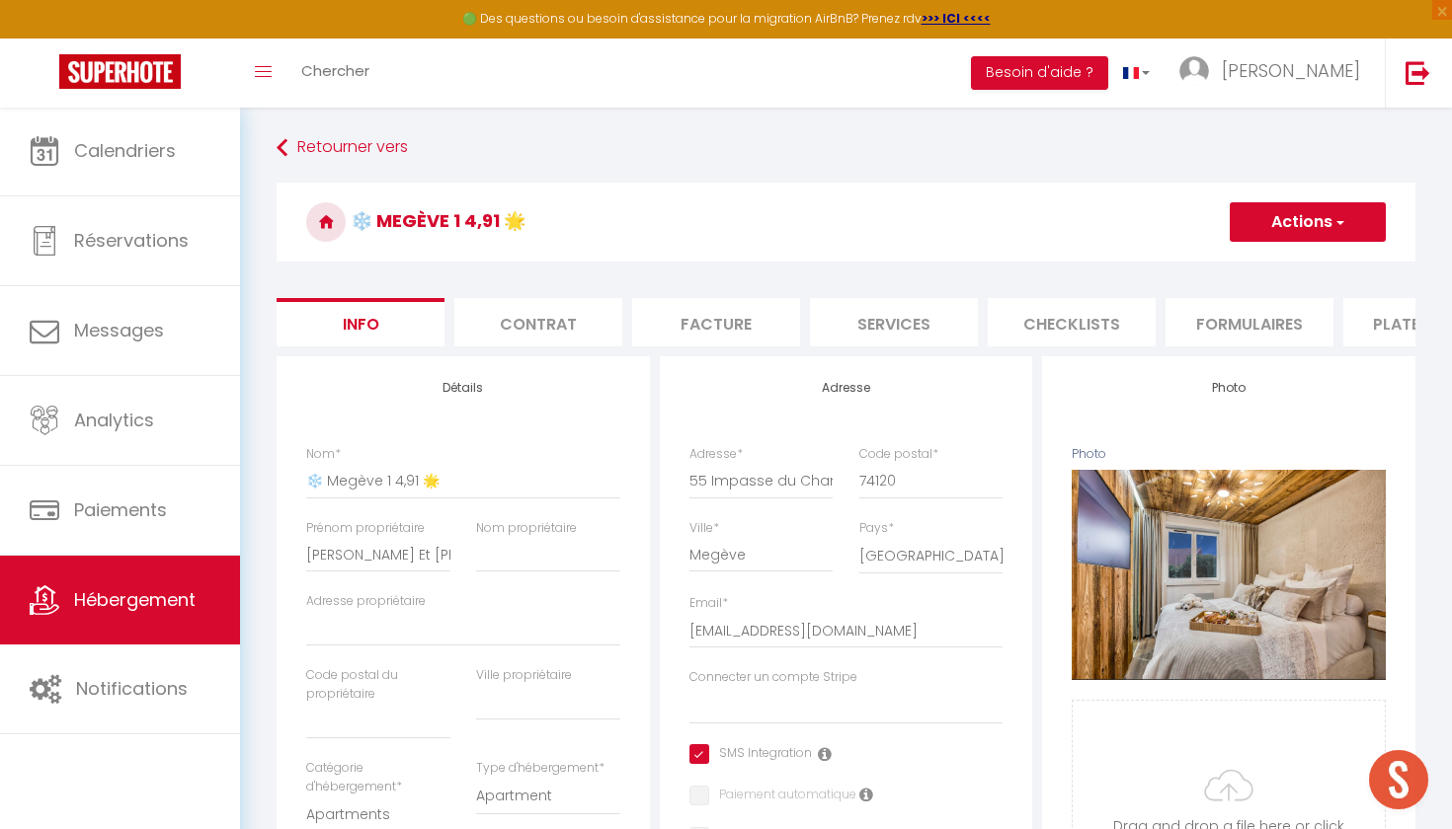
checkbox input "false"
click at [112, 102] on link at bounding box center [120, 73] width 240 height 69
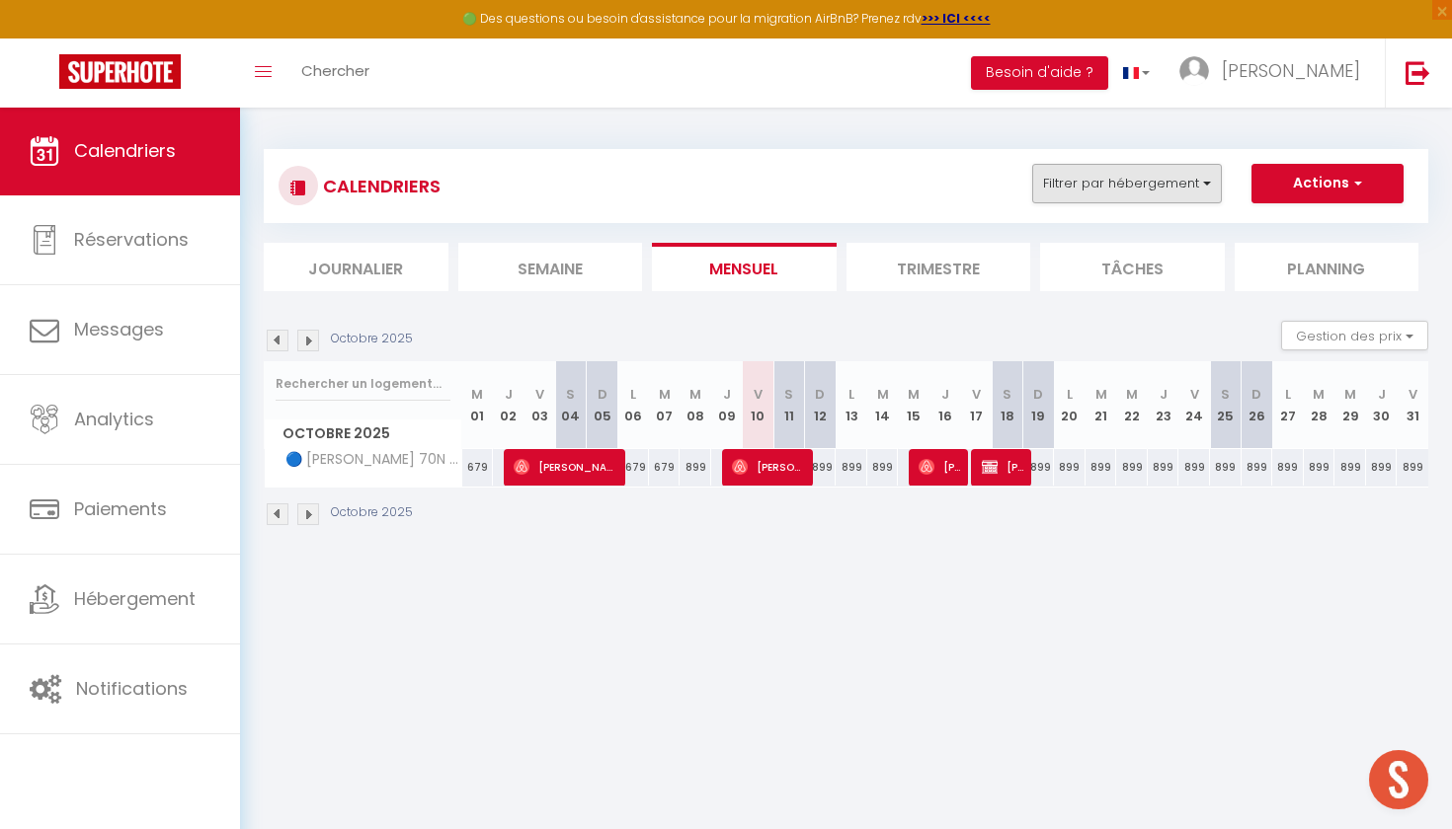
click at [1123, 187] on button "Filtrer par hébergement" at bounding box center [1127, 183] width 190 height 39
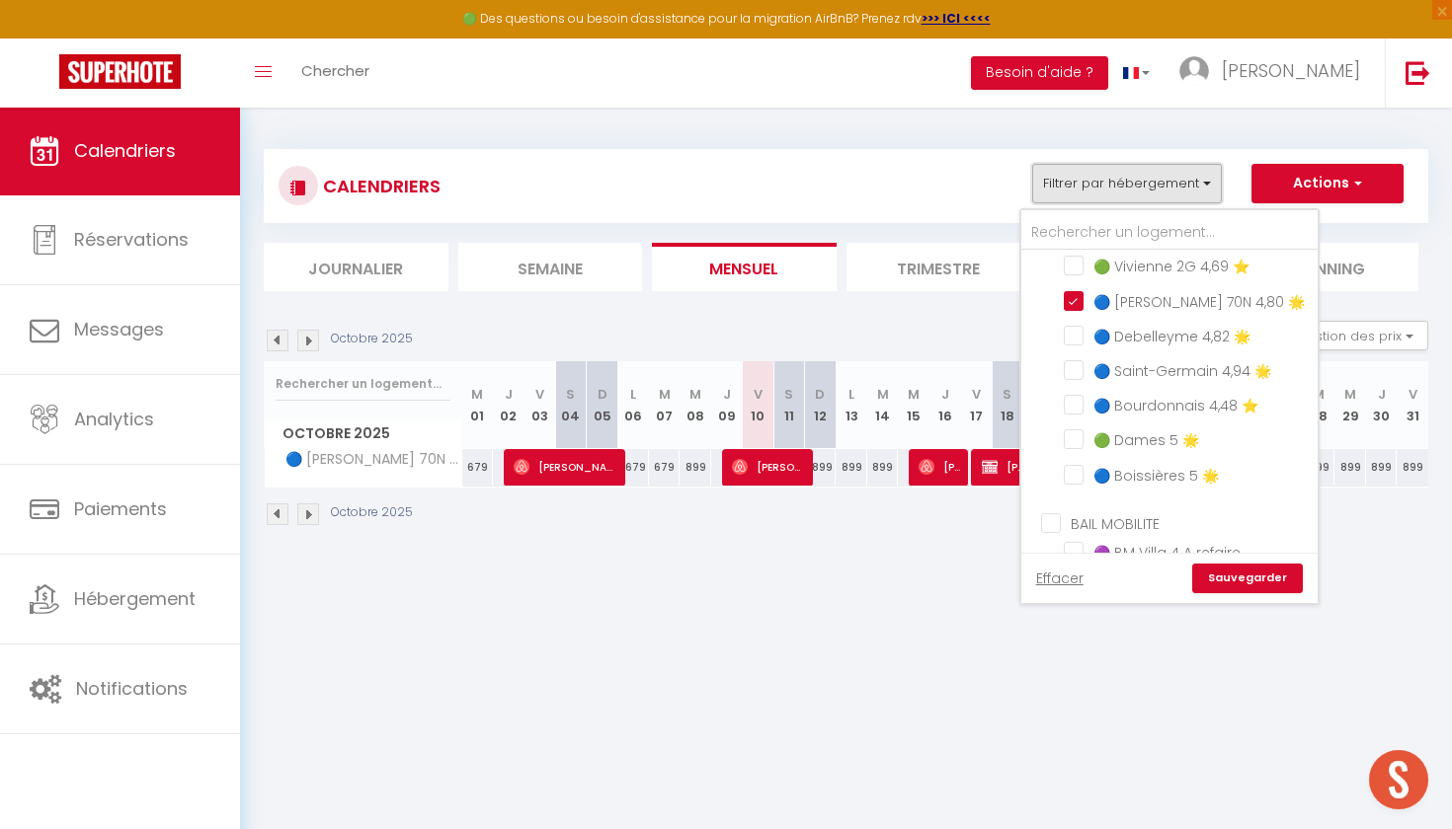
scroll to position [705, 0]
click at [1072, 303] on input "🔵 [PERSON_NAME] 70N 4,80 🌟" at bounding box center [1186, 304] width 247 height 20
checkbox input "false"
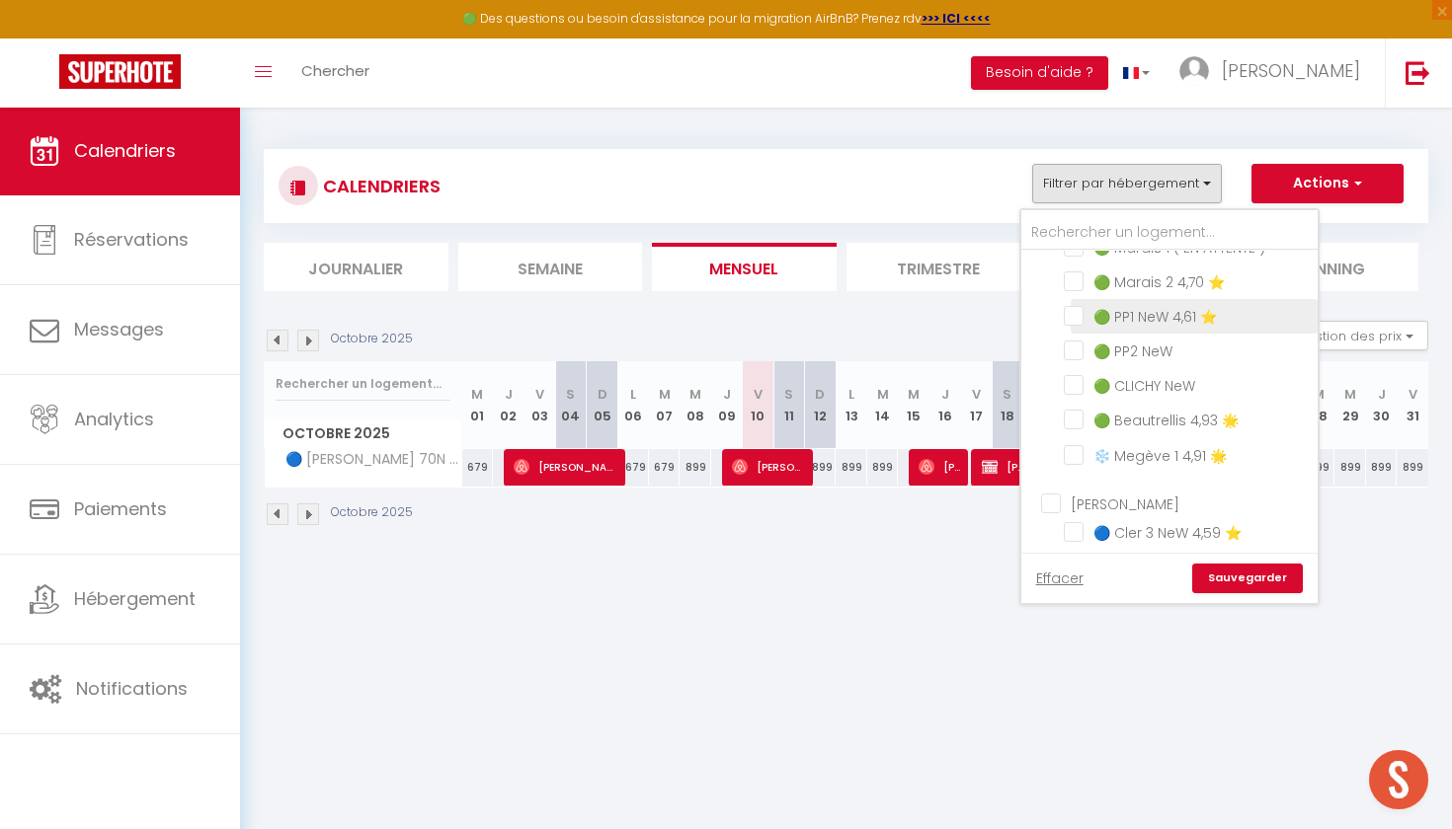
scroll to position [143, 0]
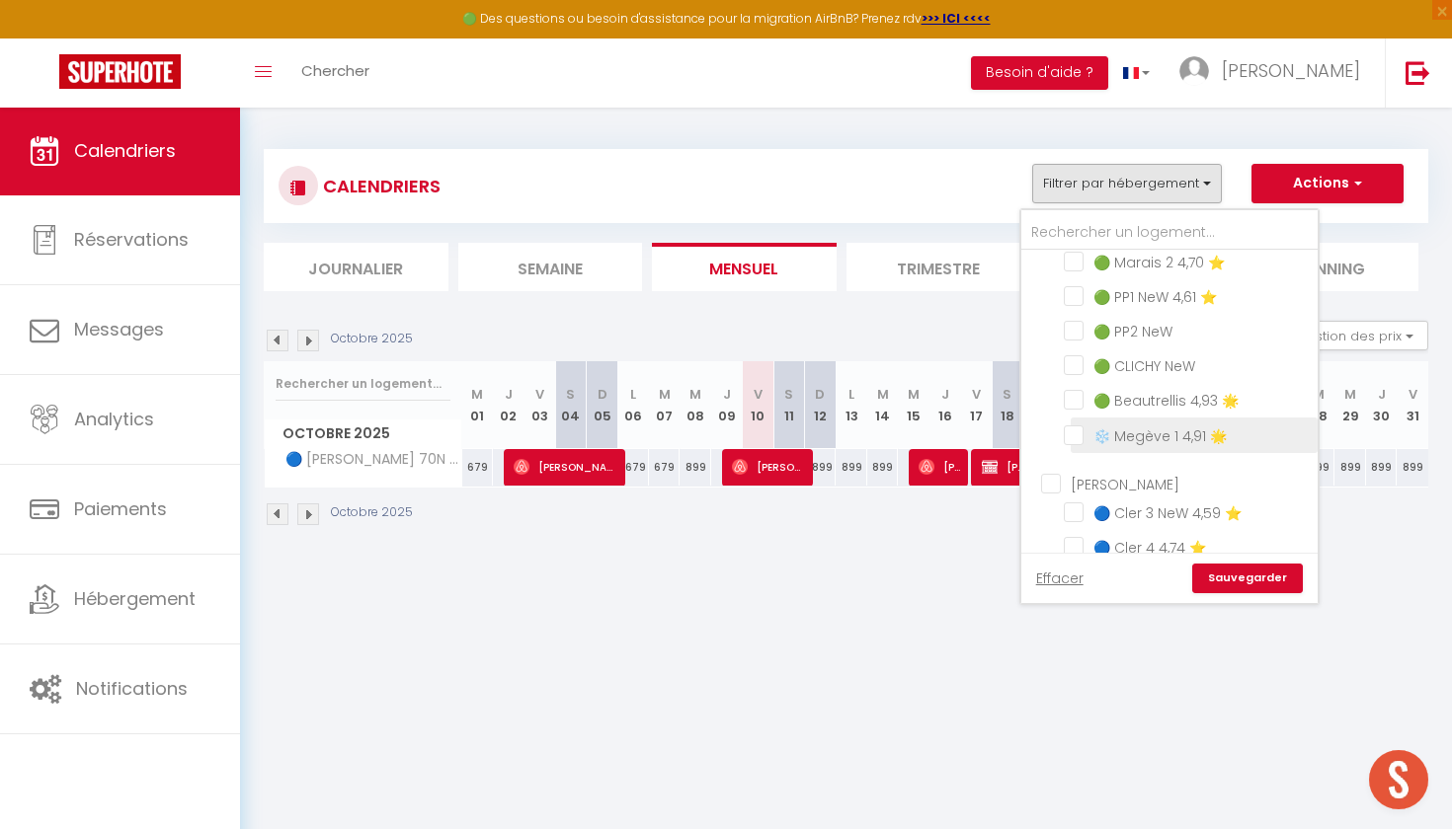
click at [1073, 429] on input "❄️ Megève 1 4,91 🌟" at bounding box center [1186, 434] width 247 height 20
checkbox input "true"
checkbox input "false"
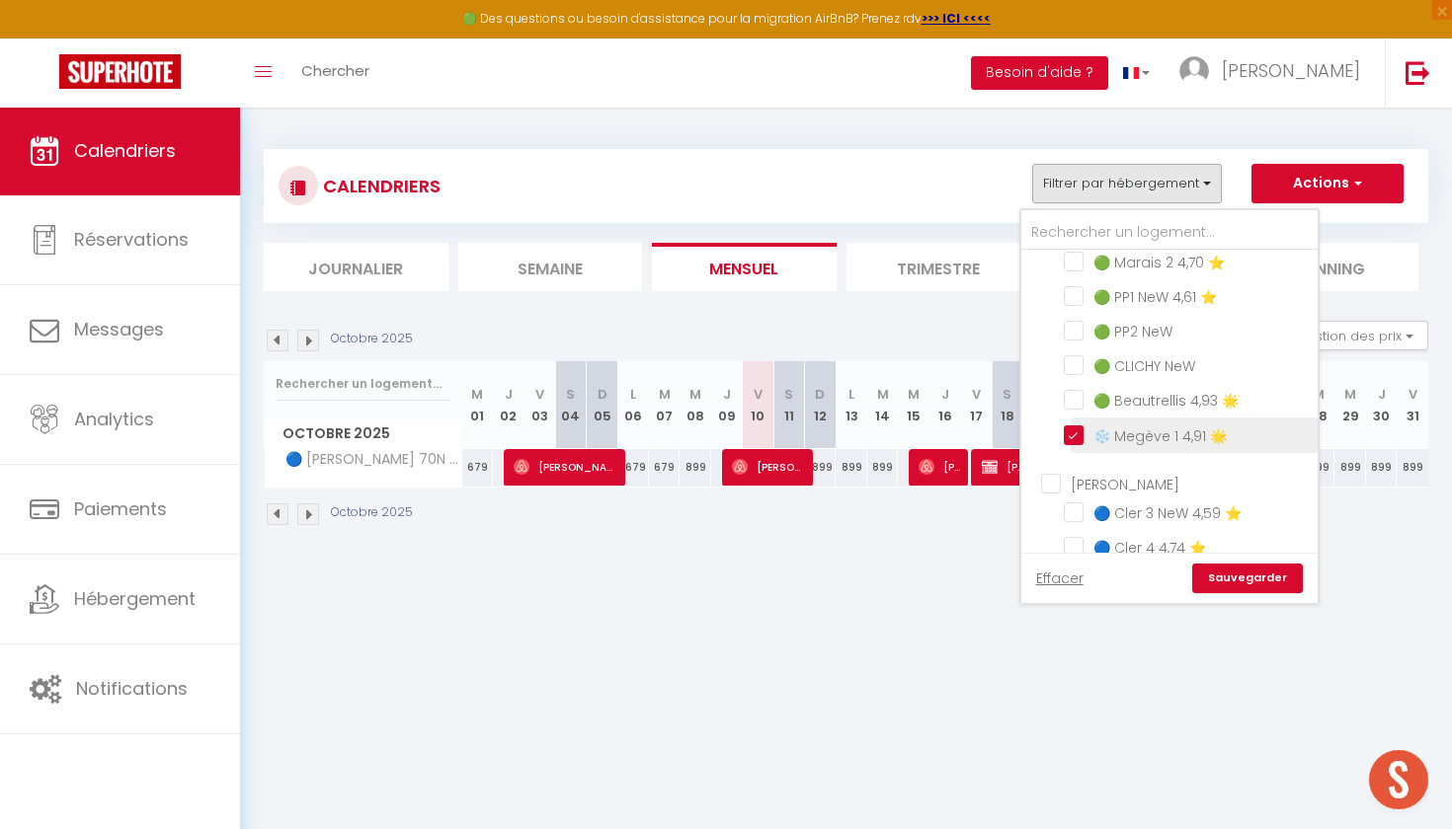
checkbox input "false"
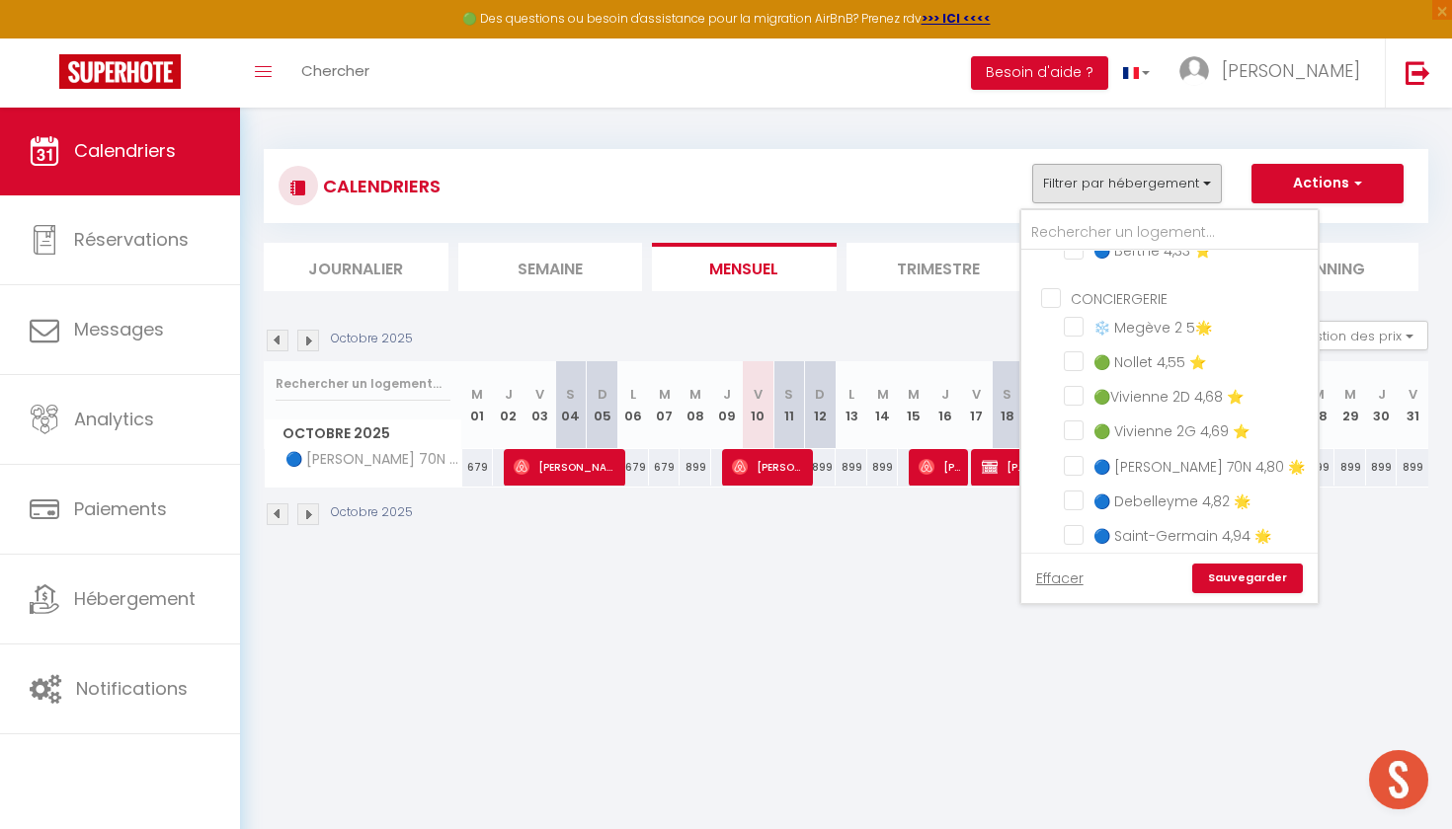
scroll to position [373, 0]
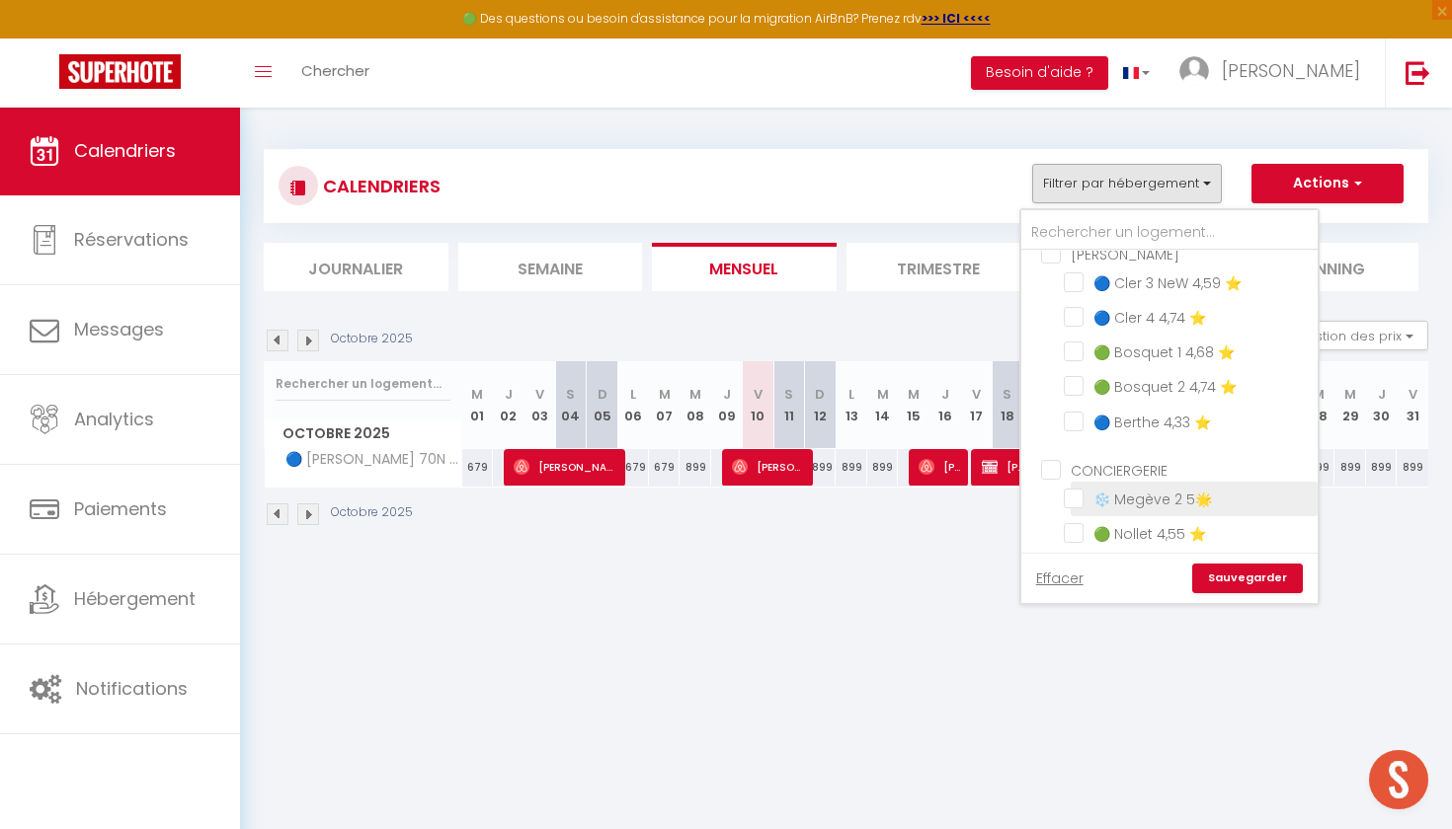
click at [1076, 499] on input "❄️ Megève 2 5🌟" at bounding box center [1186, 498] width 247 height 20
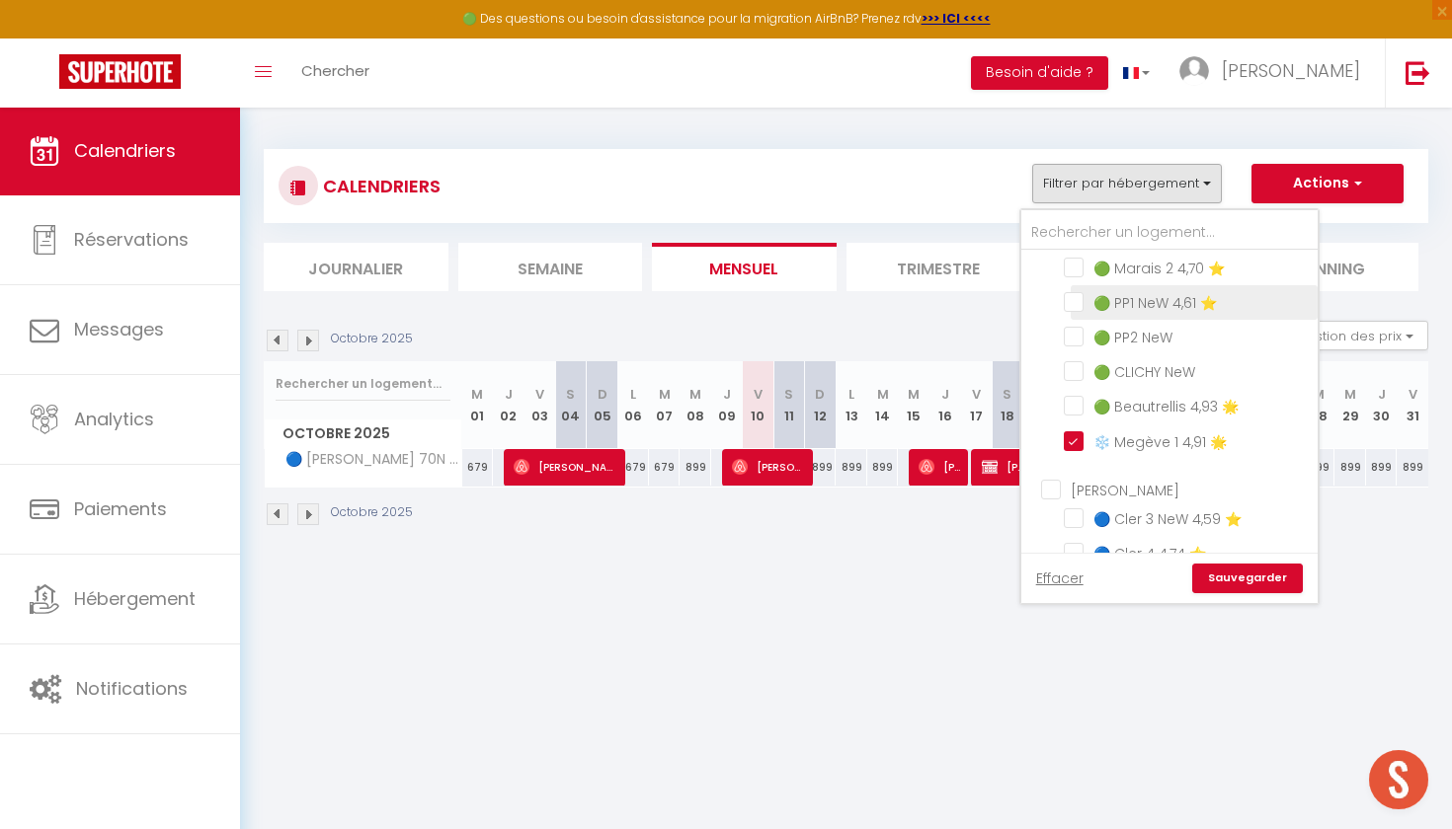
scroll to position [139, 0]
click at [1259, 567] on link "Sauvegarder" at bounding box center [1247, 579] width 111 height 30
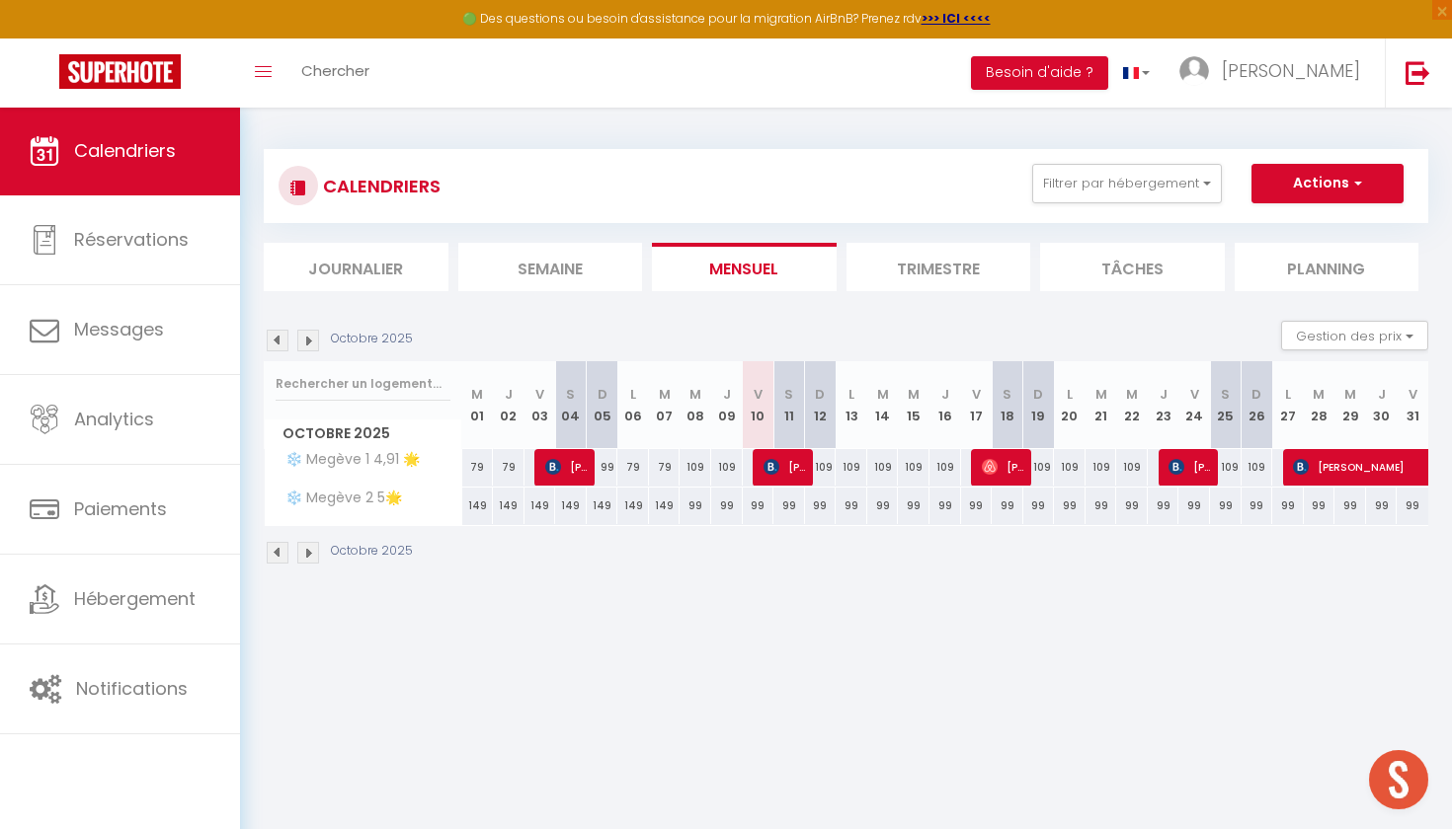
scroll to position [0, 0]
click at [1012, 461] on span "[PERSON_NAME]" at bounding box center [1002, 467] width 42 height 38
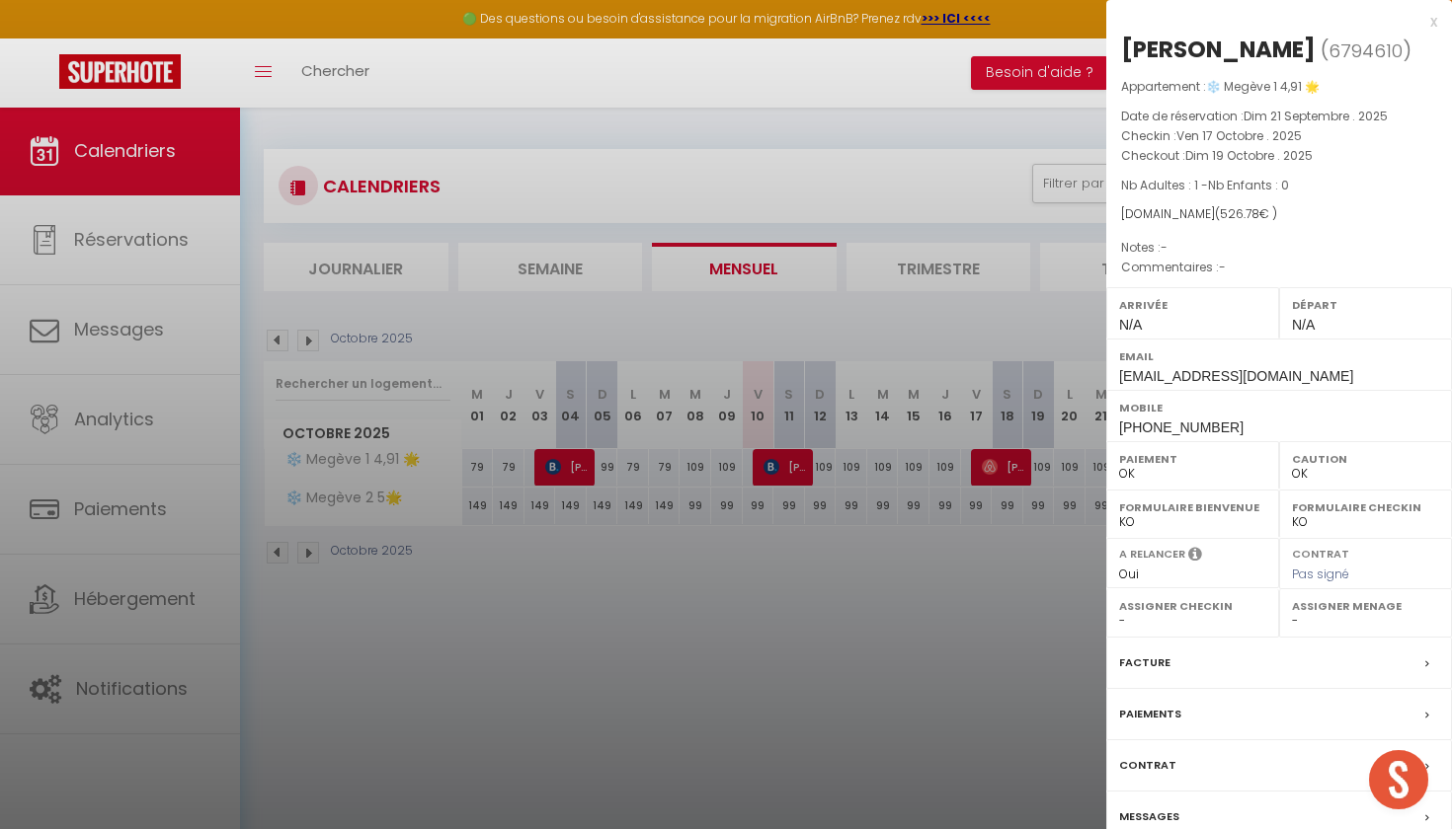
click at [992, 588] on div at bounding box center [726, 414] width 1452 height 829
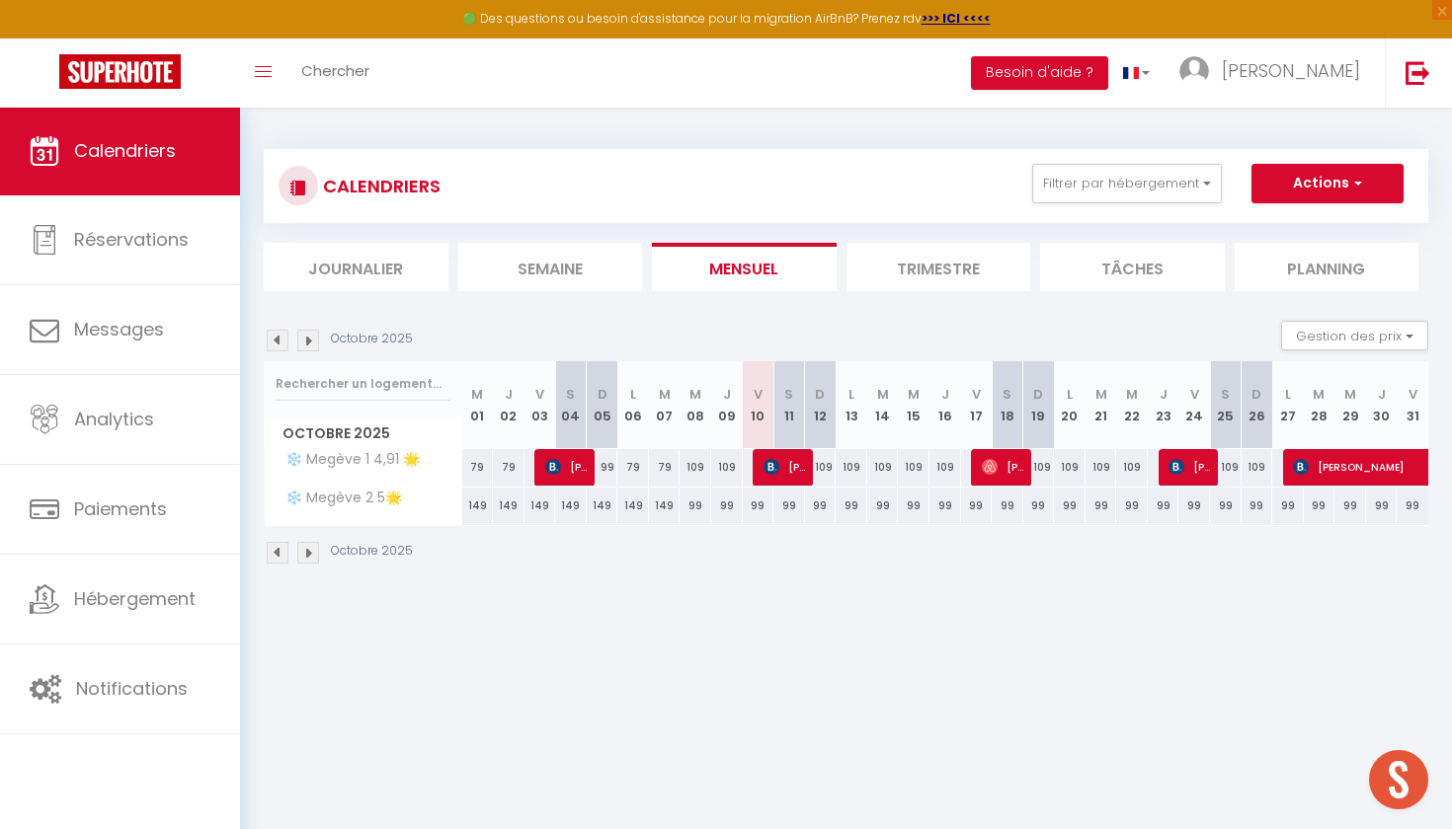
click at [312, 562] on img at bounding box center [308, 553] width 22 height 22
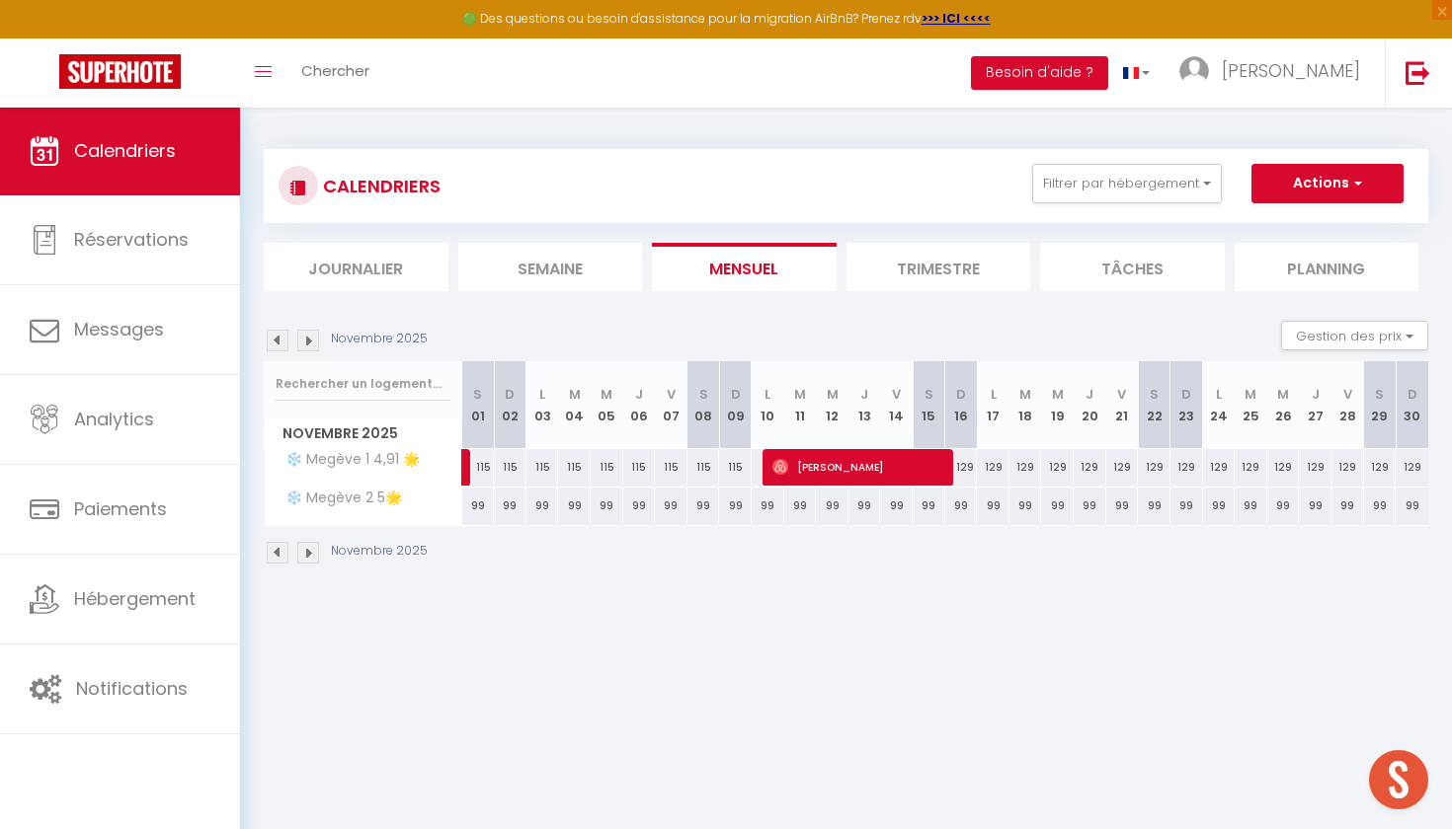
click at [271, 554] on img at bounding box center [278, 553] width 22 height 22
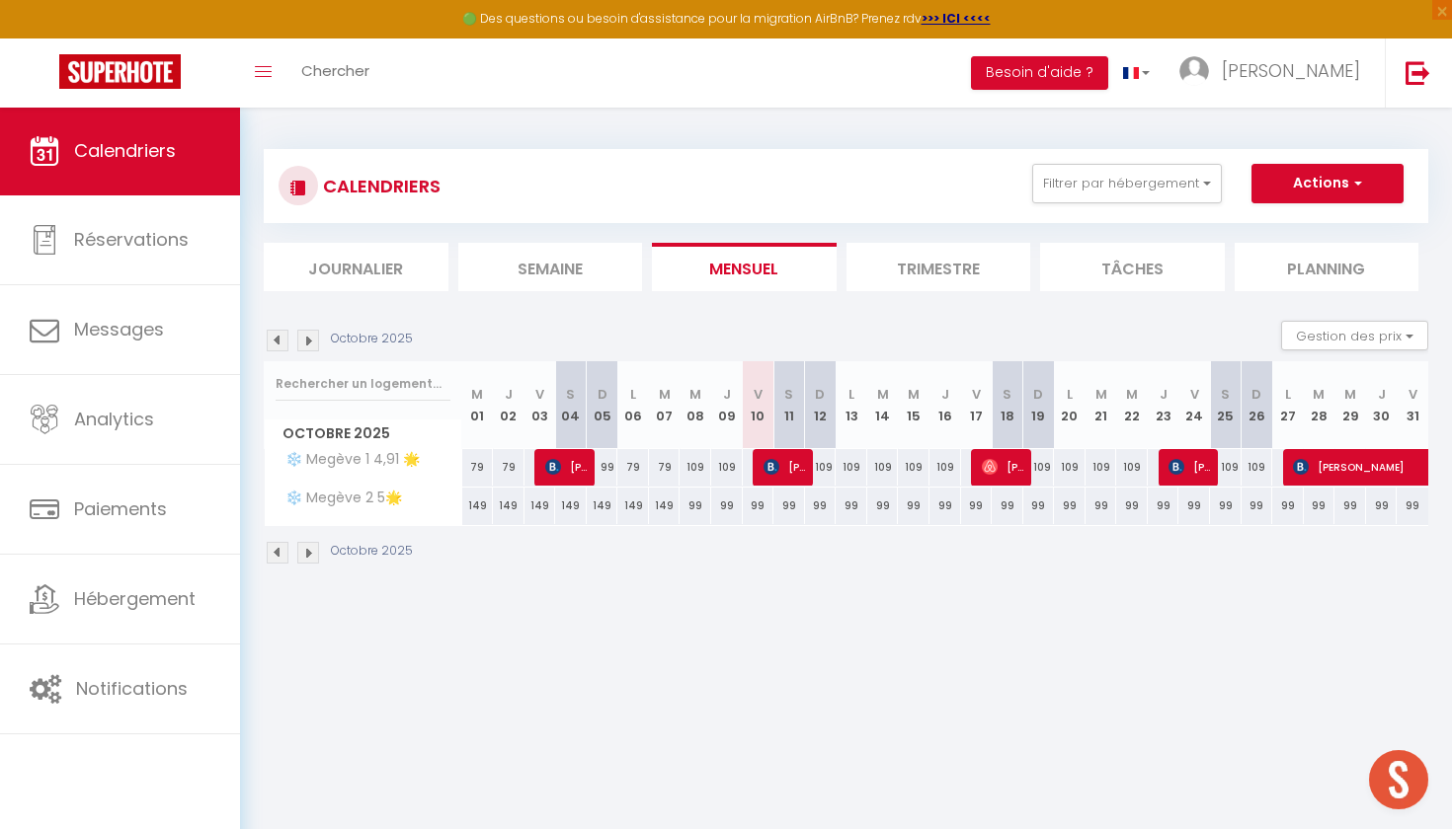
click at [1199, 463] on span "[PERSON_NAME][GEOGRAPHIC_DATA]" at bounding box center [1189, 467] width 42 height 38
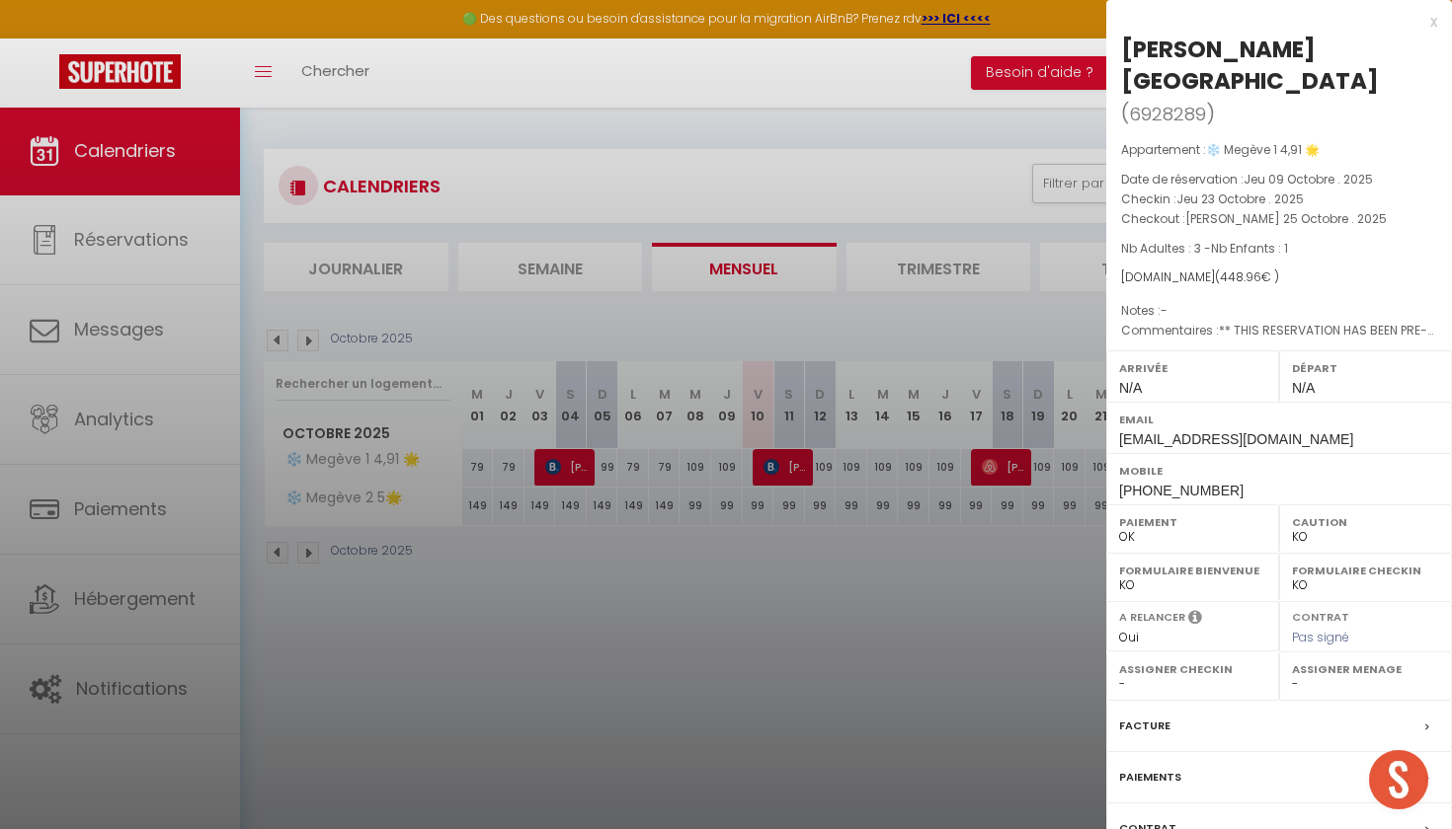
click at [1047, 356] on div at bounding box center [726, 414] width 1452 height 829
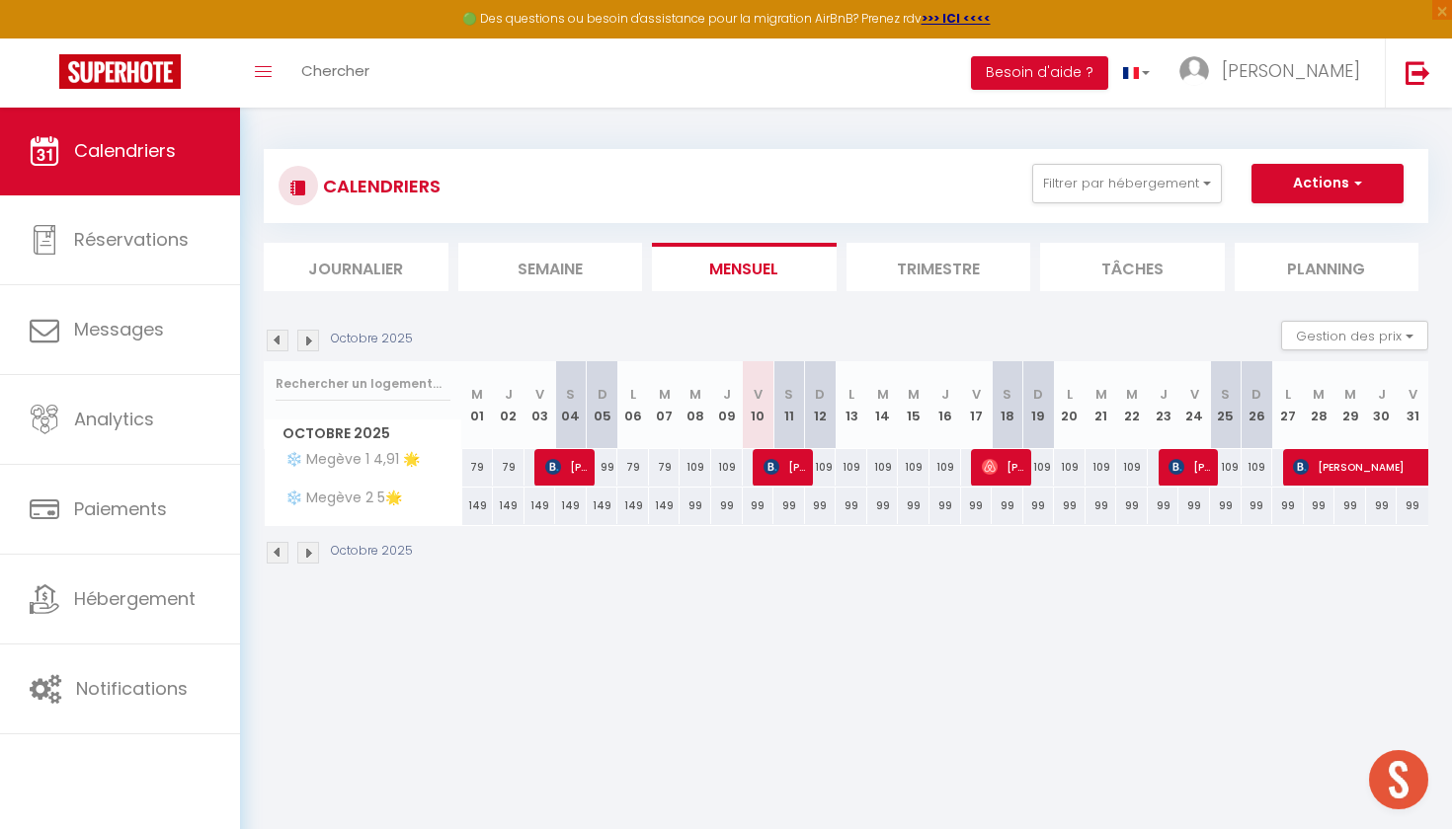
click at [1020, 448] on span "[PERSON_NAME]" at bounding box center [1002, 467] width 42 height 38
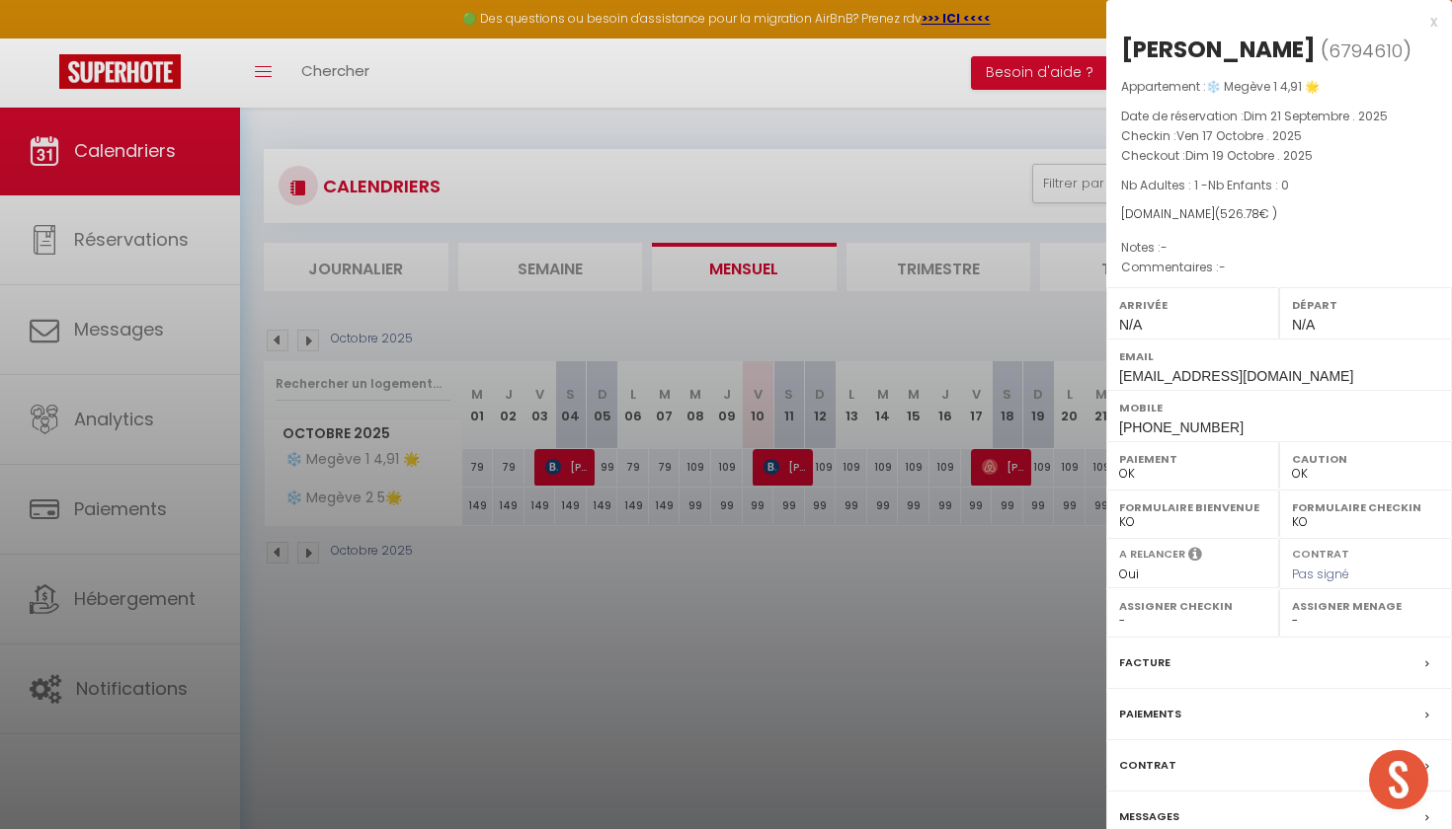
click at [1011, 332] on div at bounding box center [726, 414] width 1452 height 829
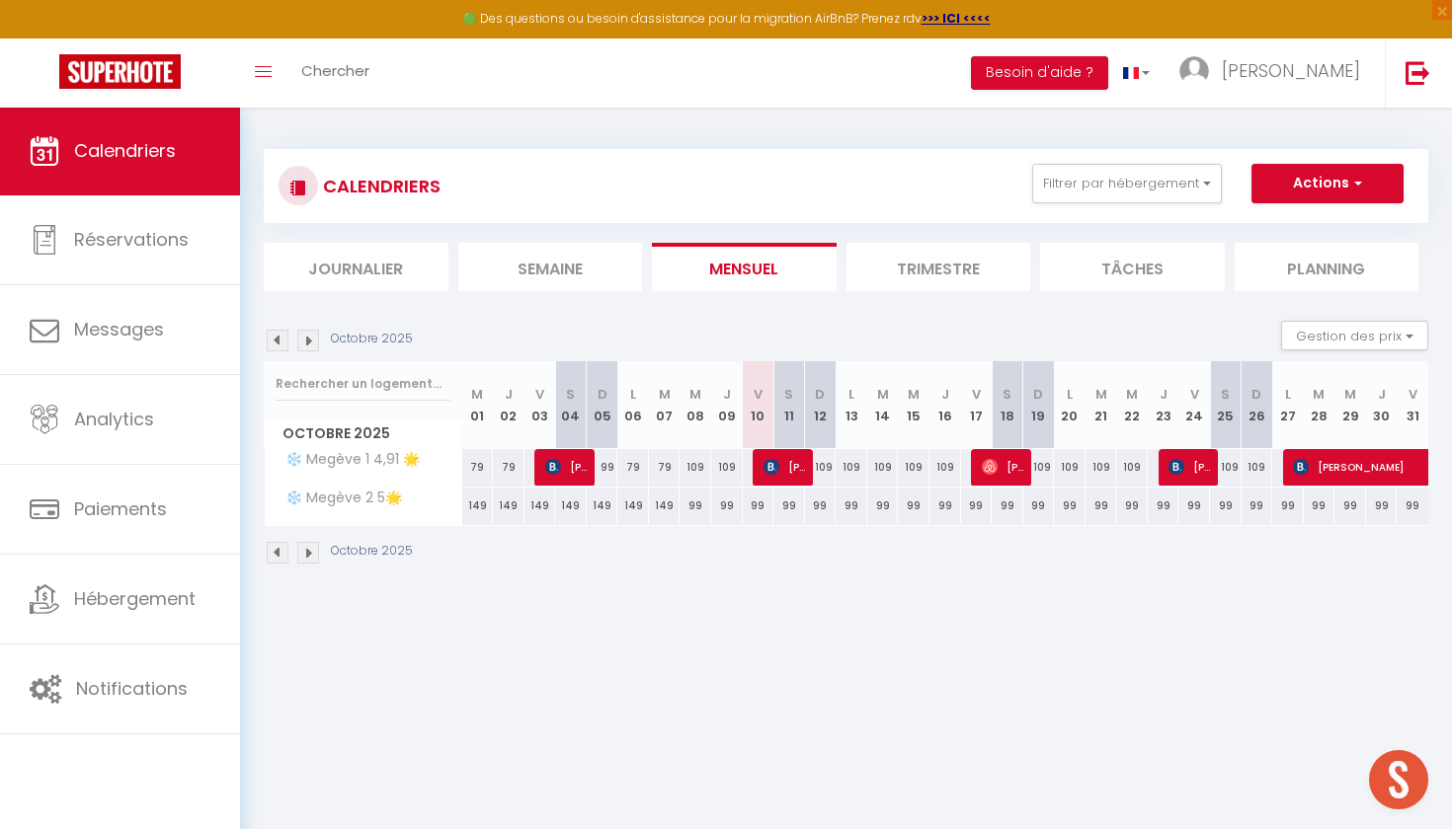
click at [777, 462] on img at bounding box center [771, 467] width 16 height 16
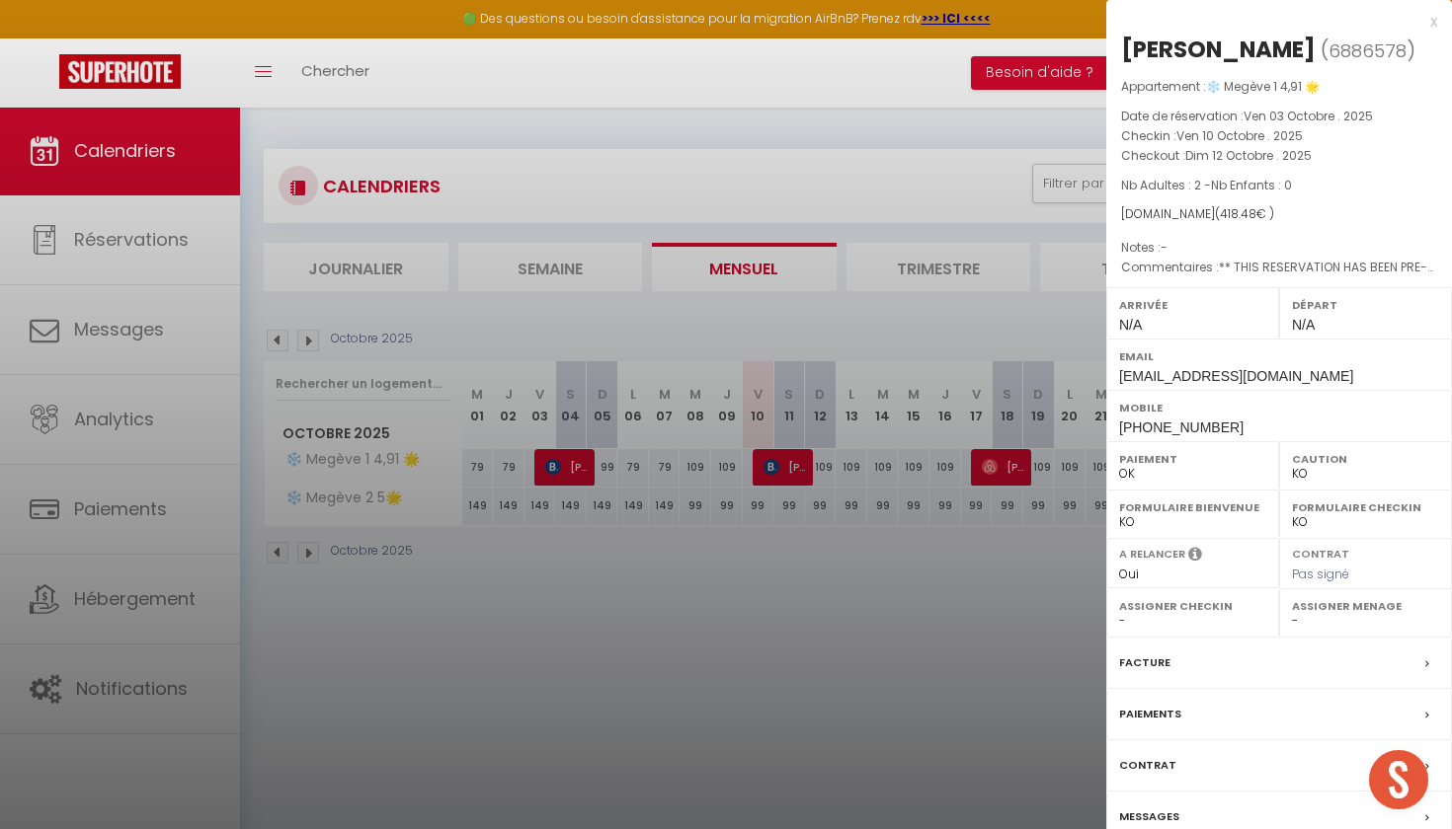
click at [793, 346] on div at bounding box center [726, 414] width 1452 height 829
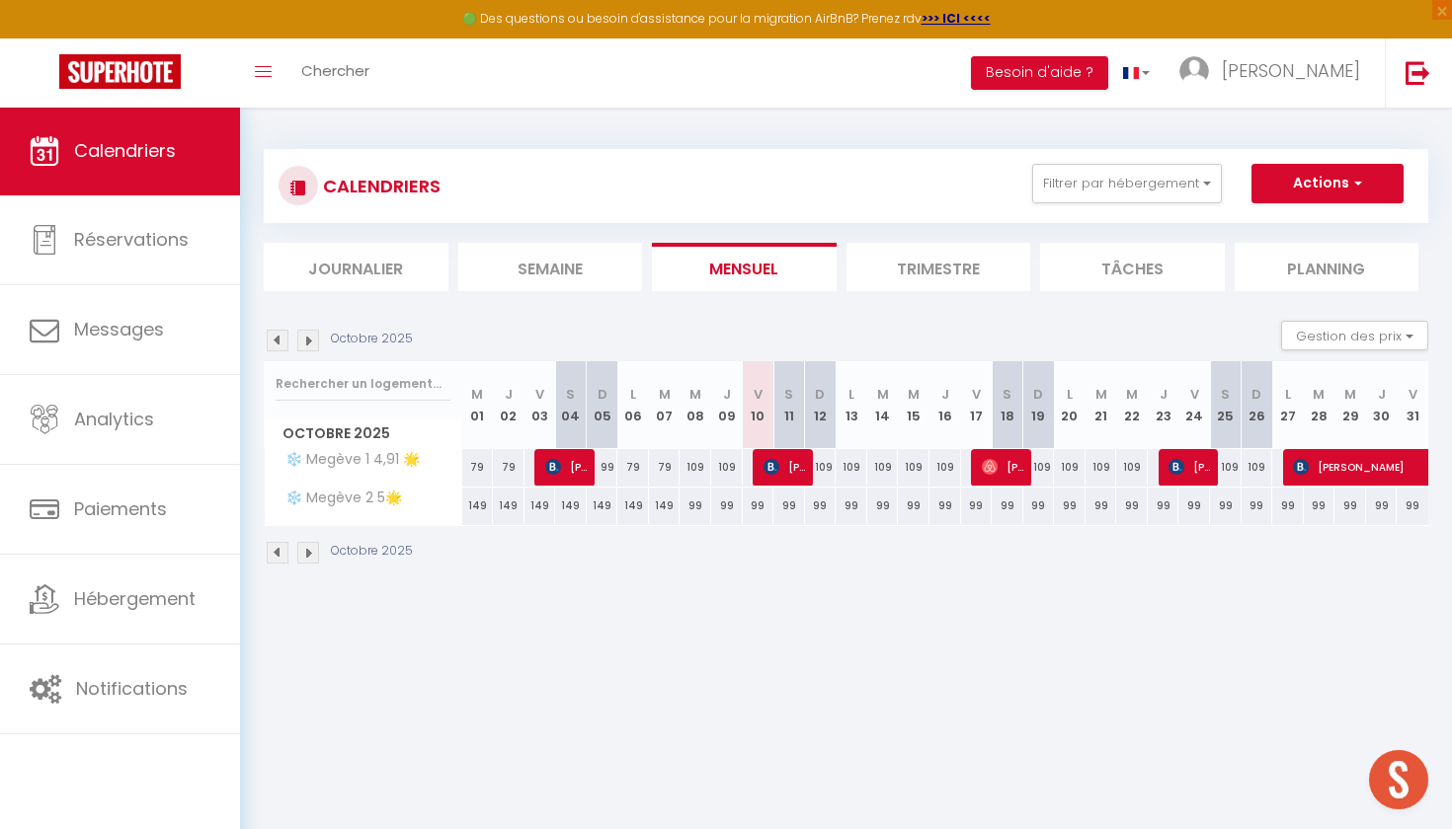
click at [577, 452] on span "[PERSON_NAME]" at bounding box center [566, 467] width 42 height 38
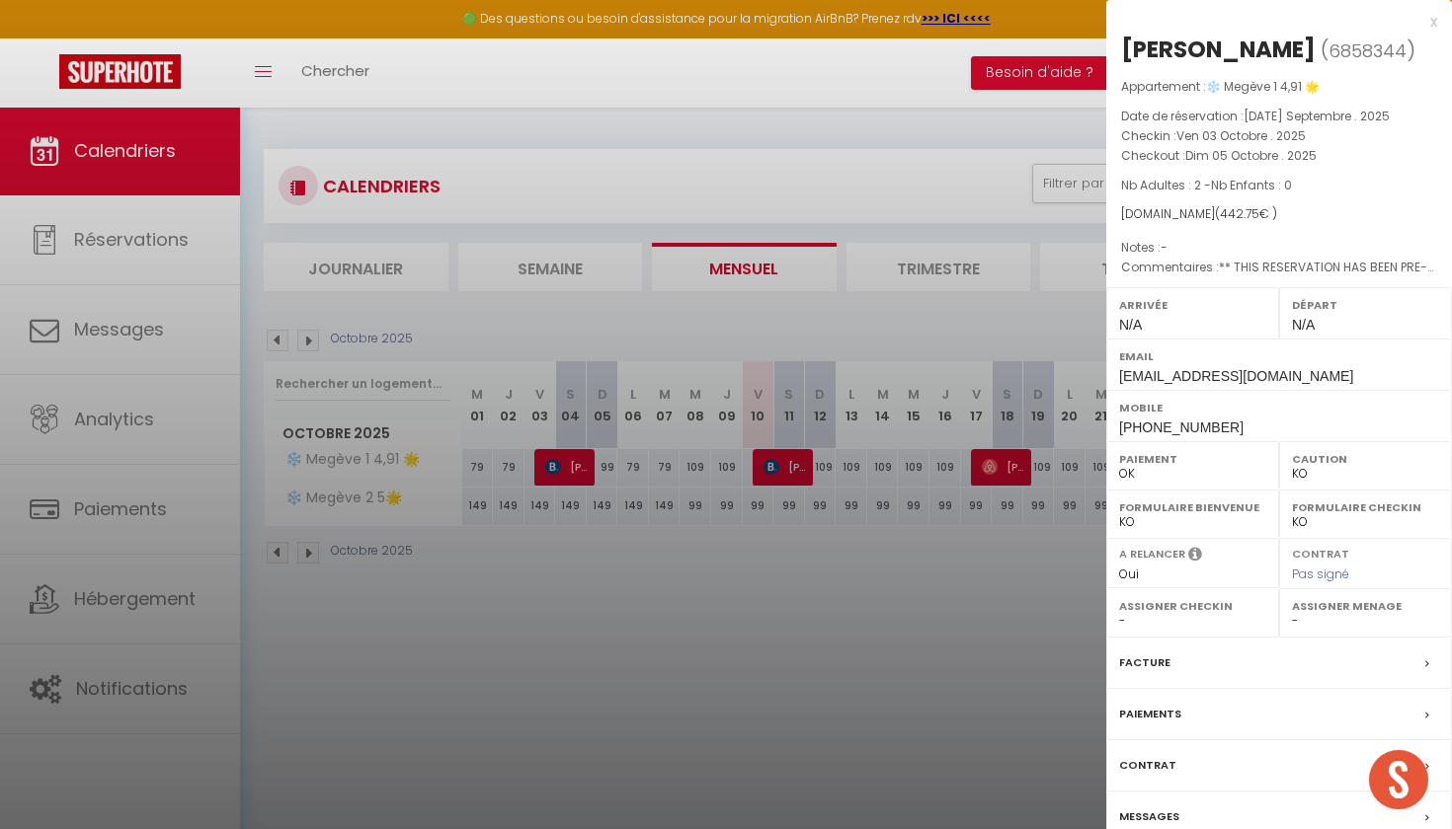
click at [707, 363] on div at bounding box center [726, 414] width 1452 height 829
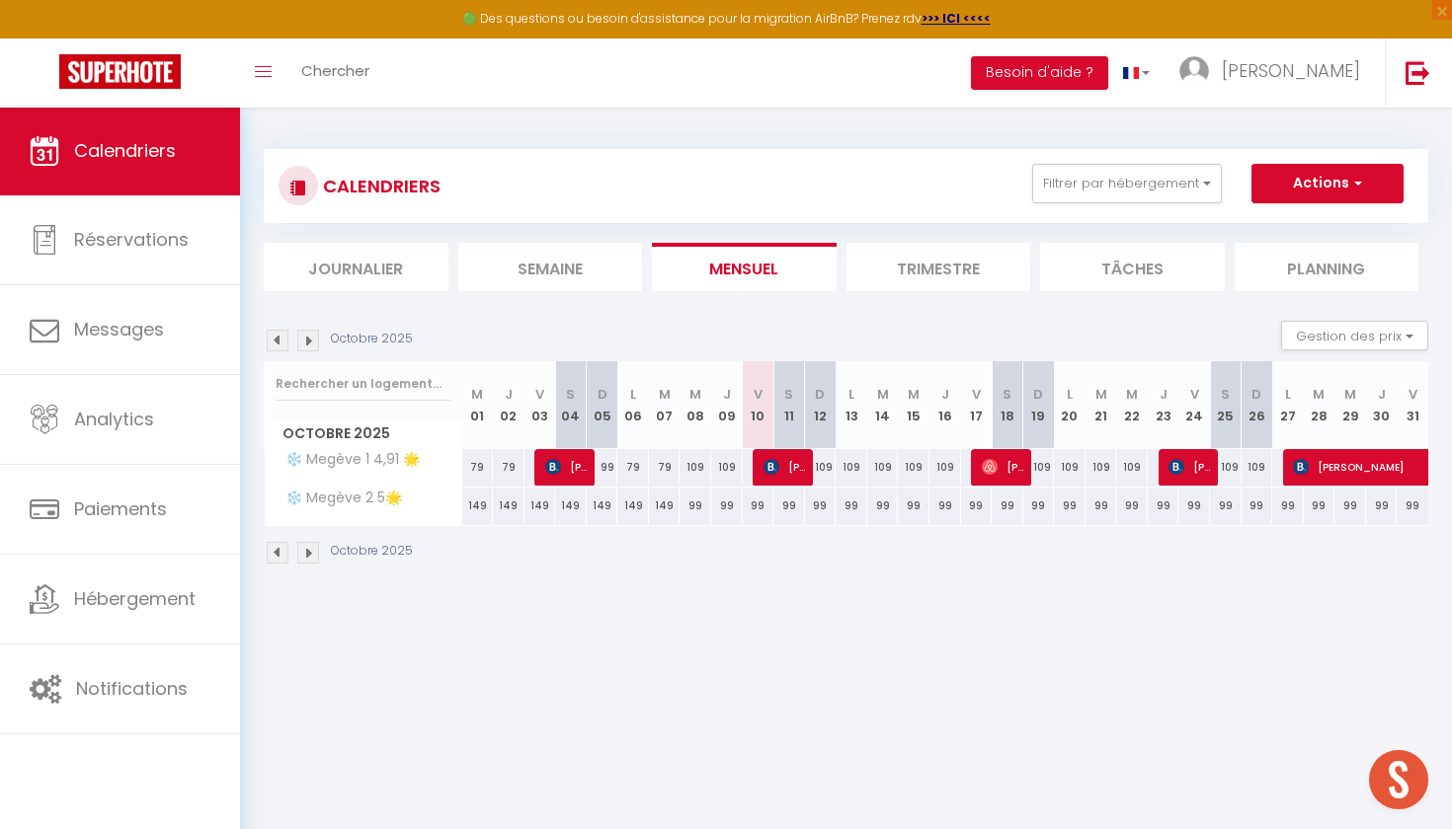
click at [310, 552] on img at bounding box center [308, 553] width 22 height 22
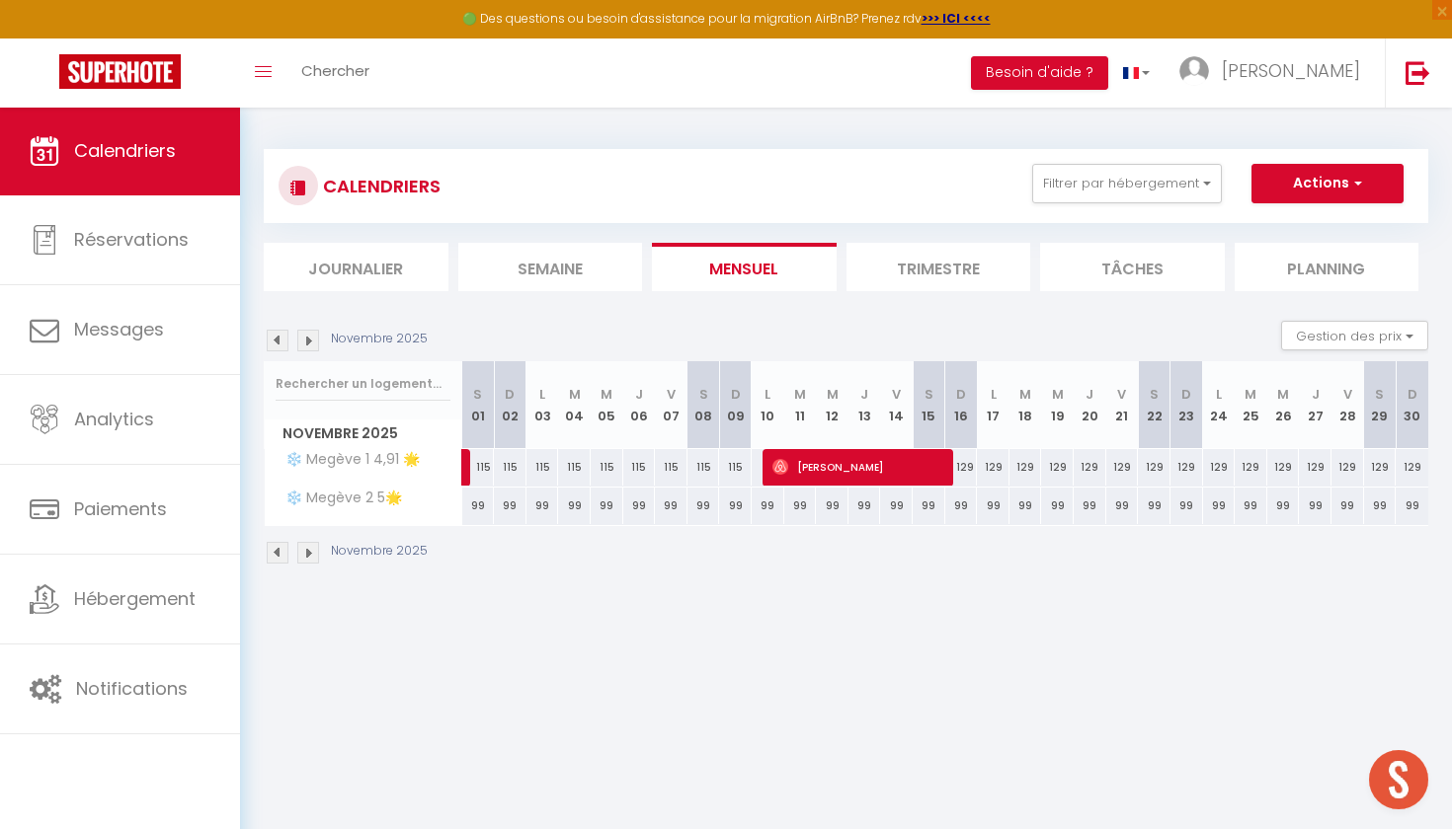
click at [310, 552] on img at bounding box center [308, 553] width 22 height 22
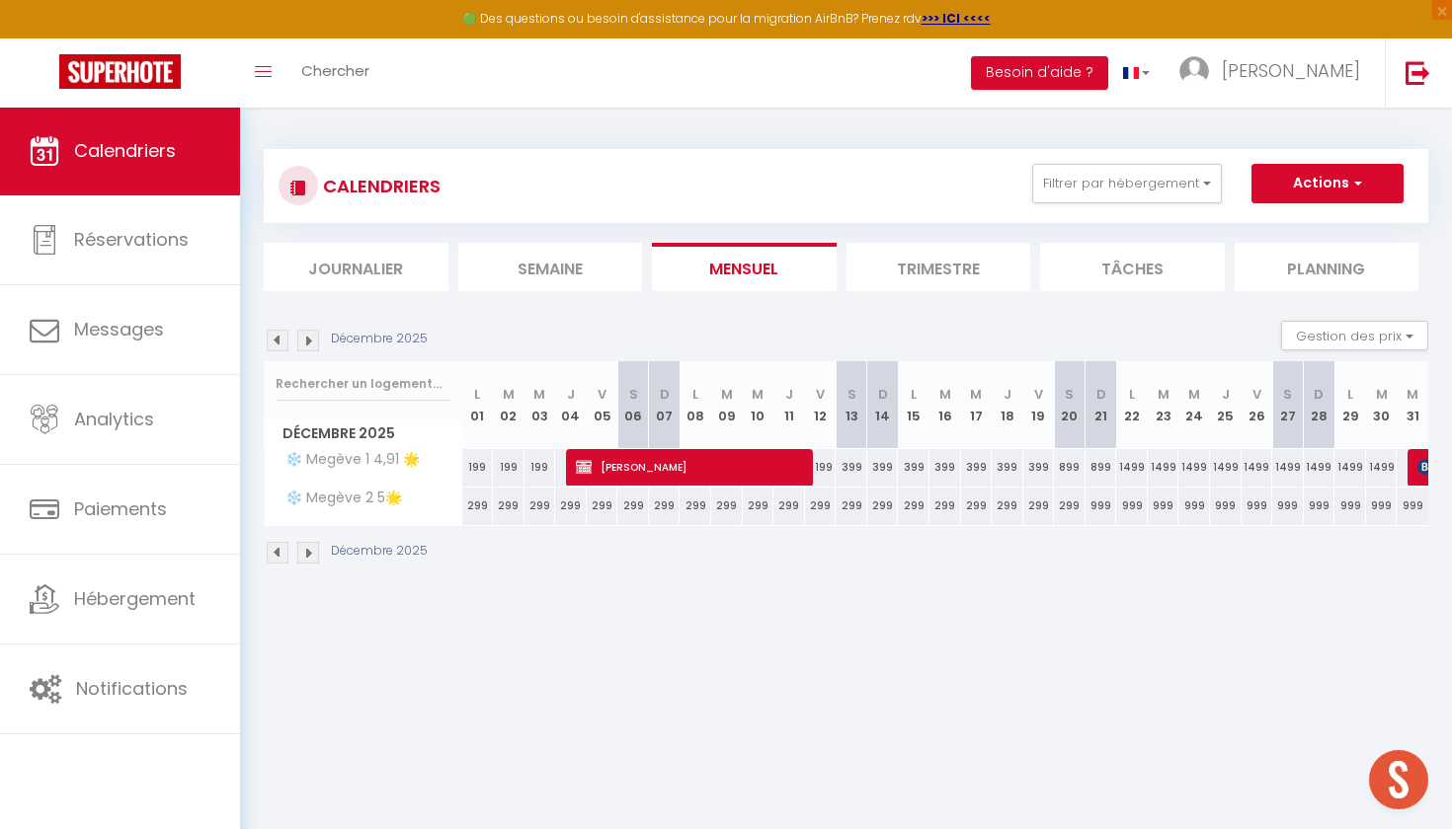
click at [310, 552] on img at bounding box center [308, 553] width 22 height 22
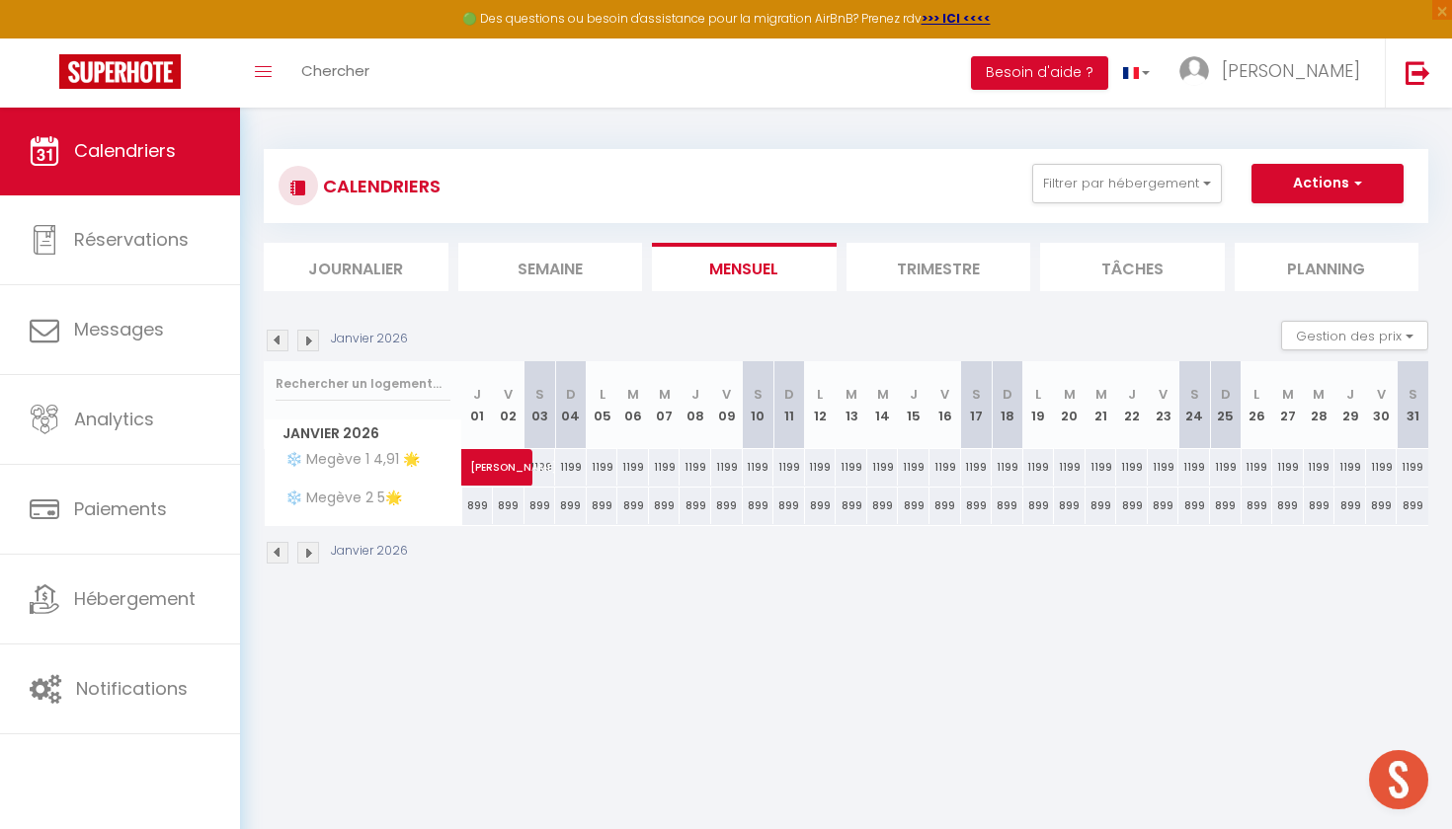
click at [310, 552] on img at bounding box center [308, 553] width 22 height 22
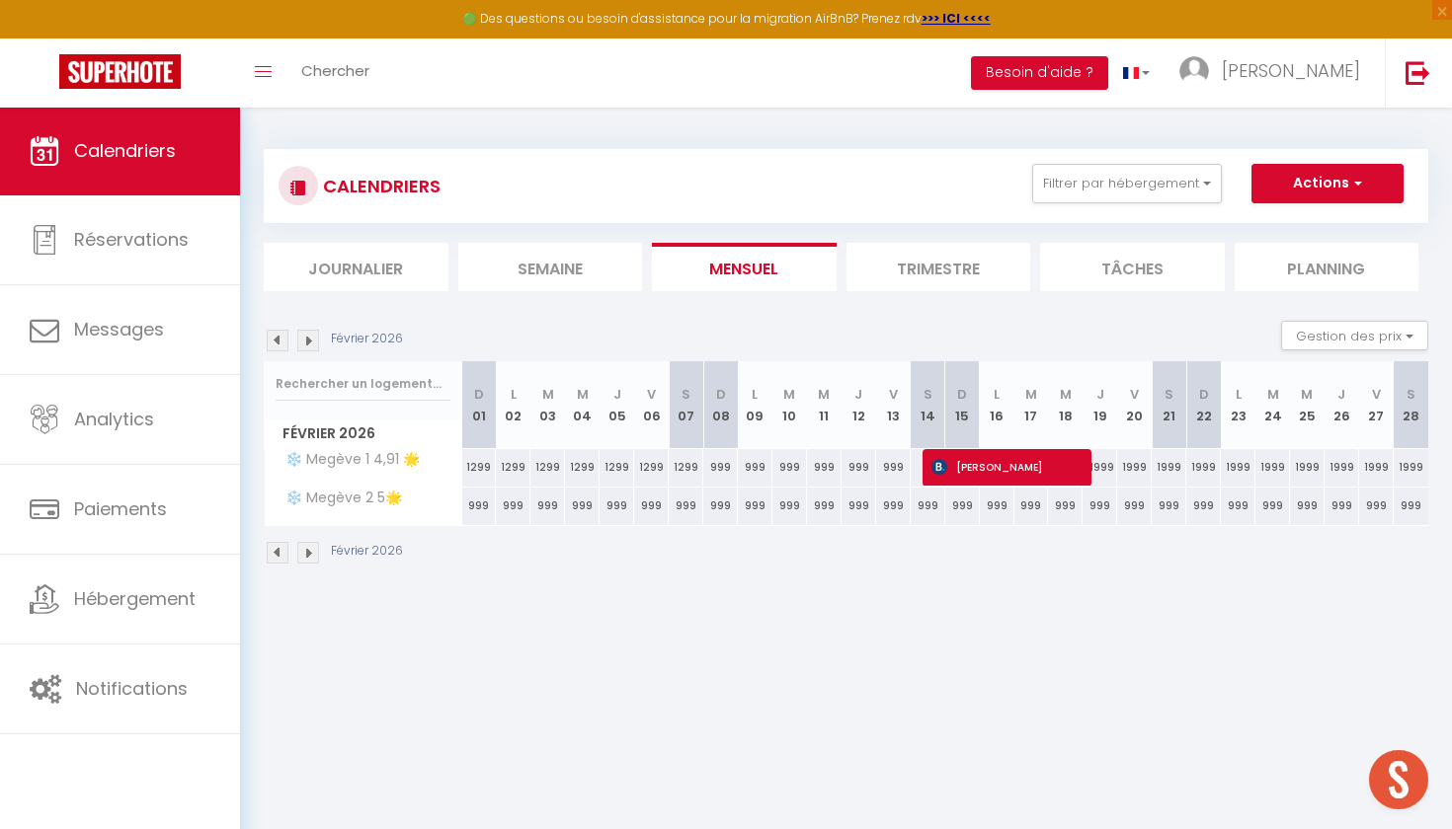
click at [276, 550] on img at bounding box center [278, 553] width 22 height 22
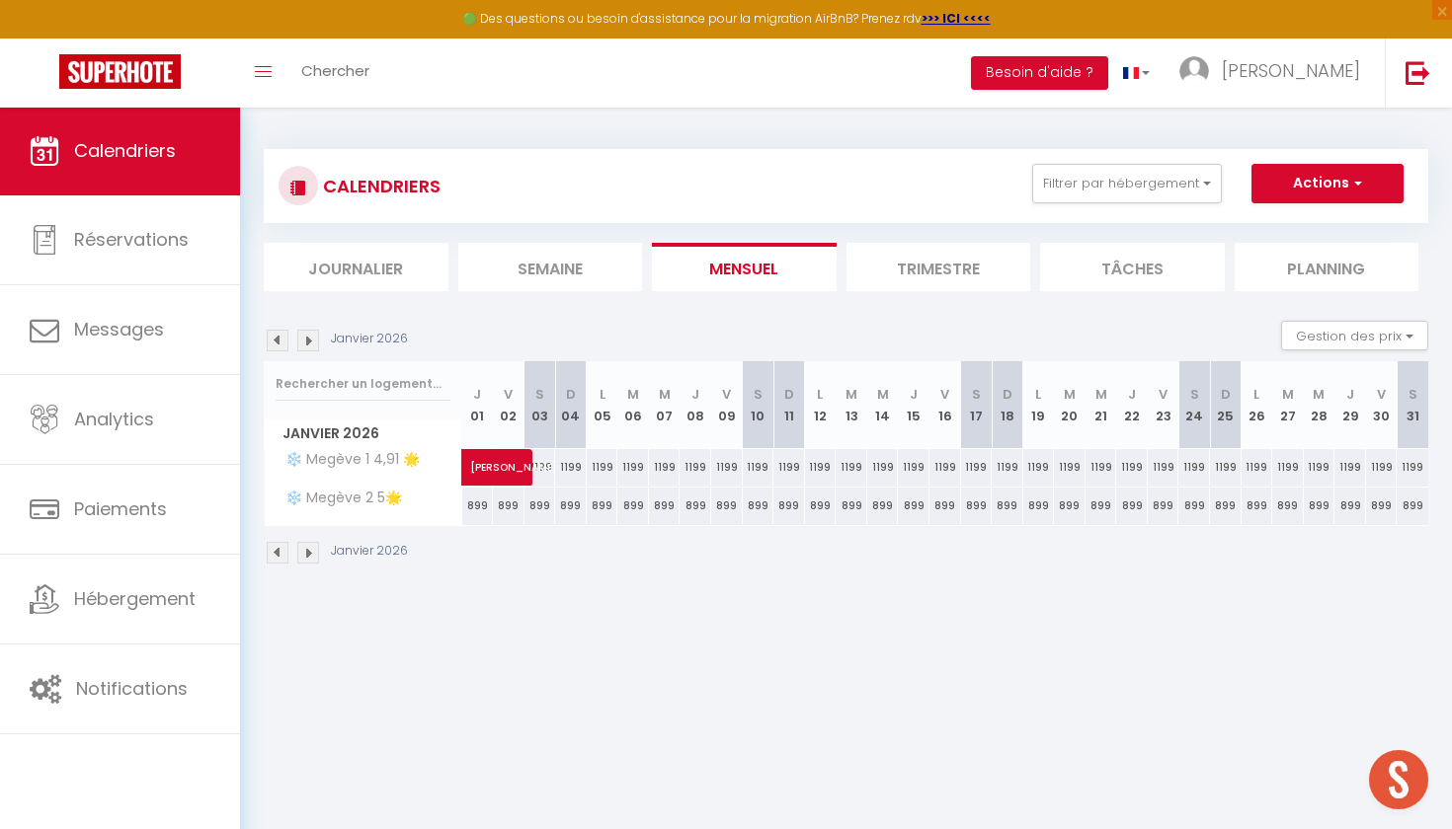
click at [276, 550] on img at bounding box center [278, 553] width 22 height 22
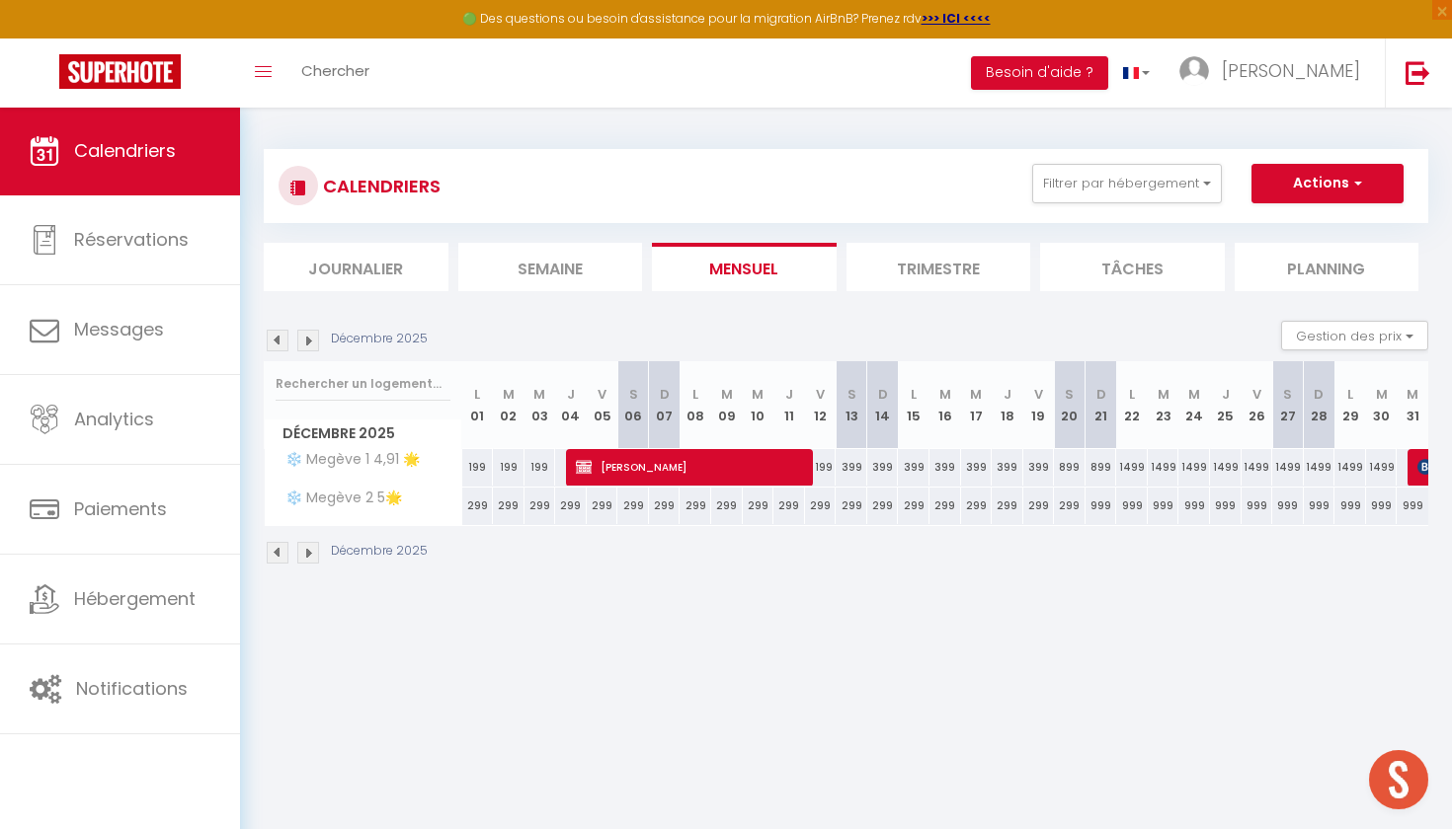
click at [276, 550] on img at bounding box center [278, 553] width 22 height 22
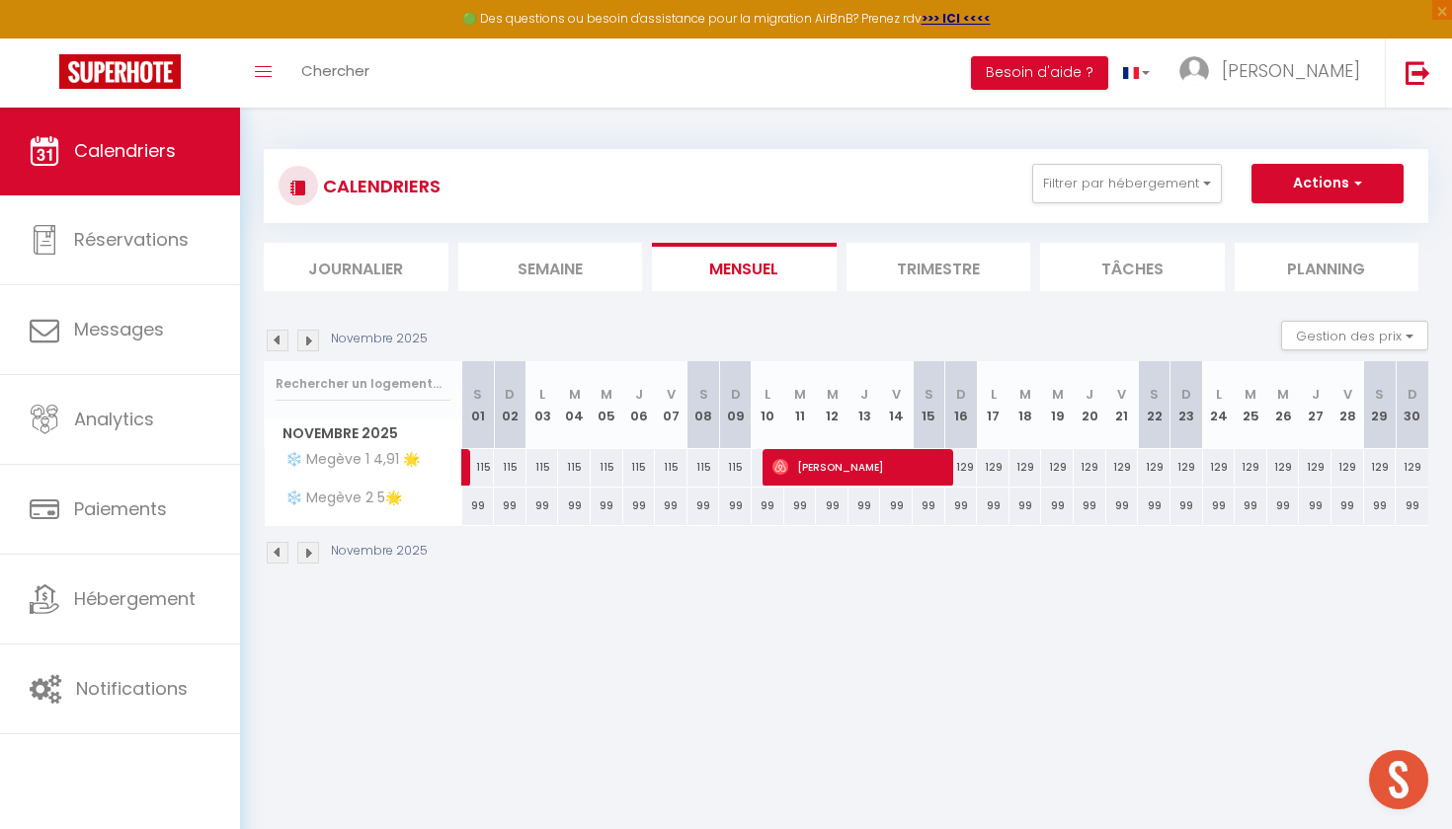
click at [276, 550] on img at bounding box center [278, 553] width 22 height 22
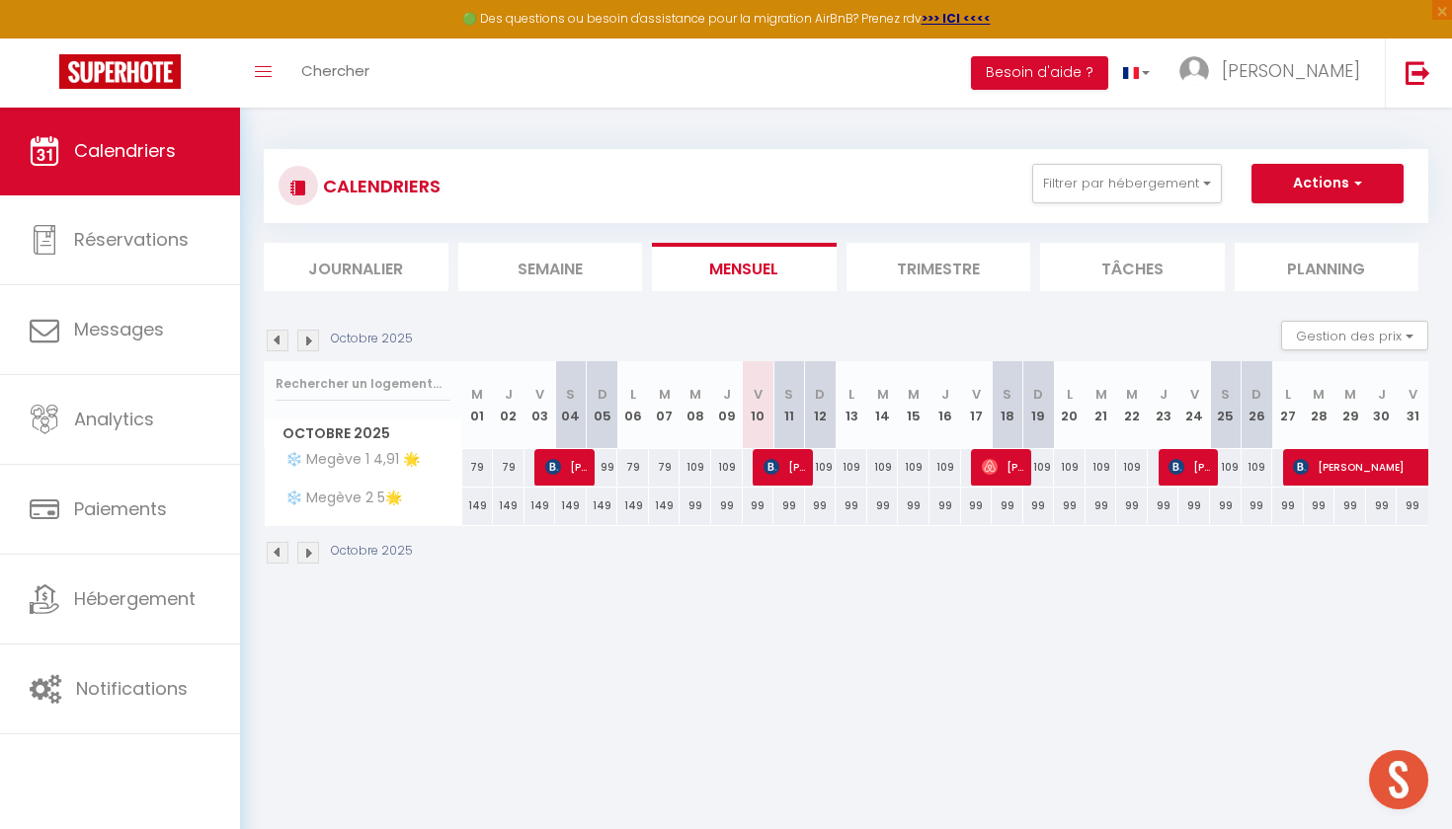
click at [989, 471] on img at bounding box center [989, 467] width 16 height 16
